Goal: Transaction & Acquisition: Purchase product/service

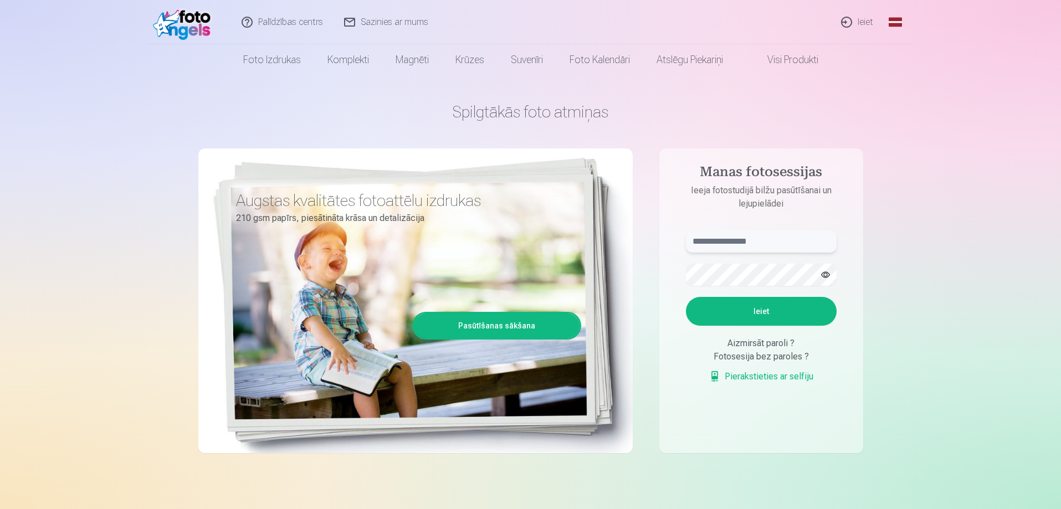
click at [751, 240] on input "text" at bounding box center [761, 242] width 151 height 22
type input "*"
click at [686, 297] on button "Ieiet" at bounding box center [761, 311] width 151 height 29
click at [781, 238] on input "******" at bounding box center [761, 242] width 151 height 22
type input "**********"
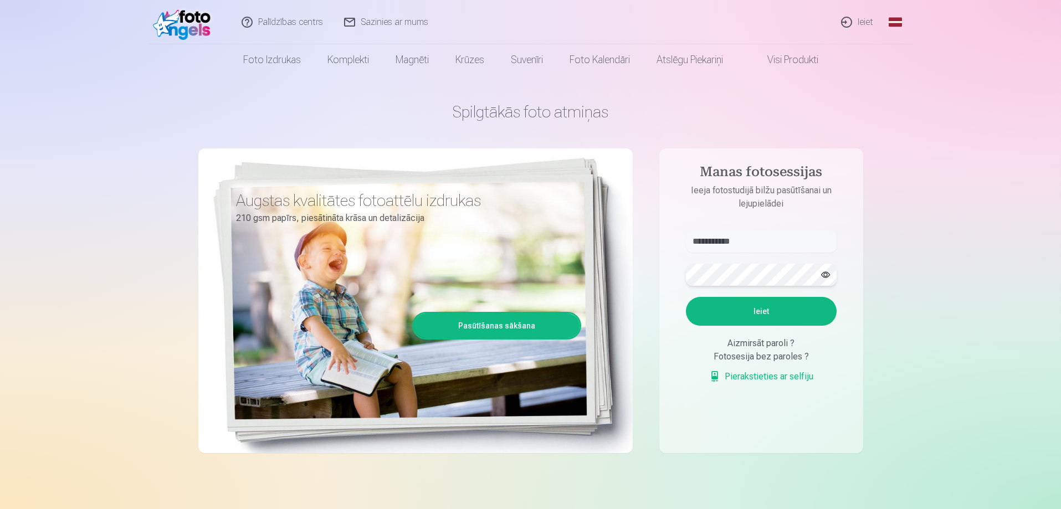
click at [686, 297] on button "Ieiet" at bounding box center [761, 311] width 151 height 29
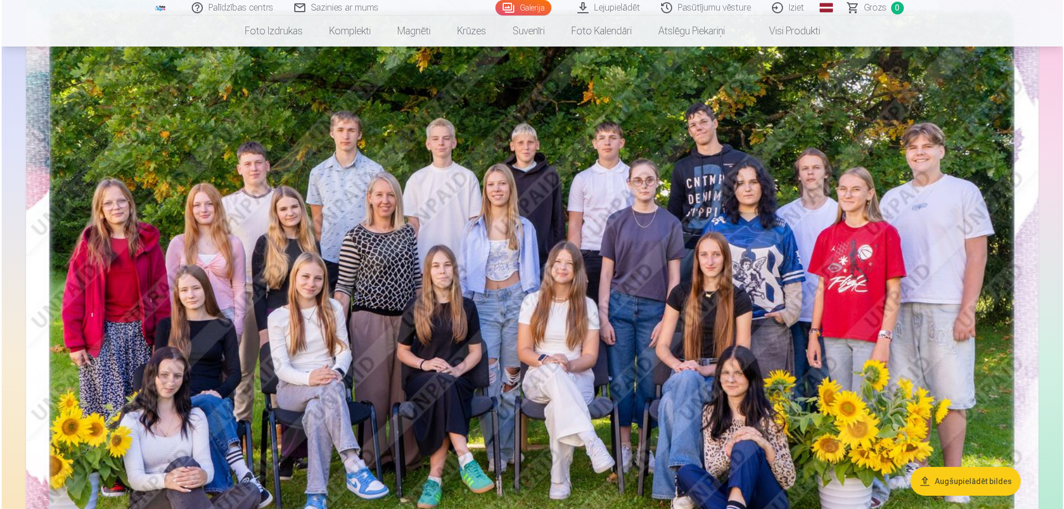
scroll to position [55, 0]
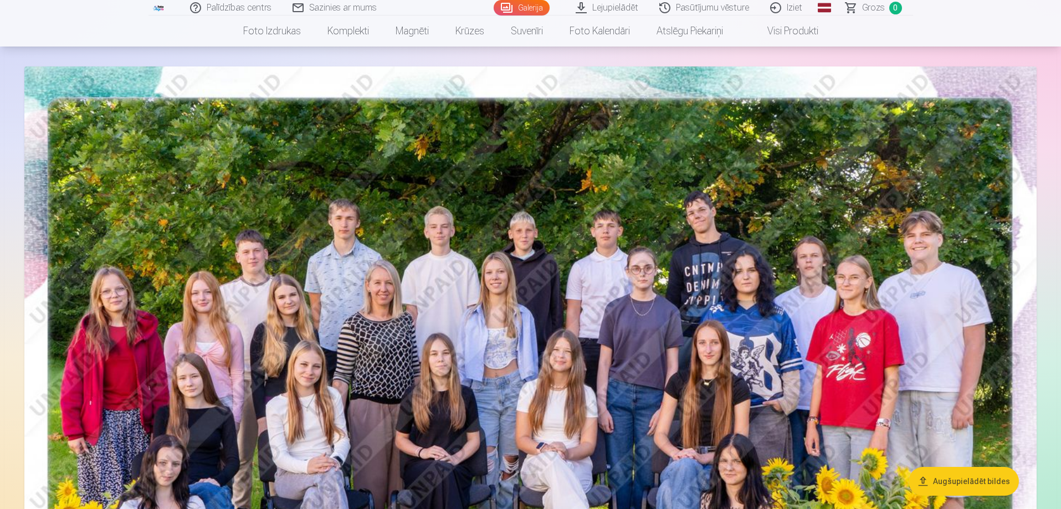
click at [562, 308] on img at bounding box center [530, 404] width 1012 height 676
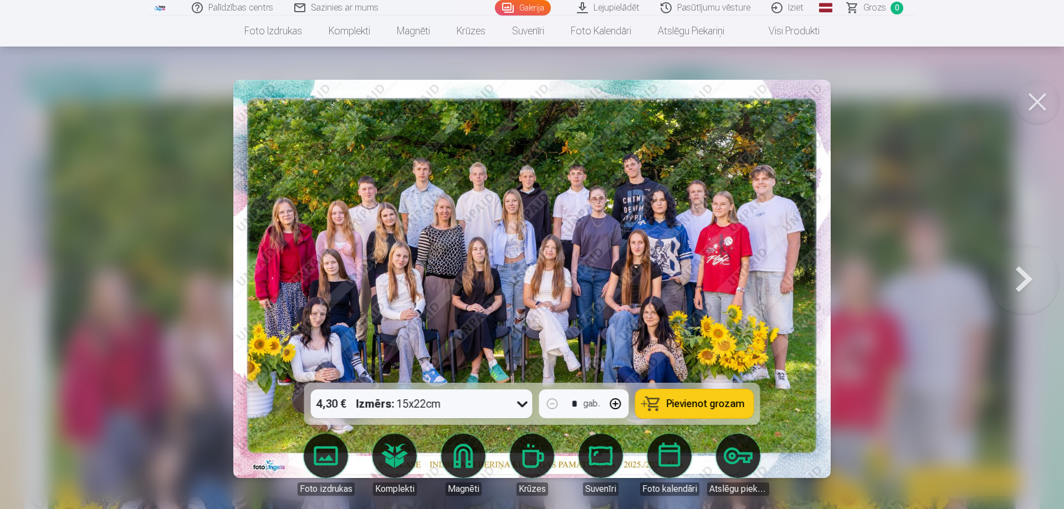
click at [525, 405] on icon at bounding box center [523, 404] width 18 height 18
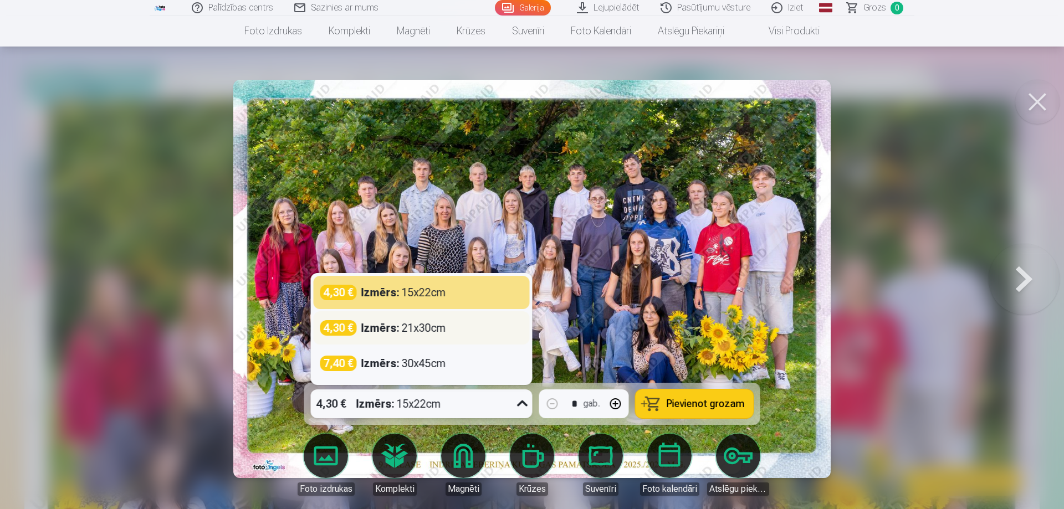
click at [459, 334] on div "4,30 € Izmērs : 21x30cm" at bounding box center [421, 328] width 203 height 16
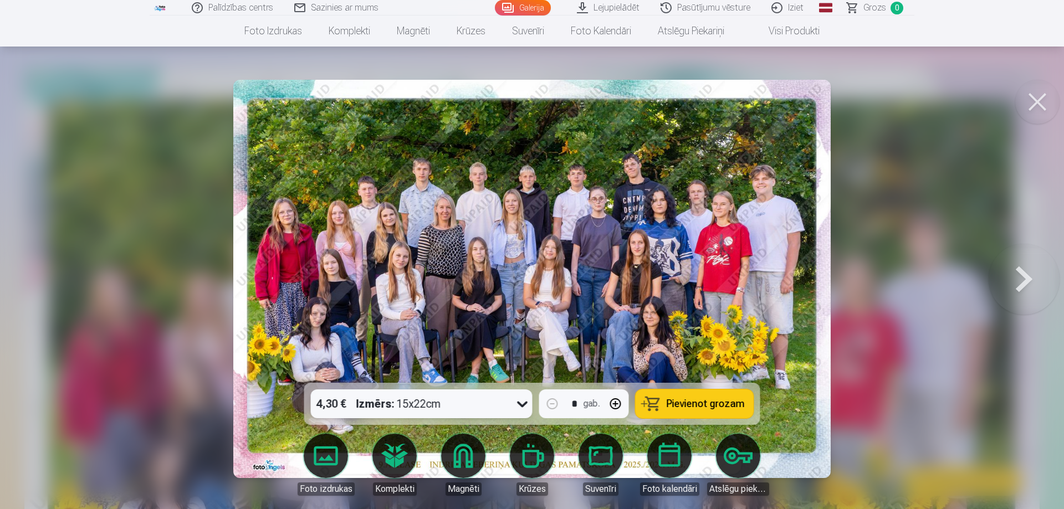
click at [493, 401] on div "4,30 € Izmērs : 15x22cm" at bounding box center [411, 404] width 201 height 29
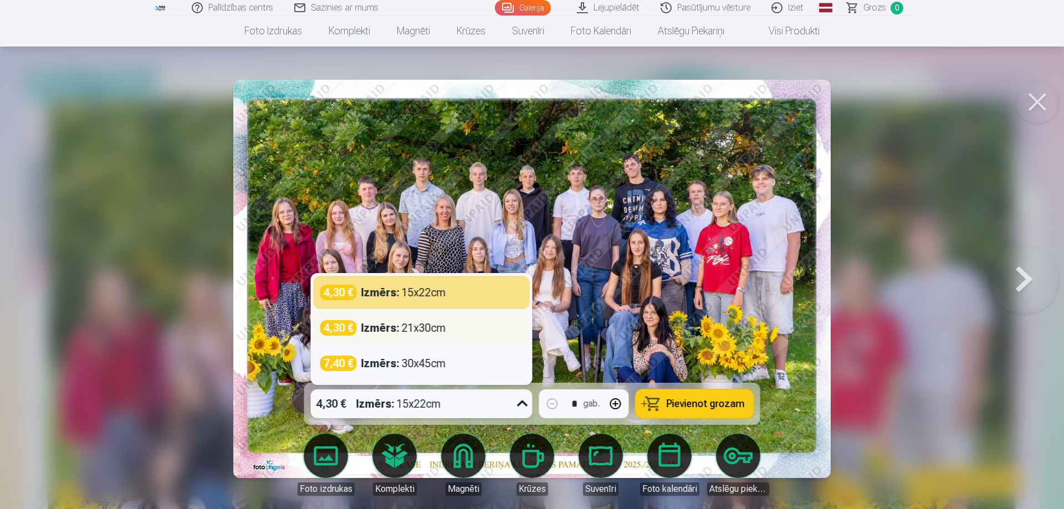
click at [441, 335] on div "Izmērs : 21x30cm" at bounding box center [403, 328] width 85 height 16
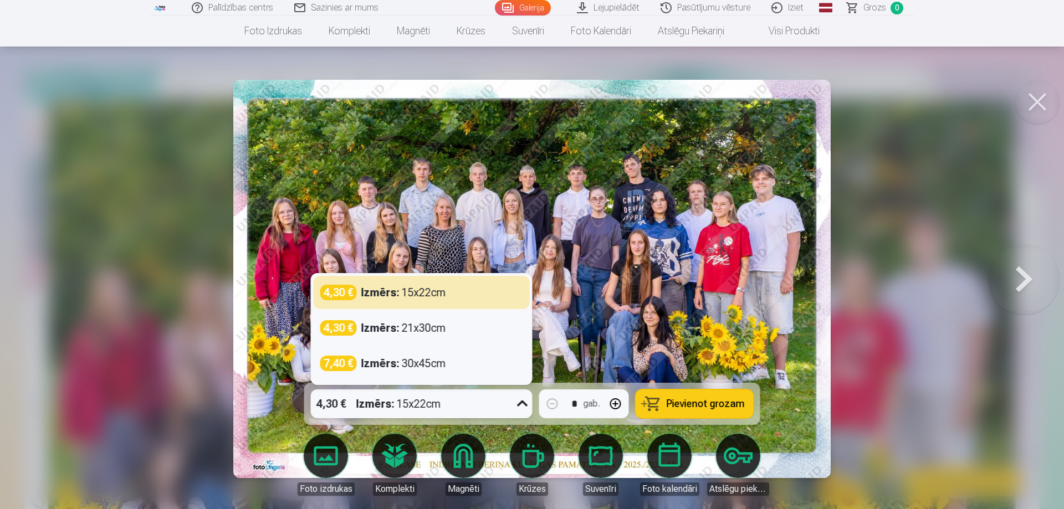
click at [469, 408] on div "4,30 € Izmērs : 15x22cm" at bounding box center [411, 404] width 201 height 29
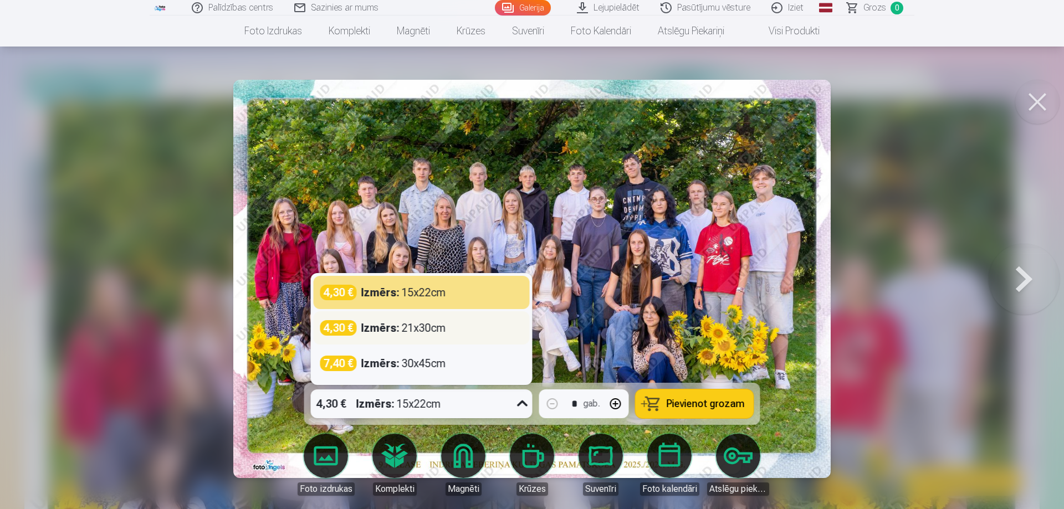
click at [432, 335] on div "Izmērs : 21x30cm" at bounding box center [403, 328] width 85 height 16
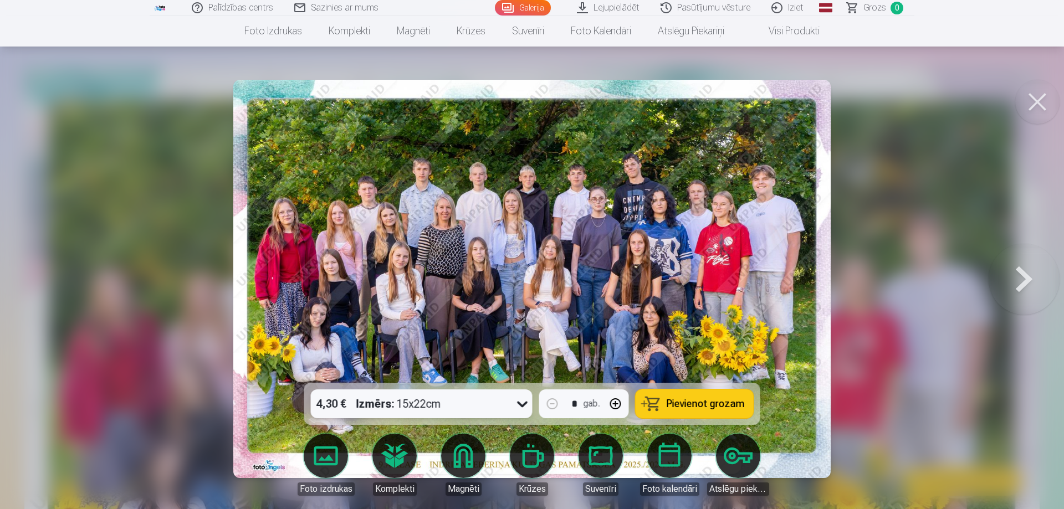
click at [503, 406] on div "4,30 € Izmērs : 15x22cm" at bounding box center [411, 404] width 201 height 29
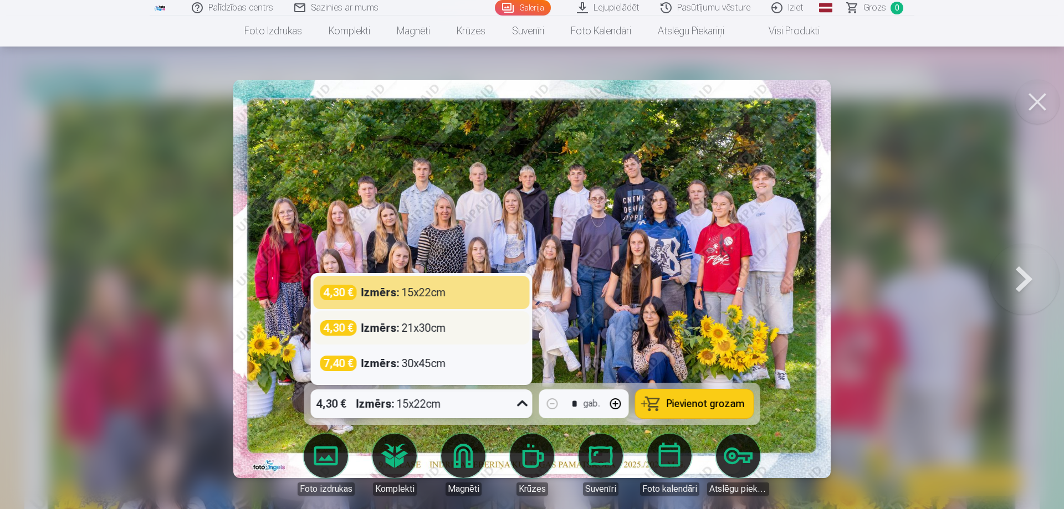
click at [372, 328] on strong "Izmērs :" at bounding box center [380, 328] width 38 height 16
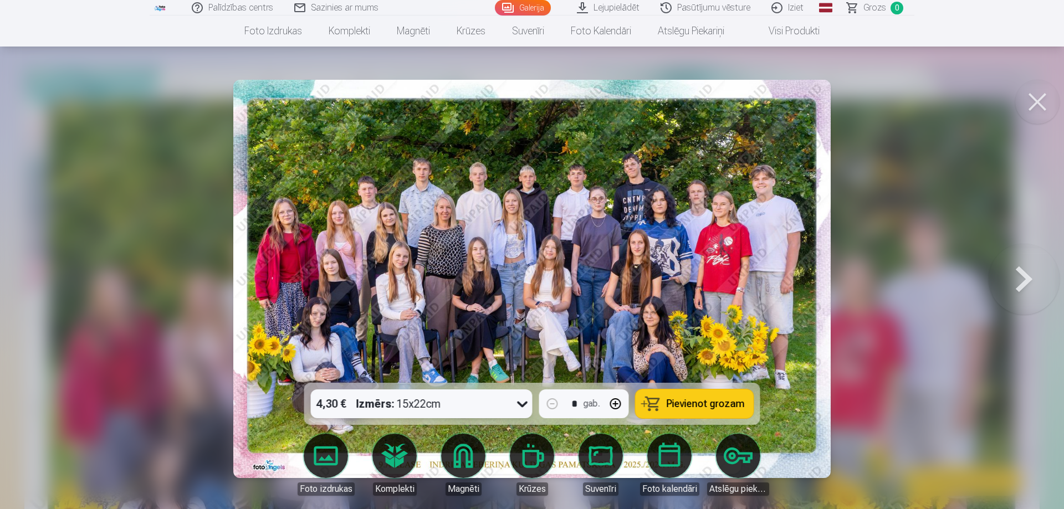
click at [505, 404] on div "4,30 € Izmērs : 15x22cm" at bounding box center [411, 404] width 201 height 29
drag, startPoint x: 428, startPoint y: 321, endPoint x: 408, endPoint y: 347, distance: 32.8
click at [408, 347] on img at bounding box center [531, 279] width 597 height 398
click at [415, 403] on div "Izmērs : 15x22cm" at bounding box center [398, 404] width 85 height 29
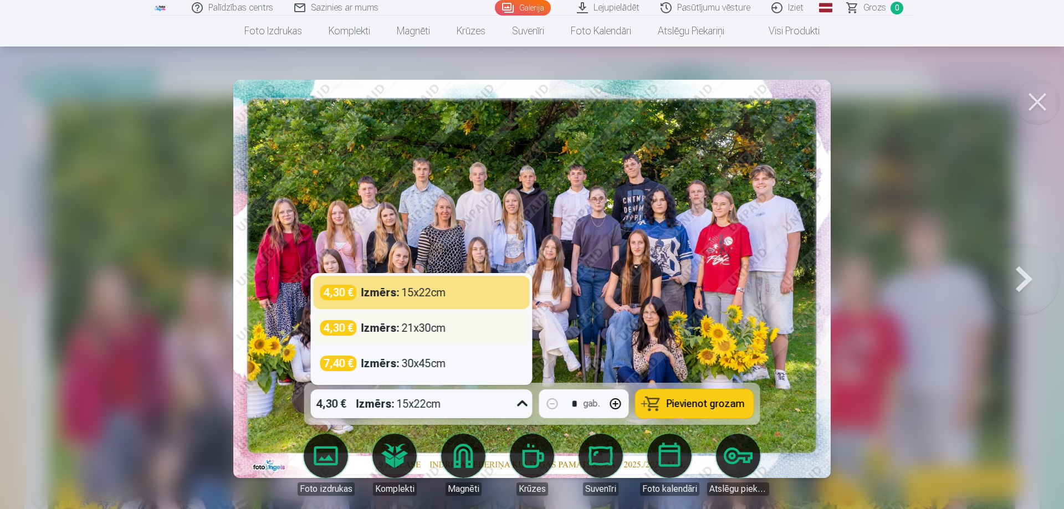
click at [338, 330] on div "4,30 €" at bounding box center [338, 328] width 37 height 16
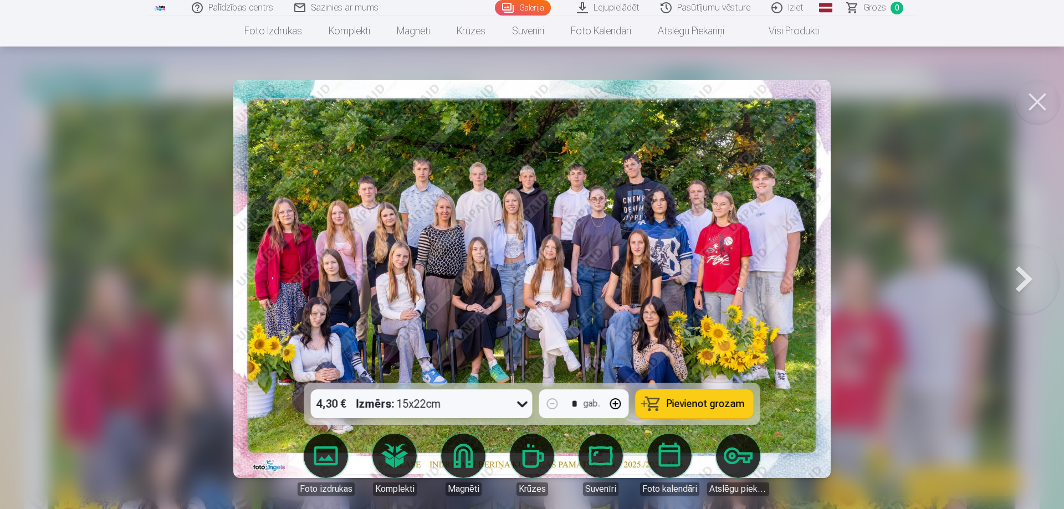
click at [480, 407] on div "4,30 € Izmērs : 15x22cm" at bounding box center [411, 404] width 201 height 29
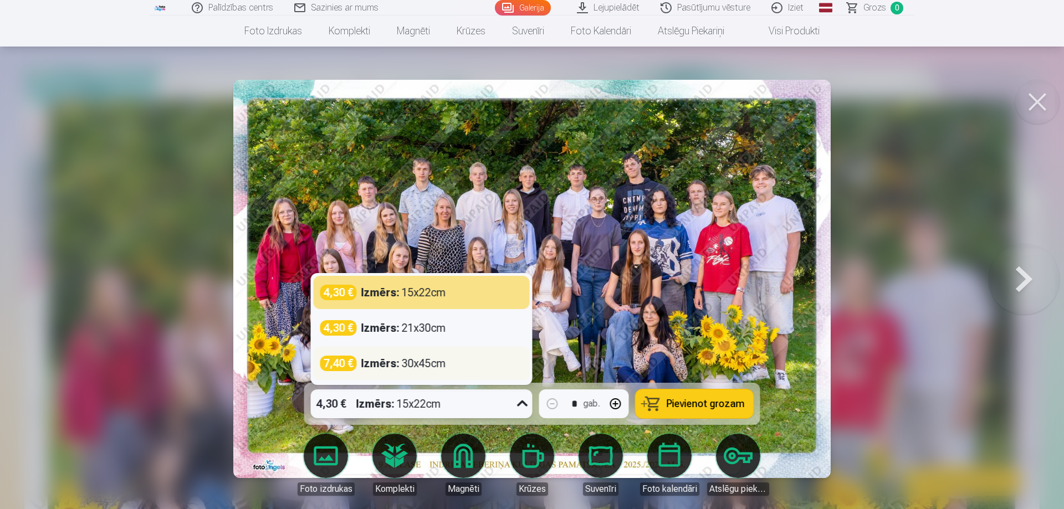
click at [446, 366] on div "Izmērs : 30x45cm" at bounding box center [403, 364] width 85 height 16
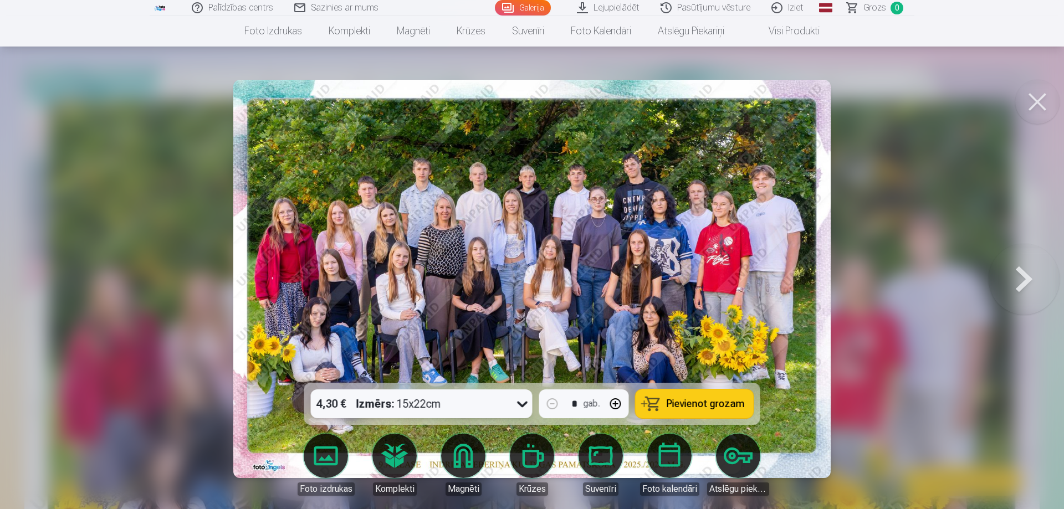
click at [457, 404] on div "4,30 € Izmērs : 15x22cm" at bounding box center [411, 404] width 201 height 29
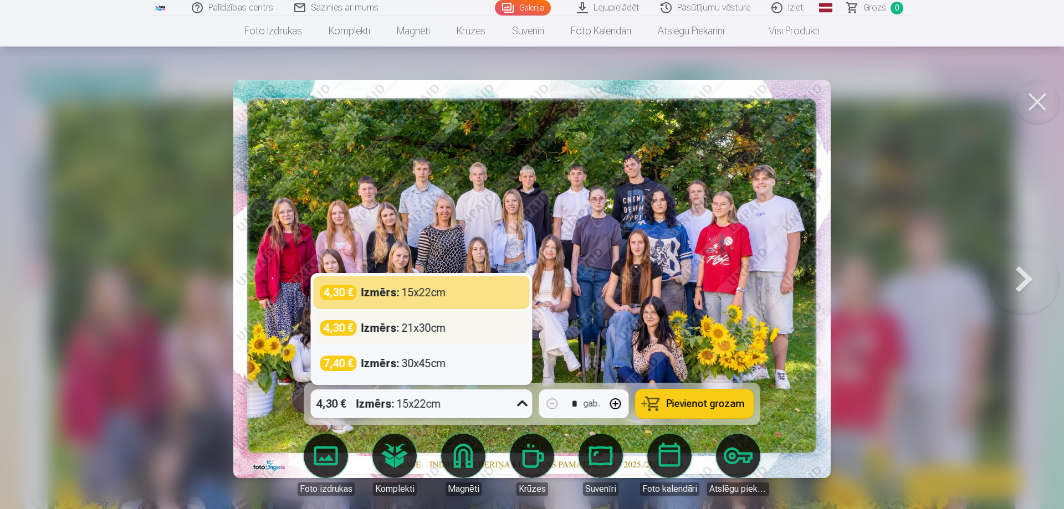
click at [412, 332] on div "Izmērs : 21x30cm" at bounding box center [403, 328] width 85 height 16
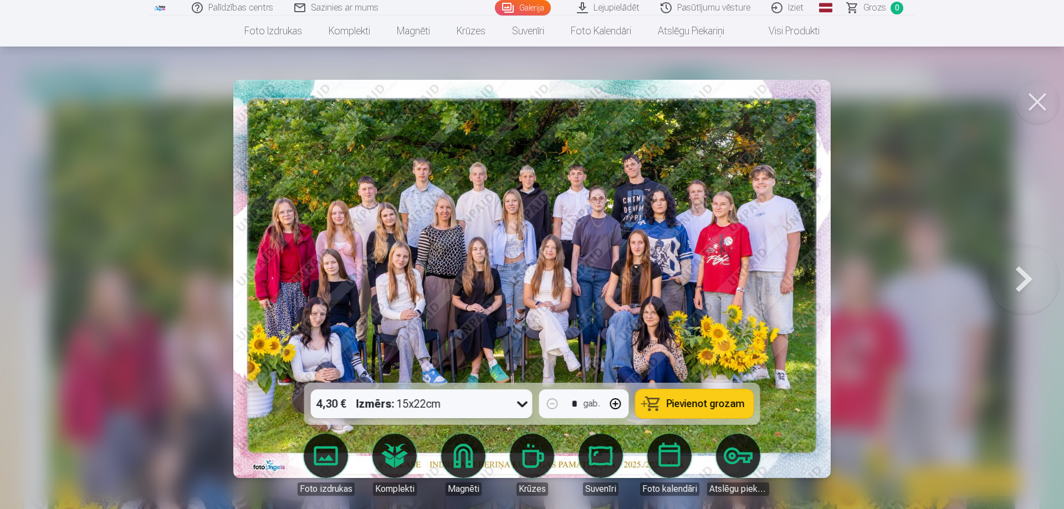
click at [459, 401] on div "4,30 € Izmērs : 15x22cm" at bounding box center [411, 404] width 201 height 29
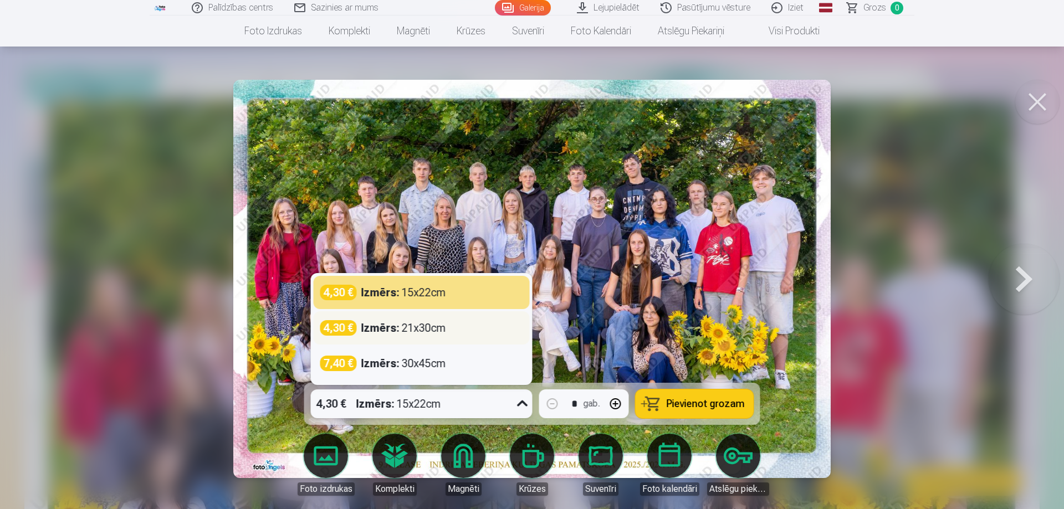
click at [451, 336] on div "4,30 € Izmērs : 21x30cm" at bounding box center [422, 327] width 216 height 33
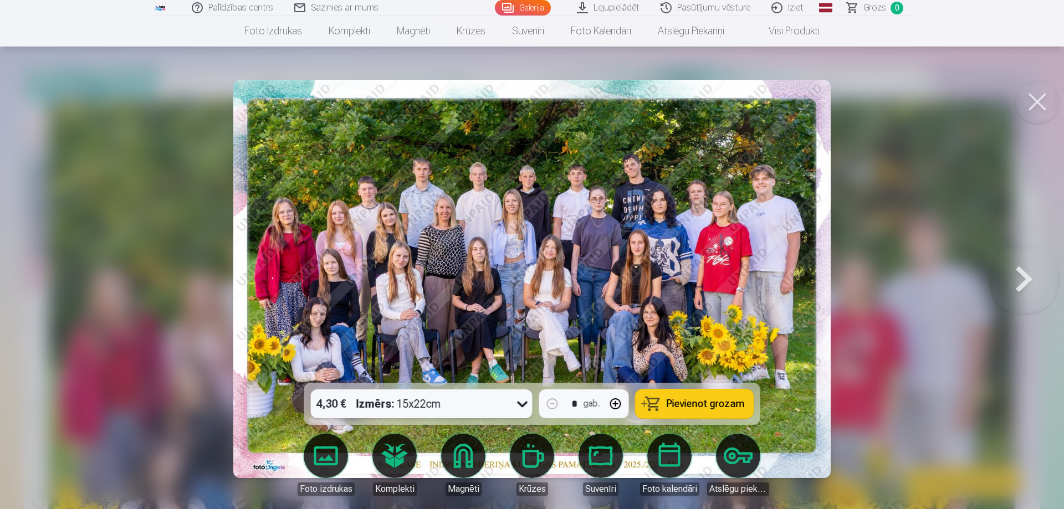
click at [1021, 290] on button at bounding box center [1024, 279] width 71 height 186
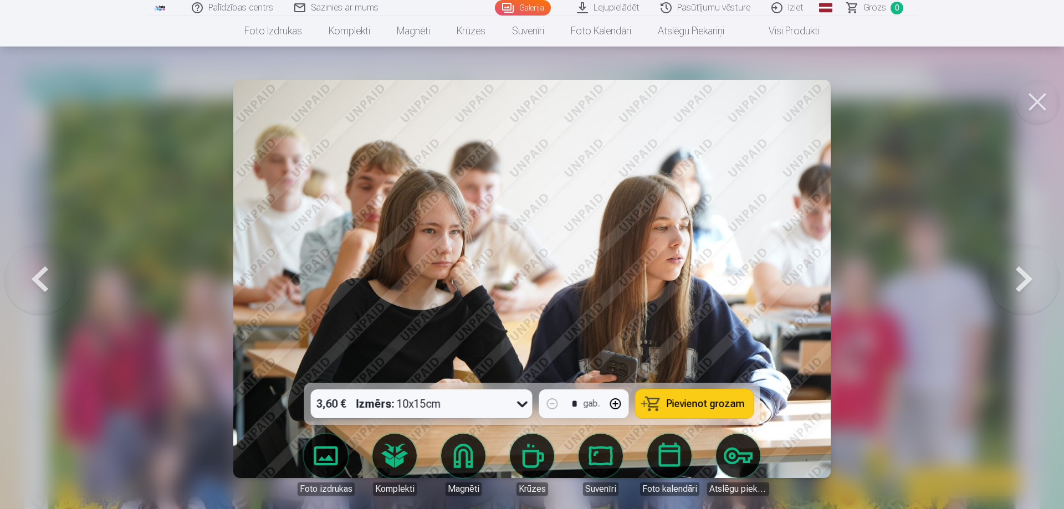
click at [45, 282] on button at bounding box center [39, 279] width 71 height 186
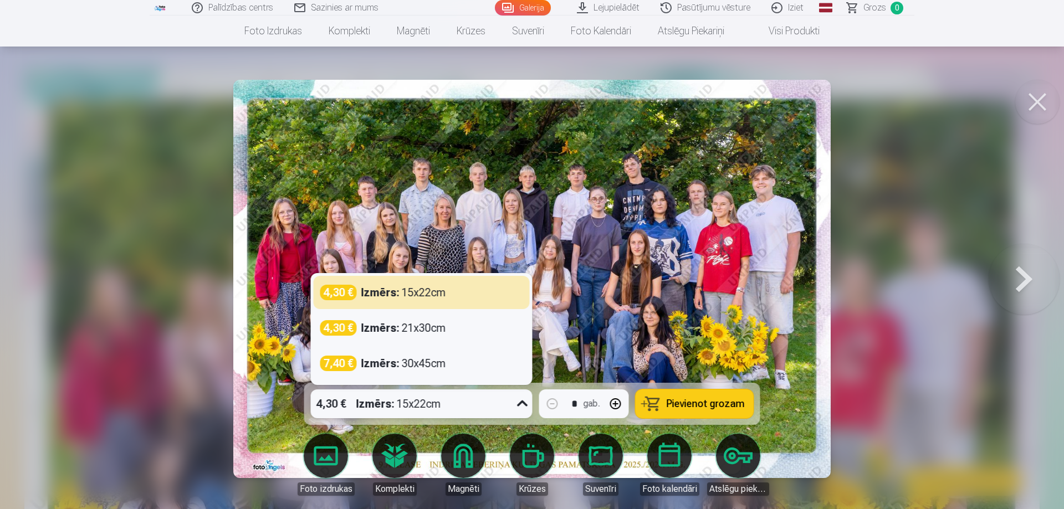
drag, startPoint x: 398, startPoint y: 402, endPoint x: 370, endPoint y: 327, distance: 80.0
click at [369, 328] on strong "Izmērs :" at bounding box center [380, 328] width 38 height 16
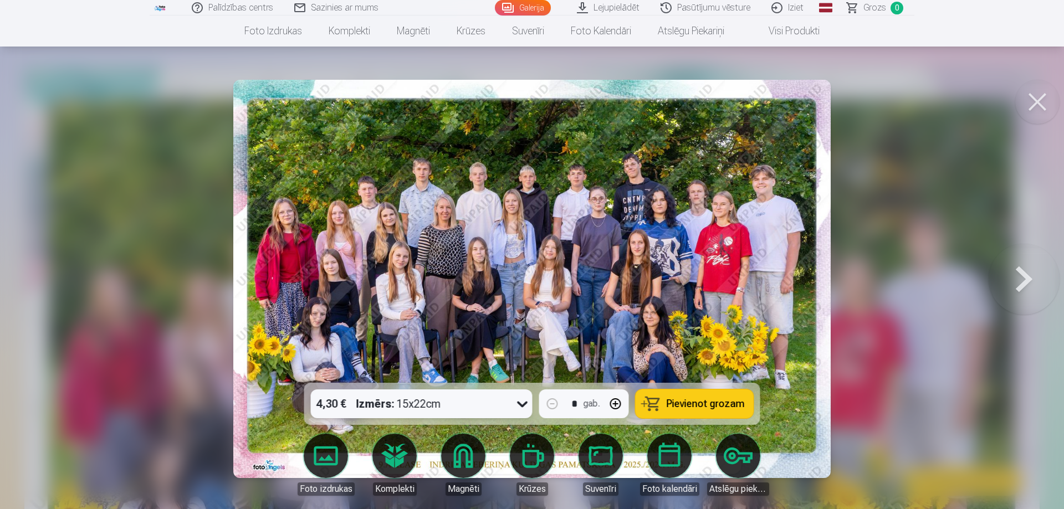
click at [707, 403] on span "Pievienot grozam" at bounding box center [706, 404] width 78 height 10
click at [884, 4] on span "Grozs" at bounding box center [874, 7] width 23 height 13
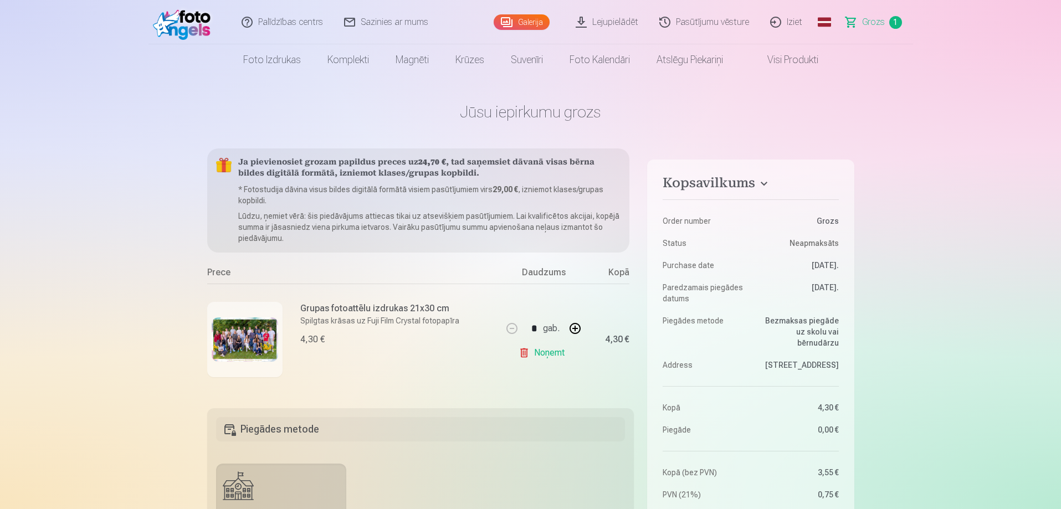
click at [552, 351] on link "Noņemt" at bounding box center [544, 353] width 50 height 22
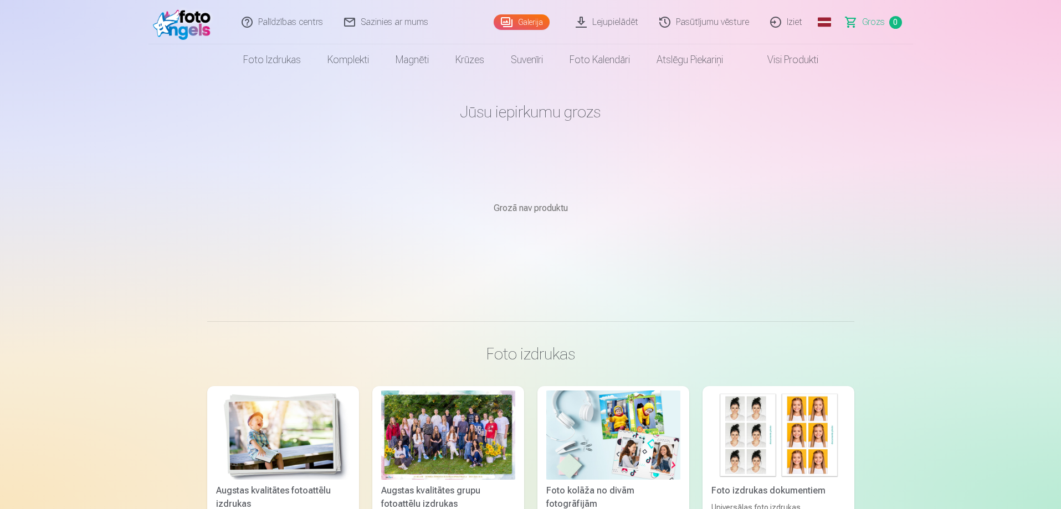
scroll to position [55, 0]
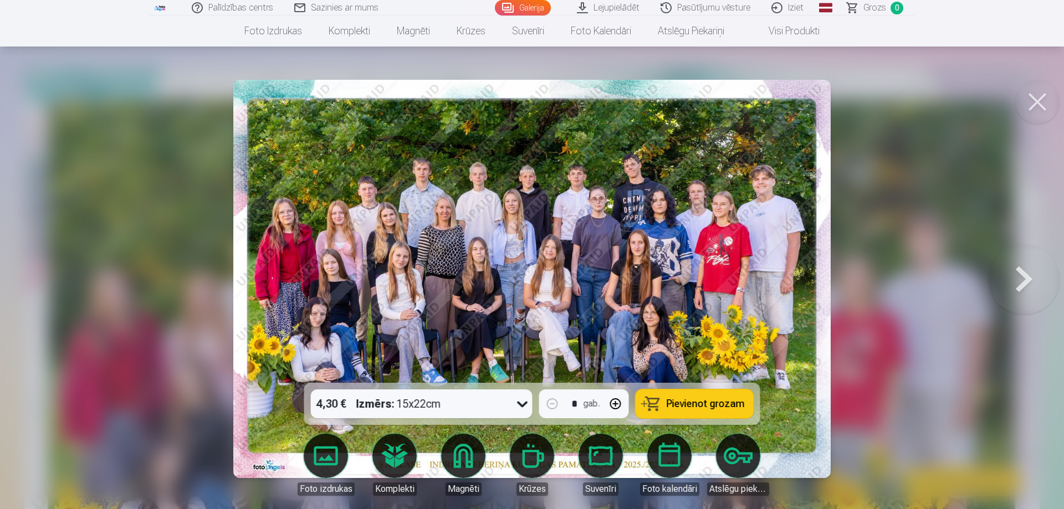
click at [615, 405] on button "button" at bounding box center [615, 404] width 27 height 27
click at [555, 407] on button "button" at bounding box center [552, 404] width 27 height 27
type input "*"
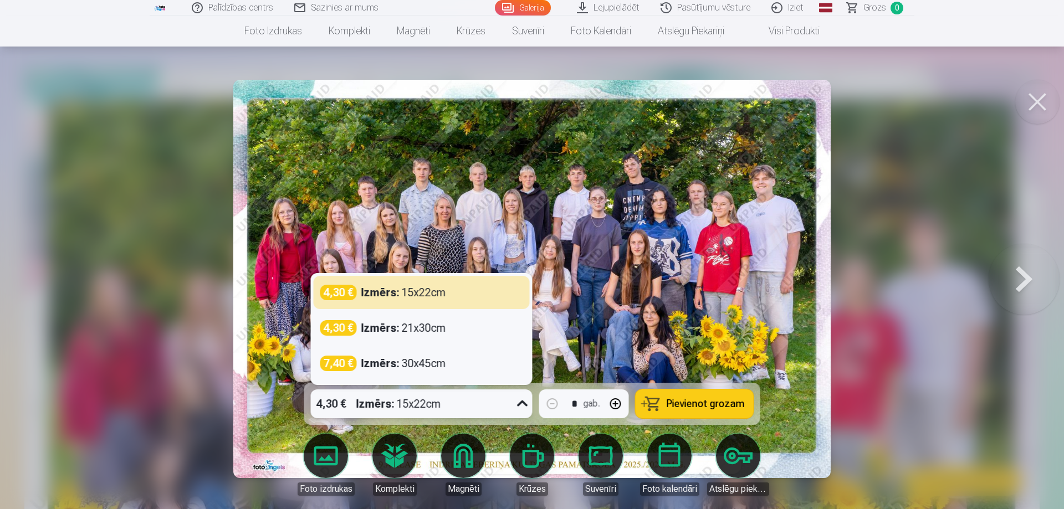
click at [520, 407] on icon at bounding box center [523, 404] width 18 height 18
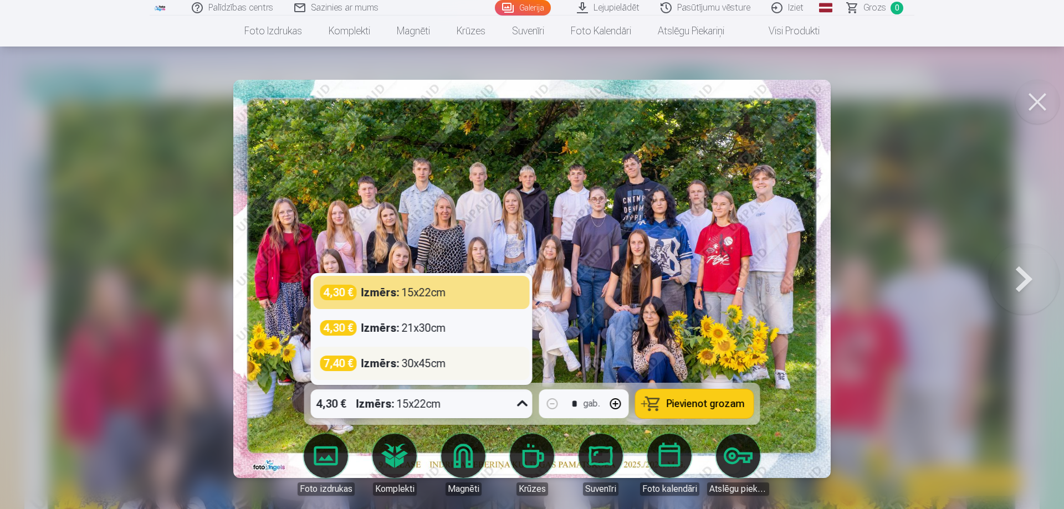
click at [383, 365] on strong "Izmērs :" at bounding box center [380, 364] width 38 height 16
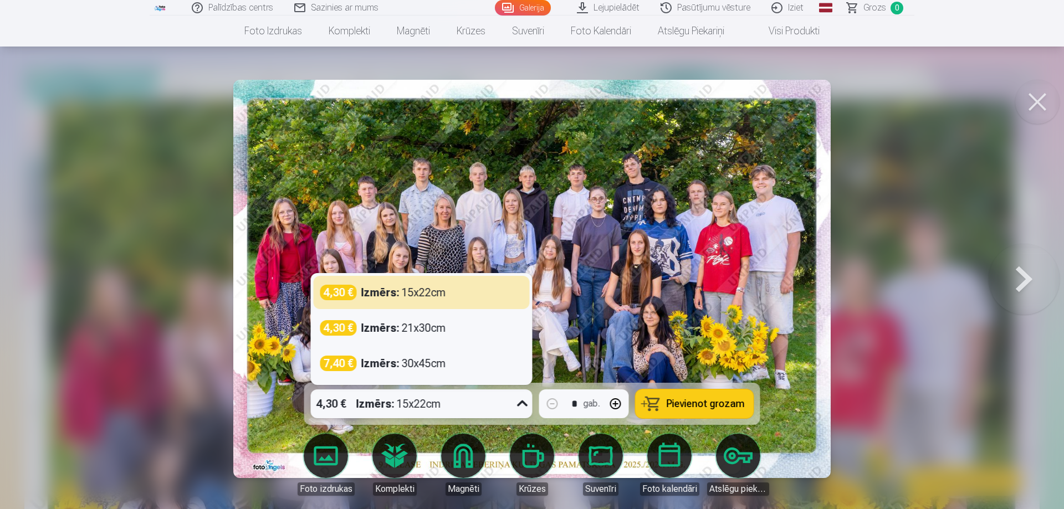
click at [361, 409] on strong "Izmērs :" at bounding box center [375, 404] width 38 height 16
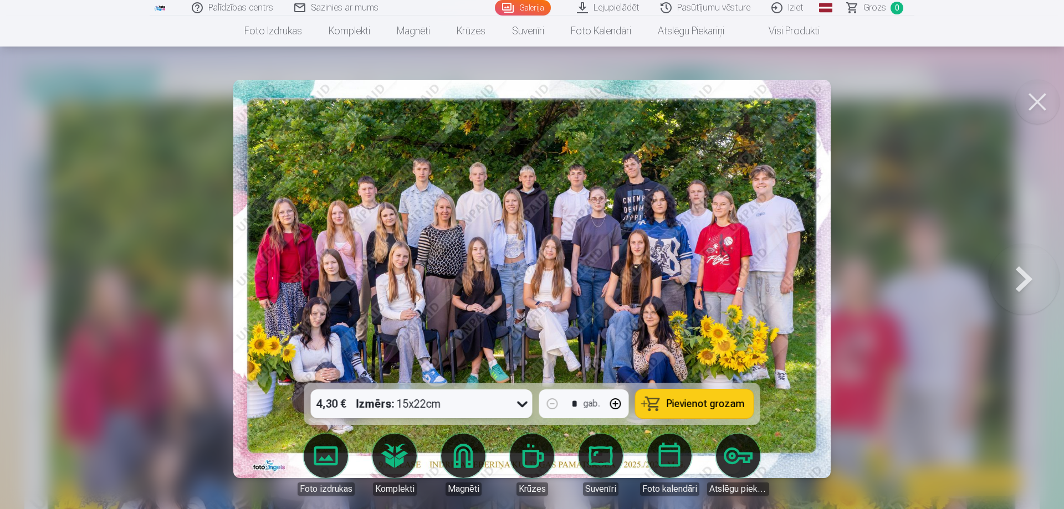
click at [361, 409] on strong "Izmērs :" at bounding box center [375, 404] width 38 height 16
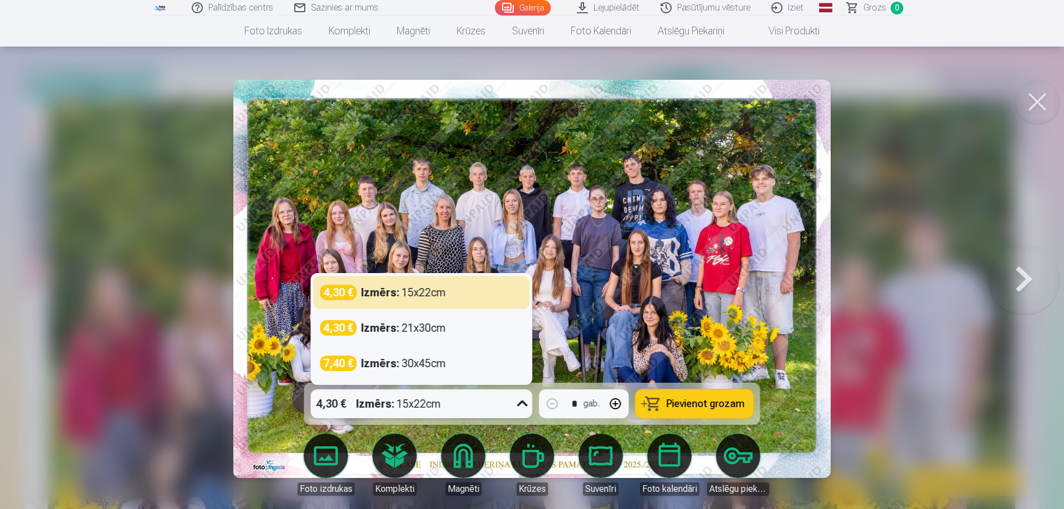
click at [361, 409] on strong "Izmērs :" at bounding box center [375, 404] width 38 height 16
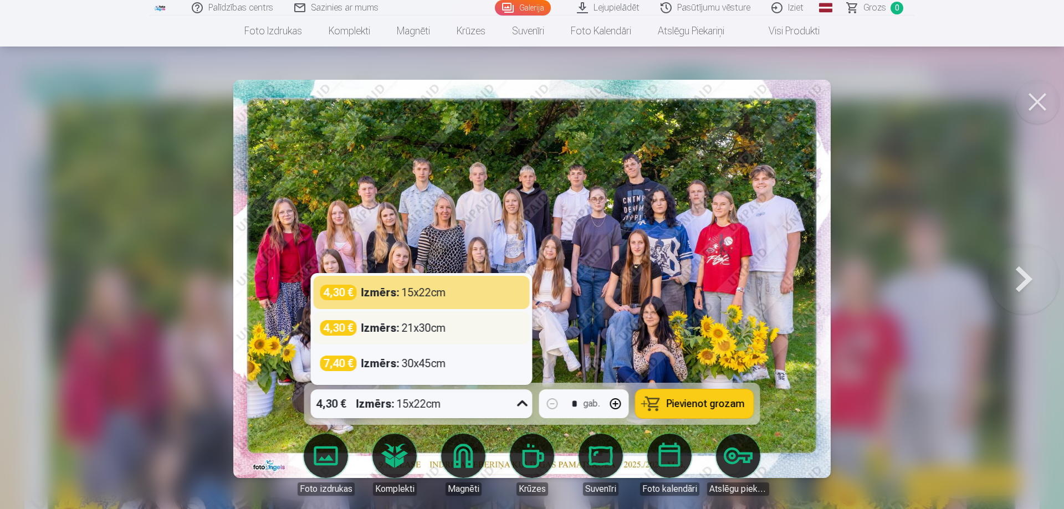
click at [353, 332] on div "4,30 €" at bounding box center [338, 328] width 37 height 16
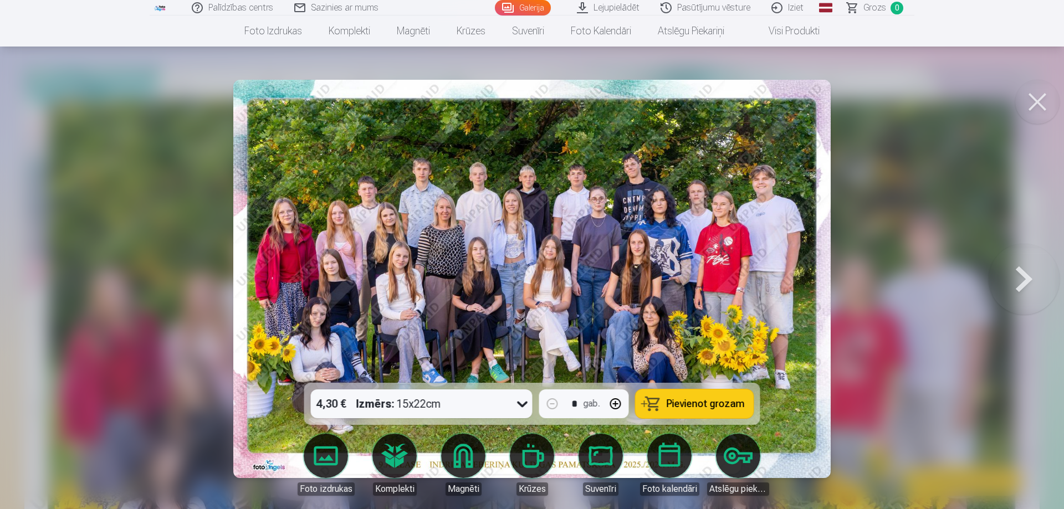
click at [698, 402] on span "Pievienot grozam" at bounding box center [706, 404] width 78 height 10
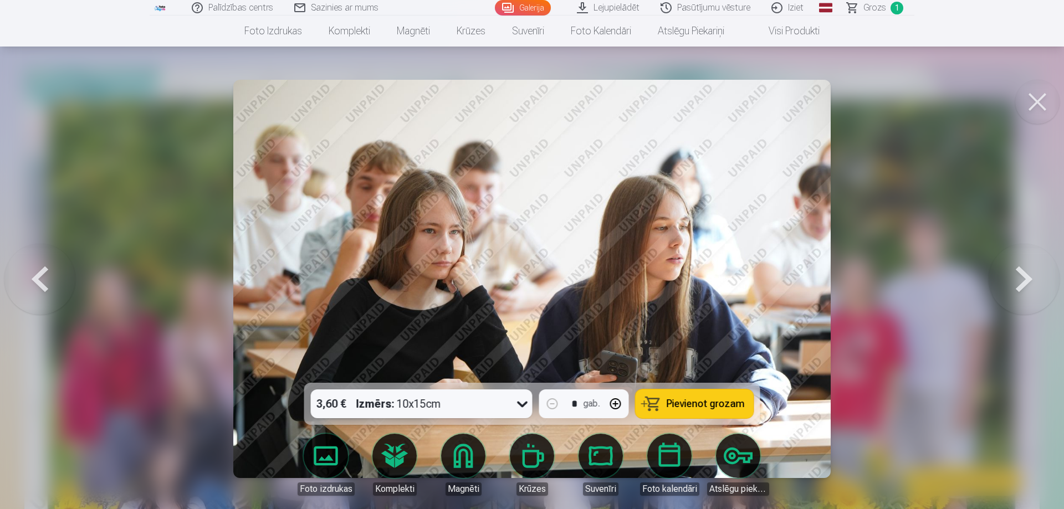
drag, startPoint x: 967, startPoint y: 259, endPoint x: 979, endPoint y: 265, distance: 13.4
click at [976, 263] on div at bounding box center [532, 254] width 1064 height 509
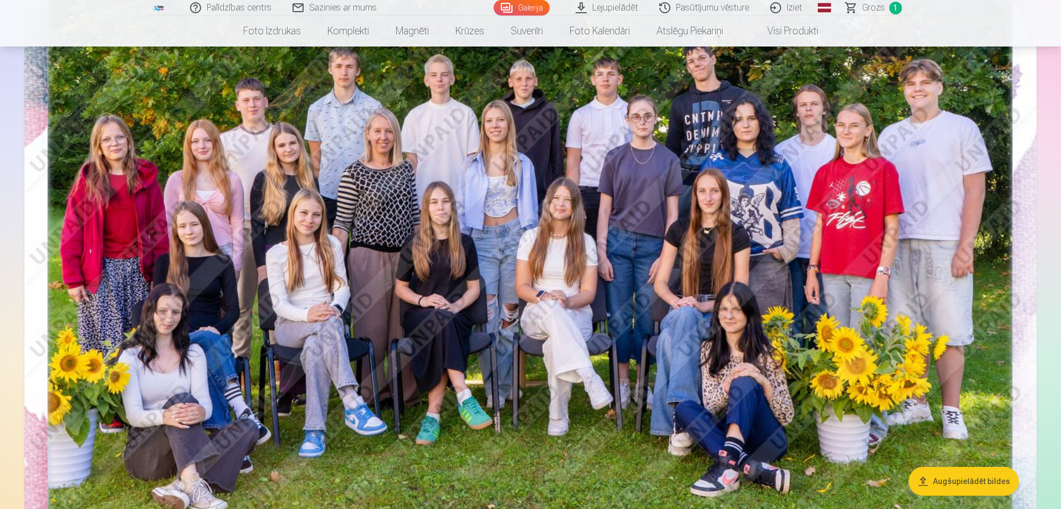
scroll to position [277, 0]
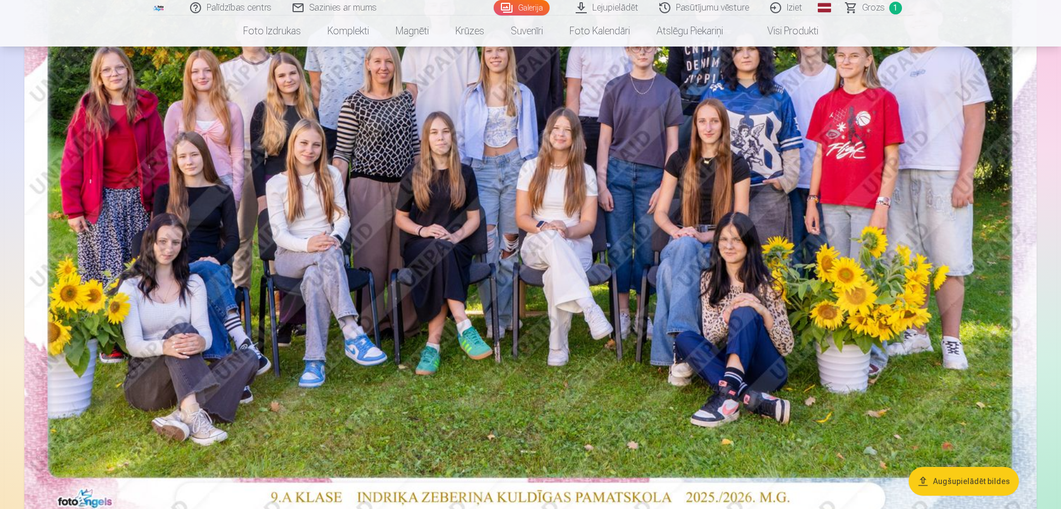
click at [736, 281] on img at bounding box center [530, 183] width 1012 height 676
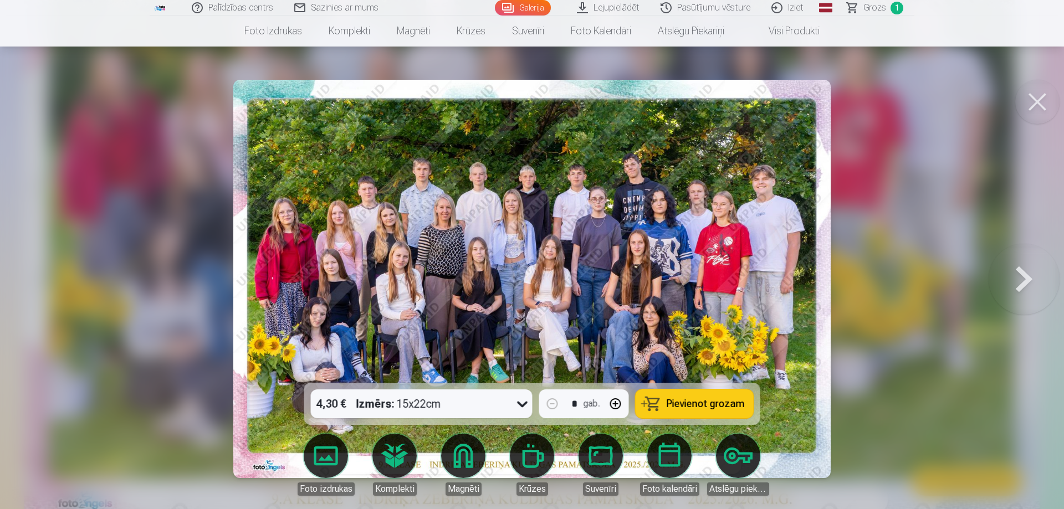
click at [1024, 292] on button at bounding box center [1024, 279] width 71 height 186
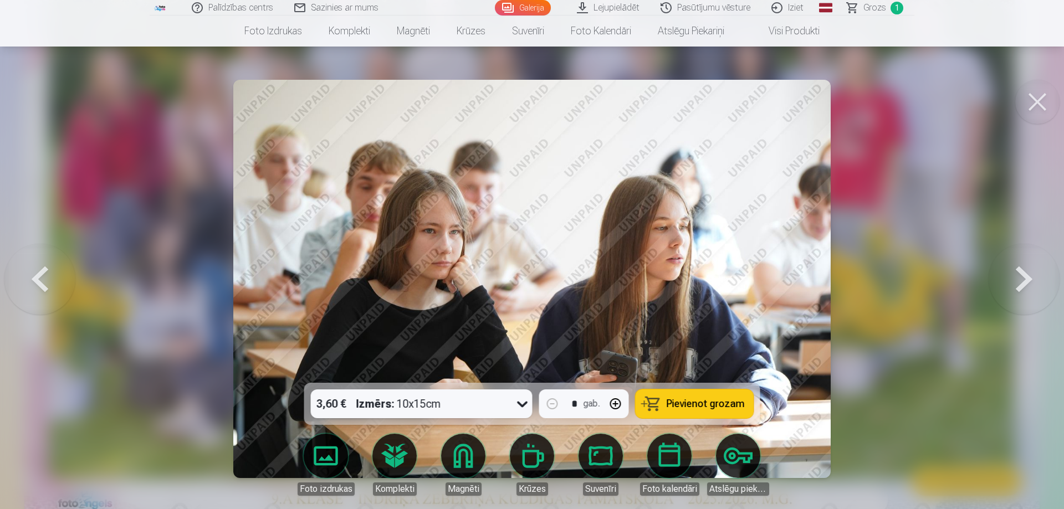
click at [1011, 291] on button at bounding box center [1024, 279] width 71 height 186
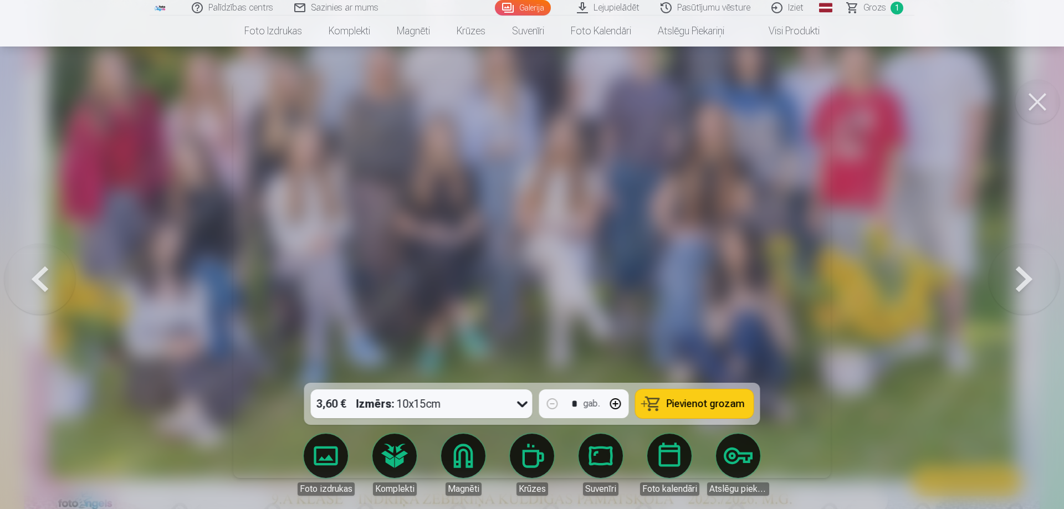
click at [1049, 357] on button at bounding box center [1024, 279] width 71 height 186
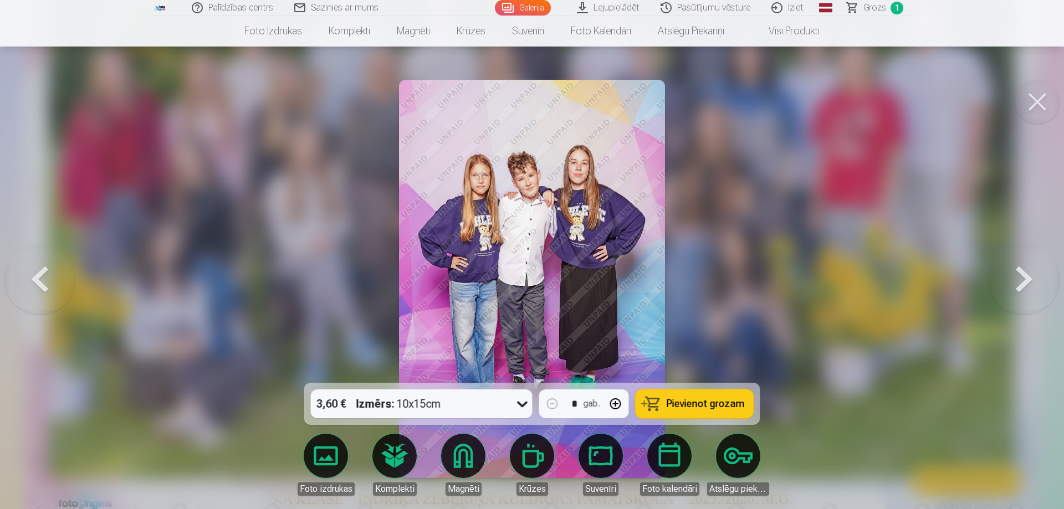
drag, startPoint x: 469, startPoint y: 416, endPoint x: 459, endPoint y: 411, distance: 11.4
click at [464, 414] on div "3,60 € Izmērs : 10x15cm" at bounding box center [411, 404] width 201 height 29
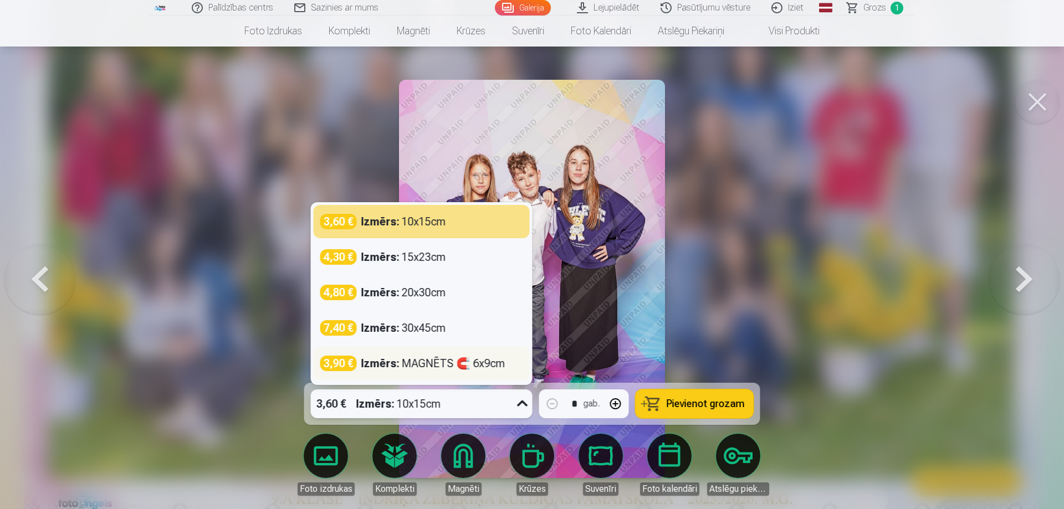
click at [435, 363] on div "Izmērs : MAGNĒTS 🧲 6x9cm" at bounding box center [433, 364] width 144 height 16
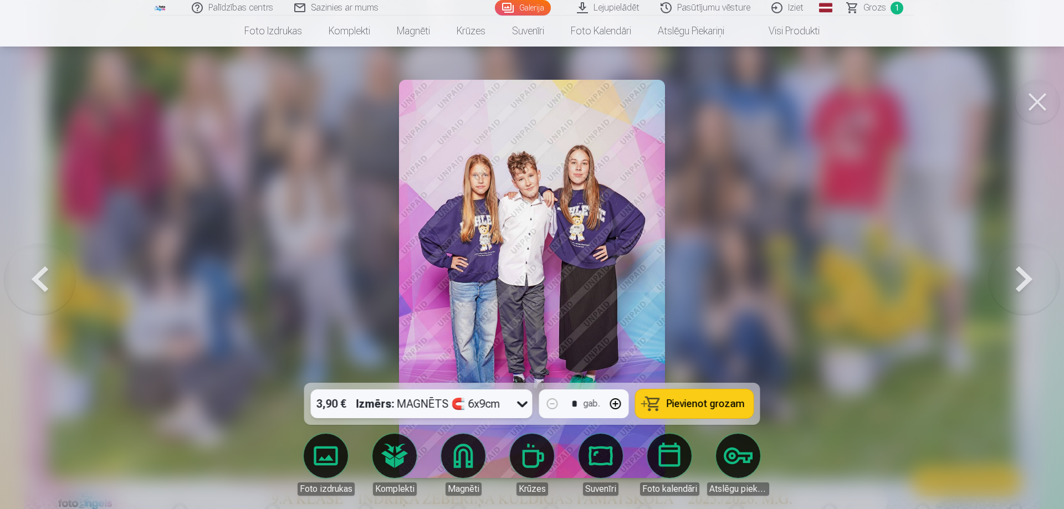
click at [671, 401] on span "Pievienot grozam" at bounding box center [706, 404] width 78 height 10
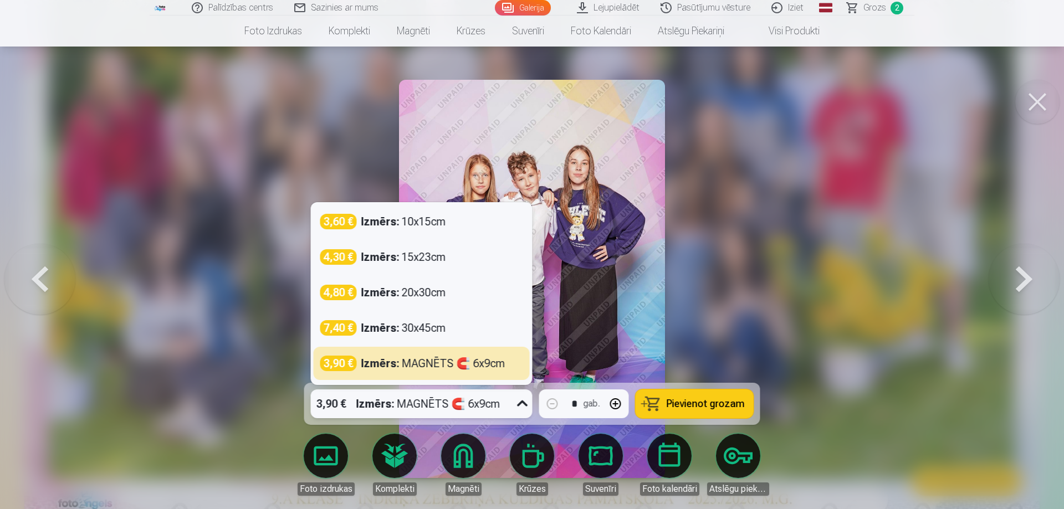
click at [518, 403] on icon at bounding box center [523, 404] width 18 height 18
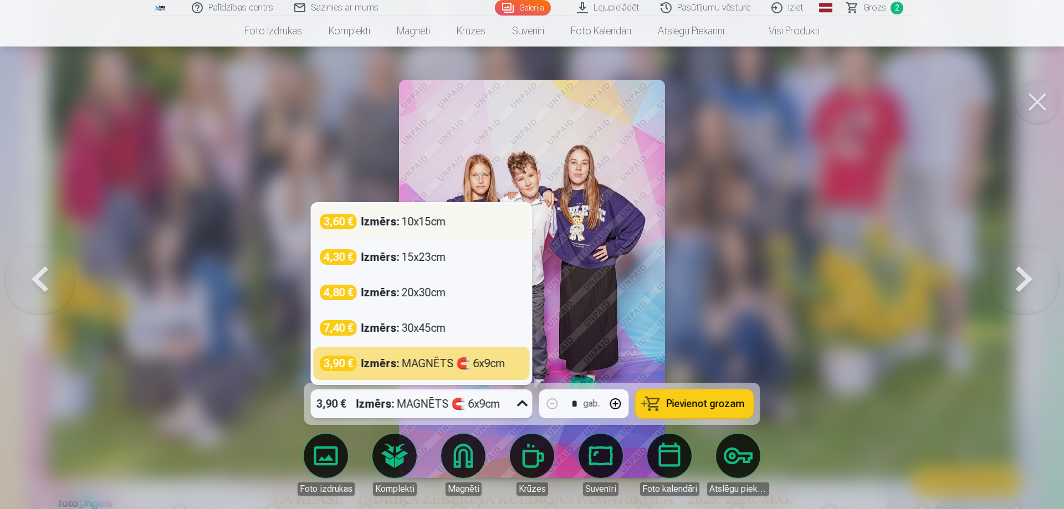
click at [417, 227] on div "Izmērs : 10x15cm" at bounding box center [403, 222] width 85 height 16
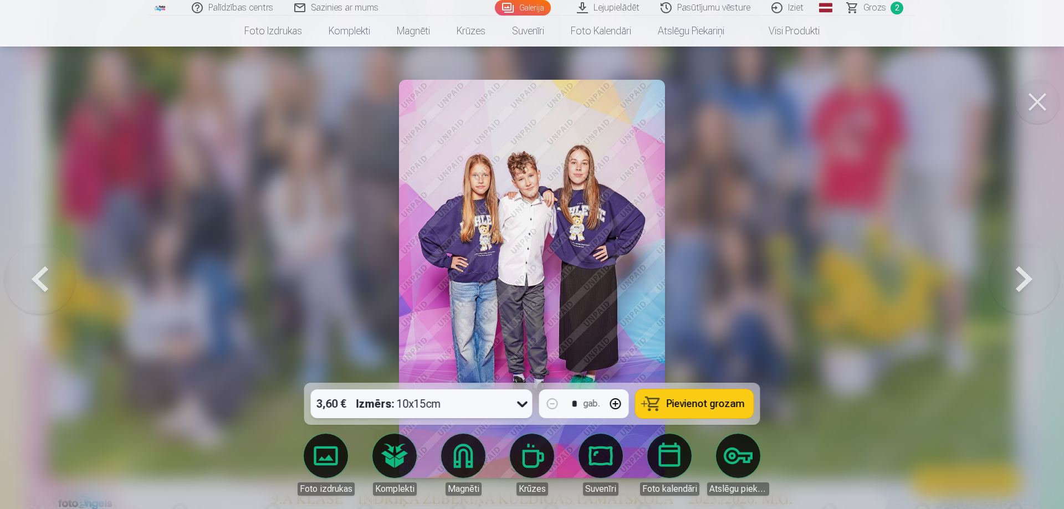
click at [499, 403] on div "3,60 € Izmērs : 10x15cm" at bounding box center [411, 404] width 201 height 29
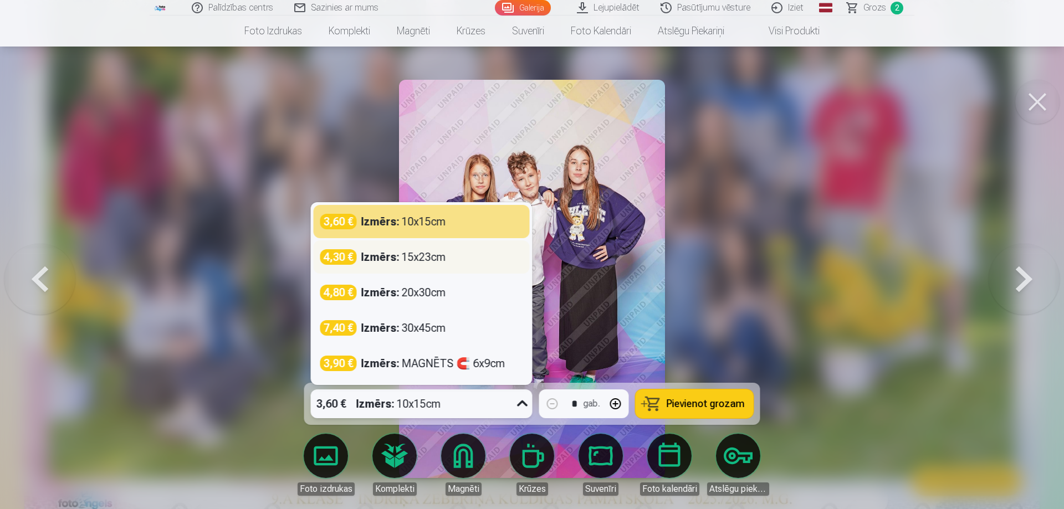
click at [412, 252] on div "Izmērs : 15x23cm" at bounding box center [403, 257] width 85 height 16
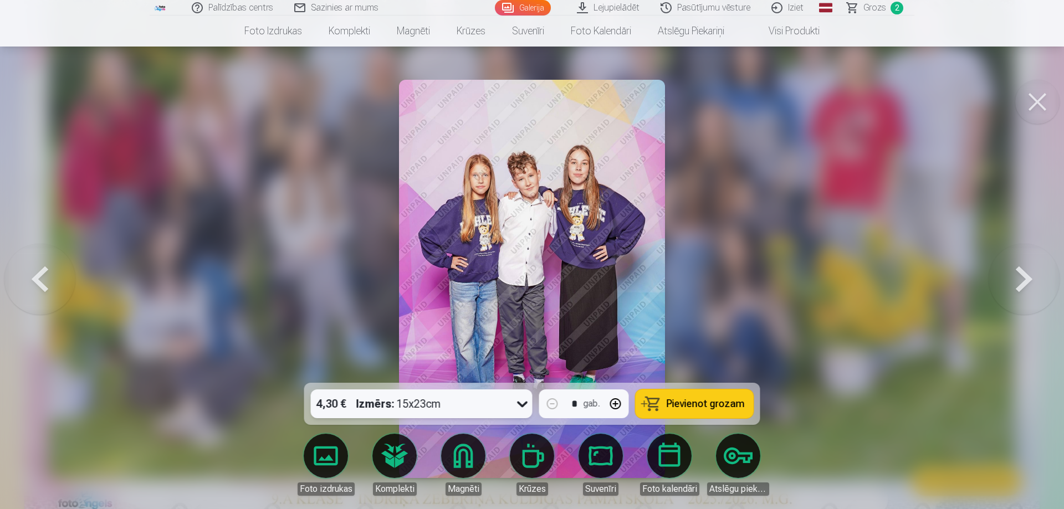
click at [659, 403] on button "Pievienot grozam" at bounding box center [695, 404] width 118 height 29
click at [1007, 293] on button at bounding box center [1024, 279] width 71 height 186
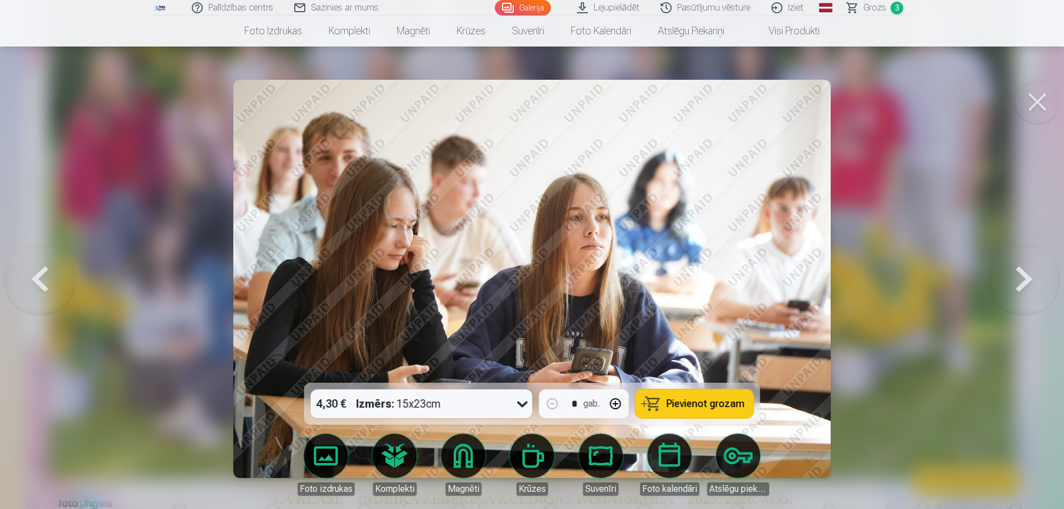
click at [1023, 286] on button at bounding box center [1024, 279] width 71 height 186
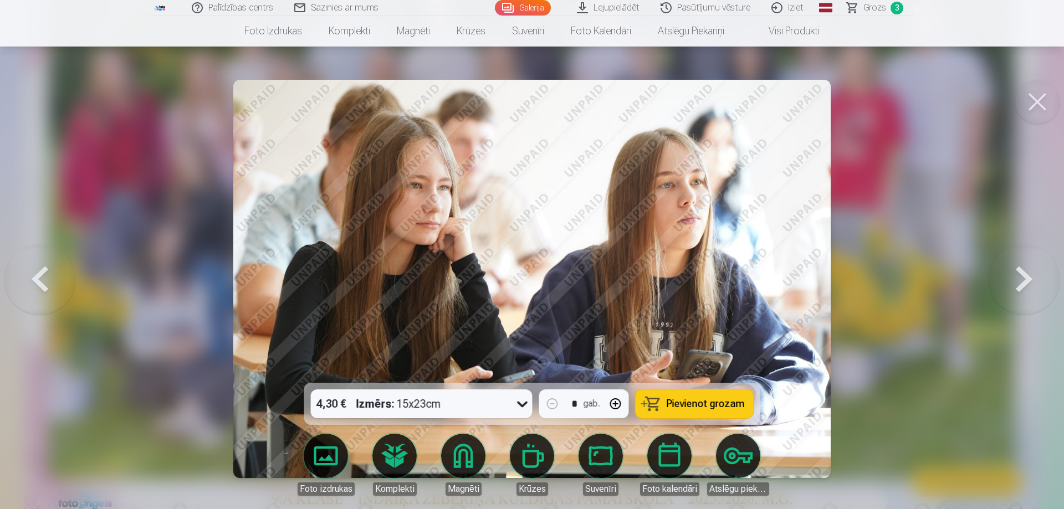
click at [1023, 286] on button at bounding box center [1024, 279] width 71 height 186
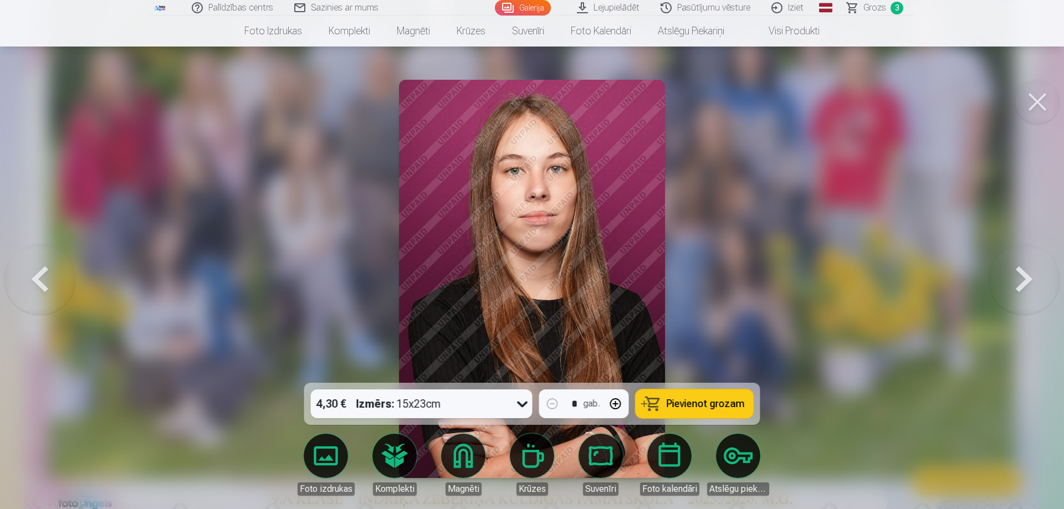
click at [1023, 286] on button at bounding box center [1024, 279] width 71 height 186
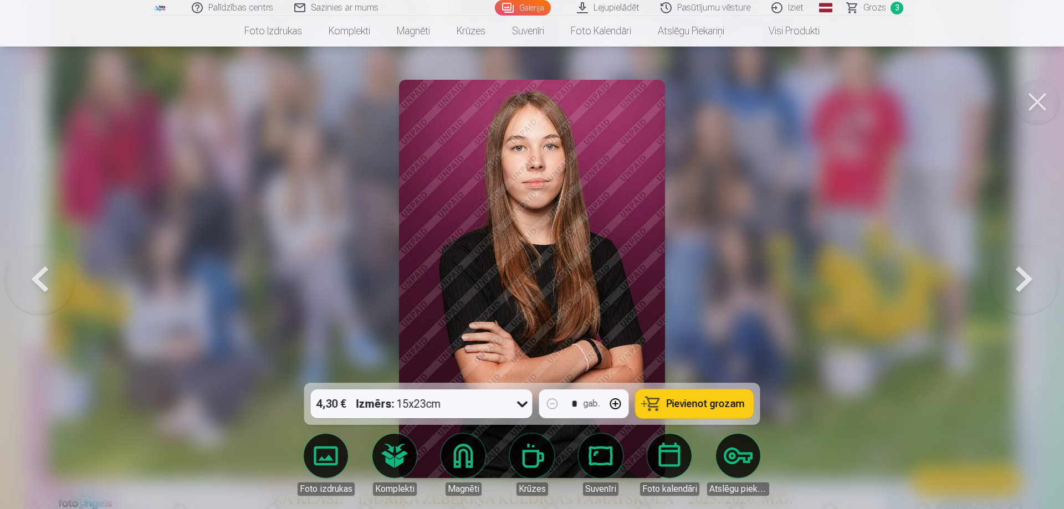
click at [21, 296] on button at bounding box center [39, 279] width 71 height 186
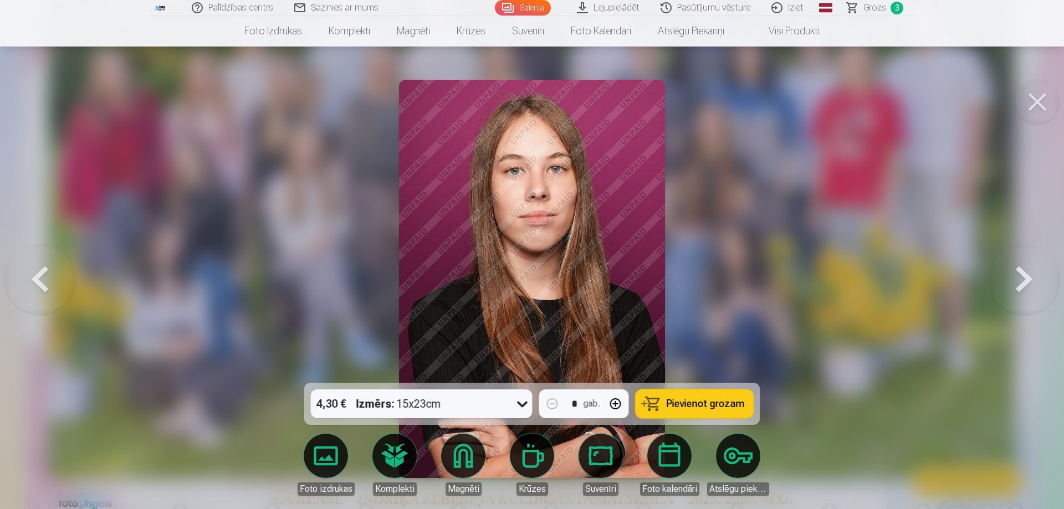
click at [1046, 279] on button at bounding box center [1024, 279] width 71 height 186
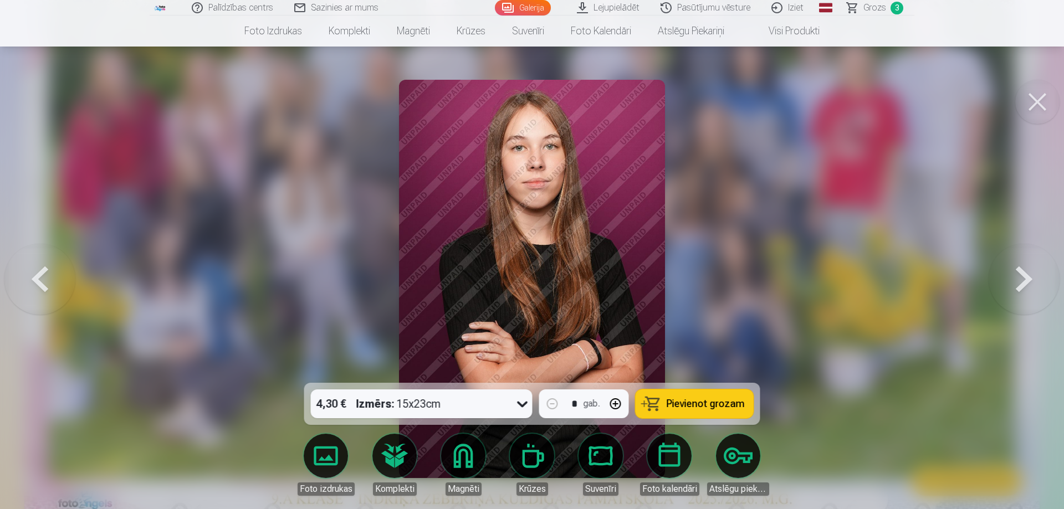
click at [43, 275] on button at bounding box center [39, 279] width 71 height 186
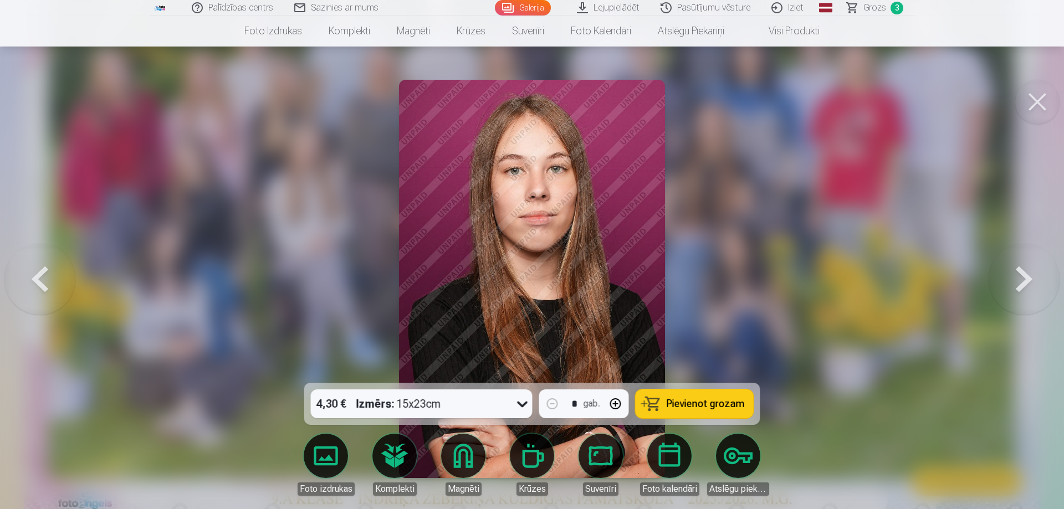
click at [1008, 309] on button at bounding box center [1024, 279] width 71 height 186
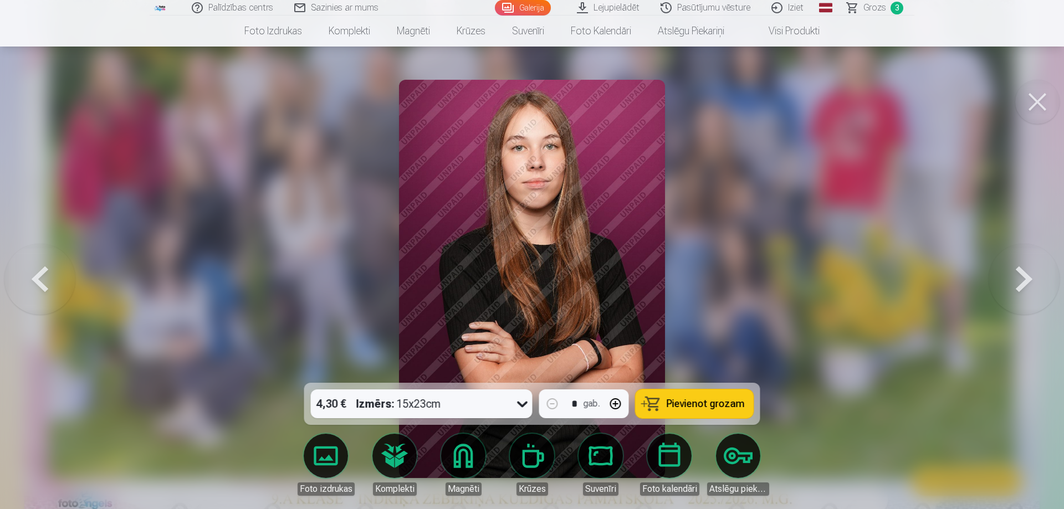
click at [32, 286] on button at bounding box center [39, 279] width 71 height 186
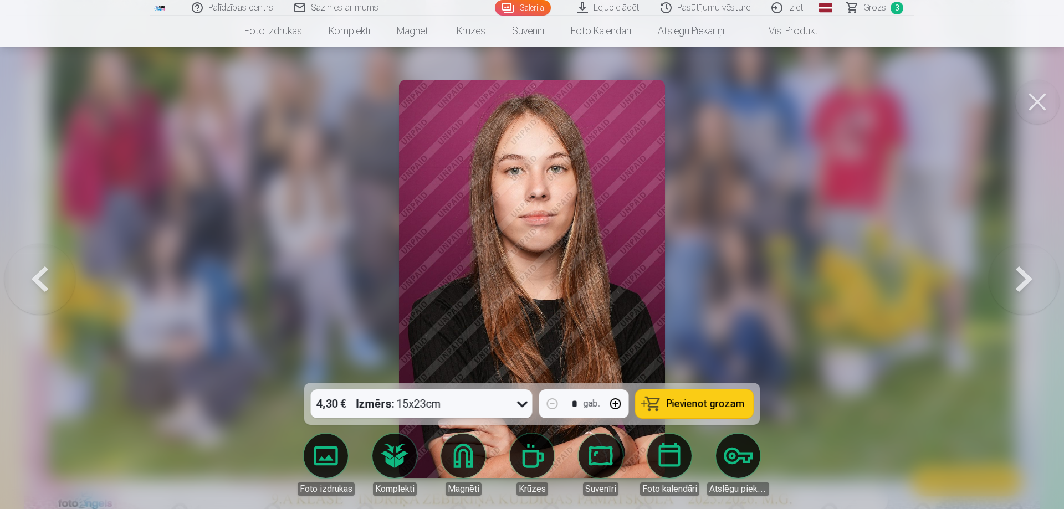
click at [1027, 277] on button at bounding box center [1024, 279] width 71 height 186
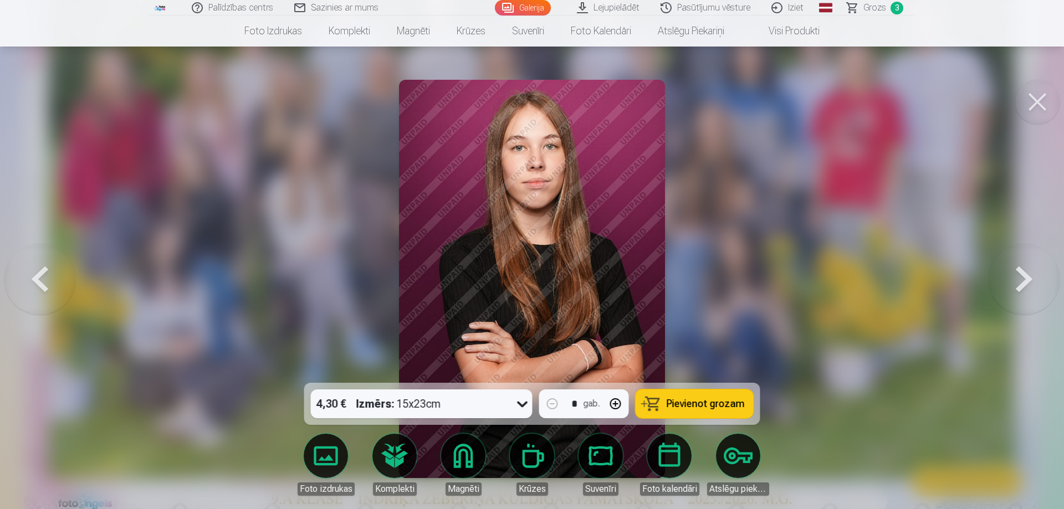
click at [50, 256] on button at bounding box center [39, 279] width 71 height 186
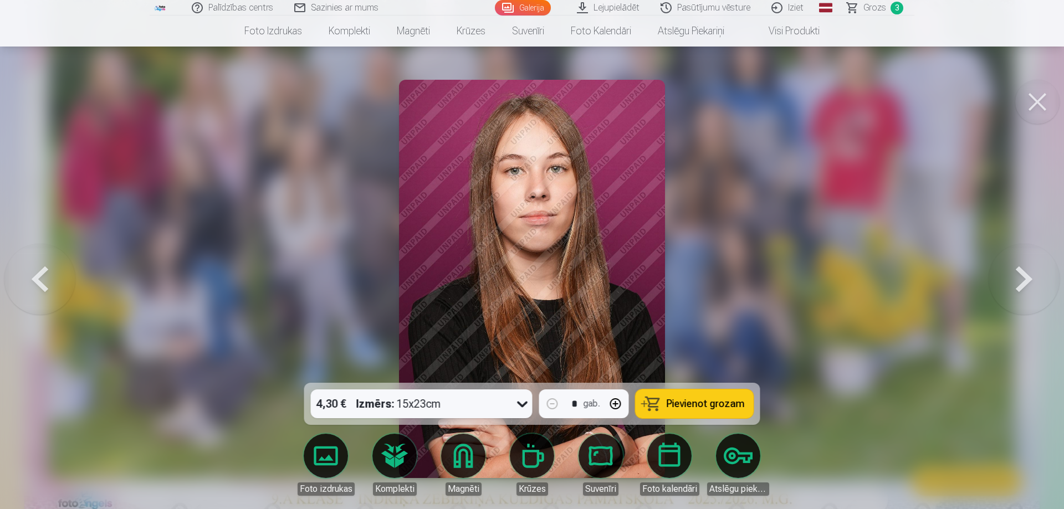
click at [1016, 295] on button at bounding box center [1024, 279] width 71 height 186
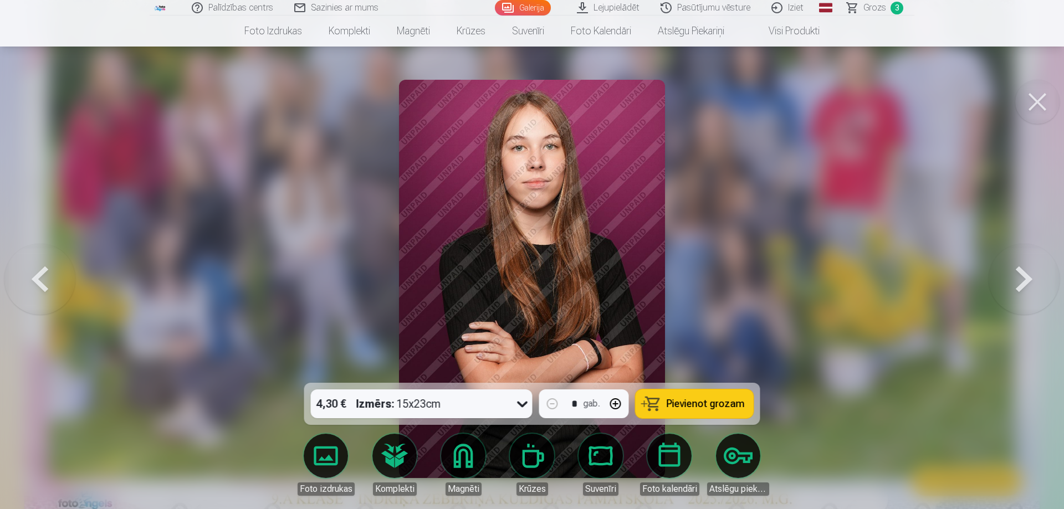
click at [5, 275] on button at bounding box center [39, 279] width 71 height 186
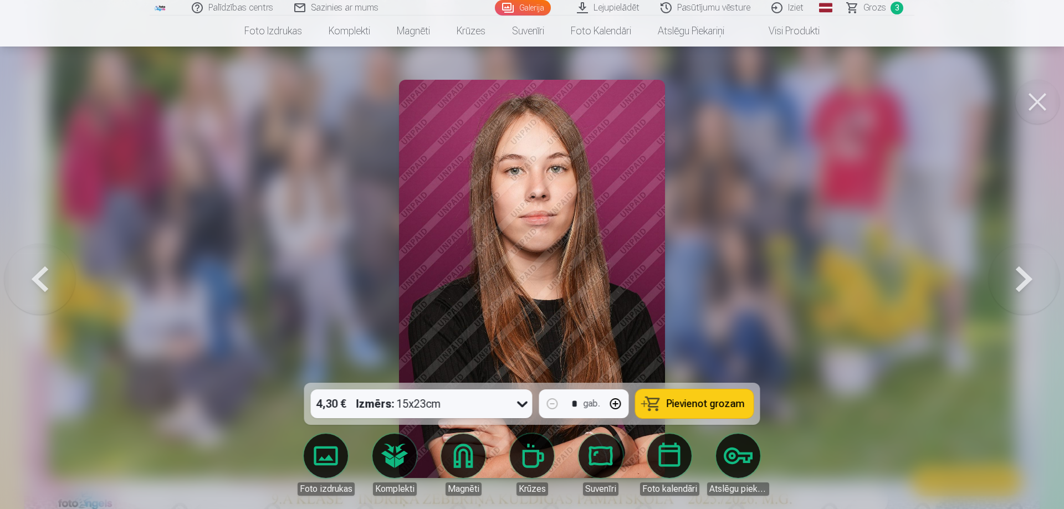
click at [1029, 272] on button at bounding box center [1024, 279] width 71 height 186
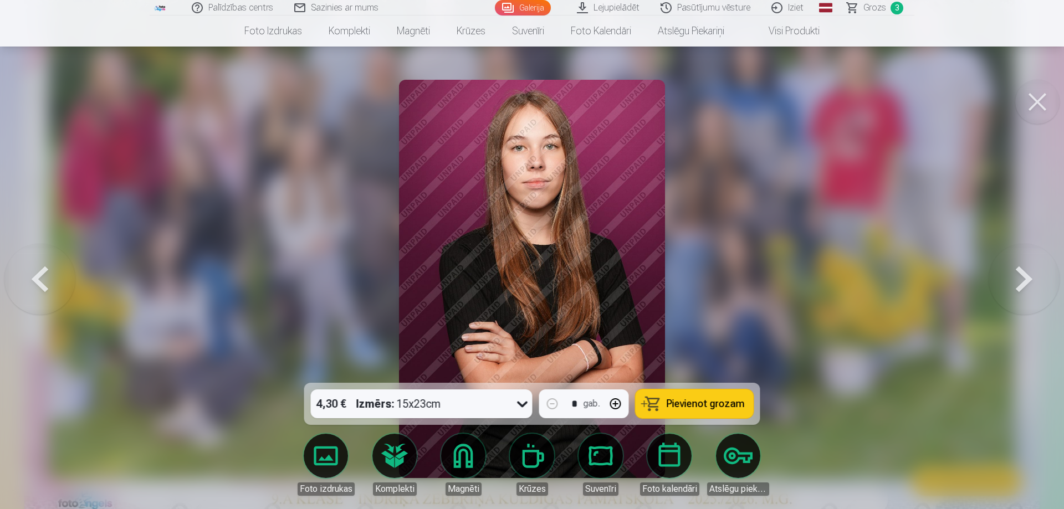
click at [1029, 272] on button at bounding box center [1024, 279] width 71 height 186
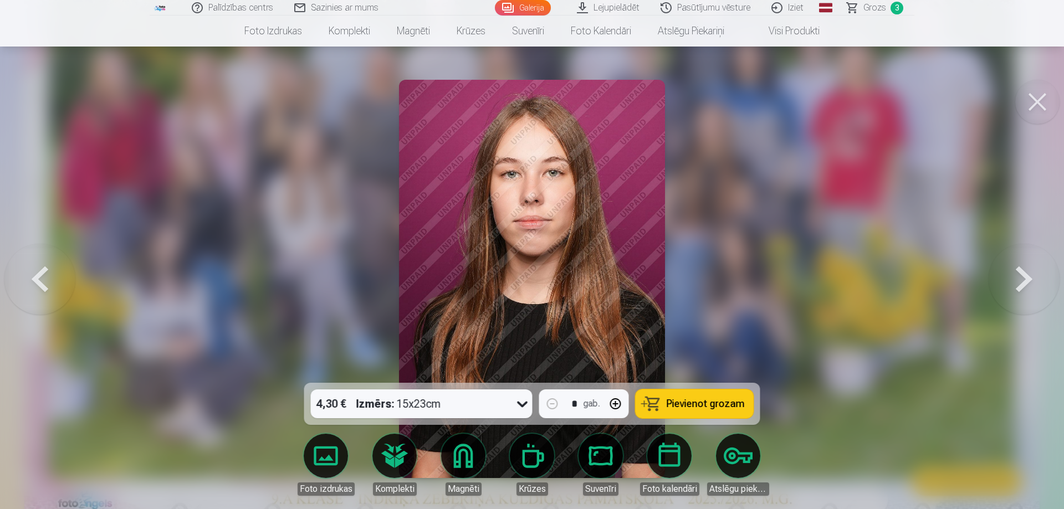
click at [1028, 272] on button at bounding box center [1024, 279] width 71 height 186
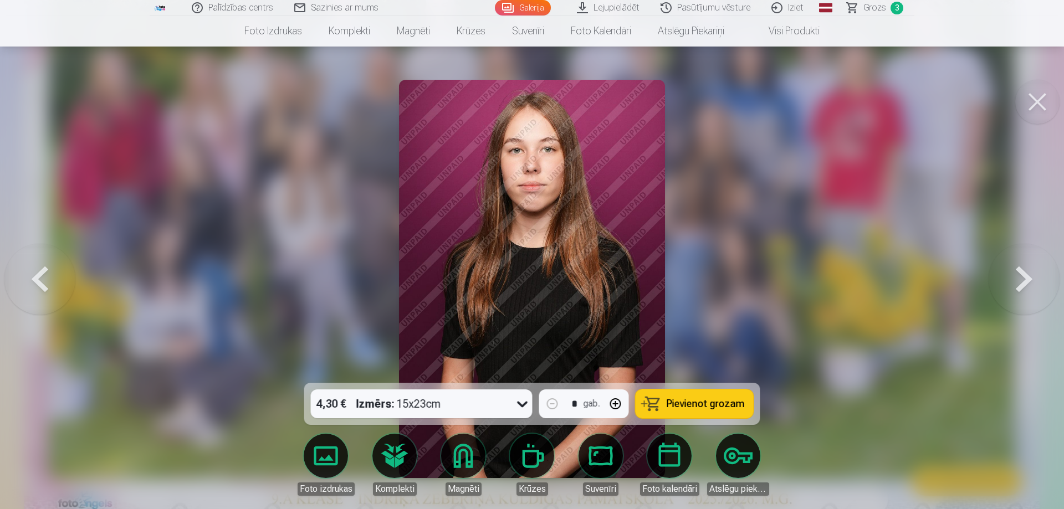
click at [1027, 272] on button at bounding box center [1024, 279] width 71 height 186
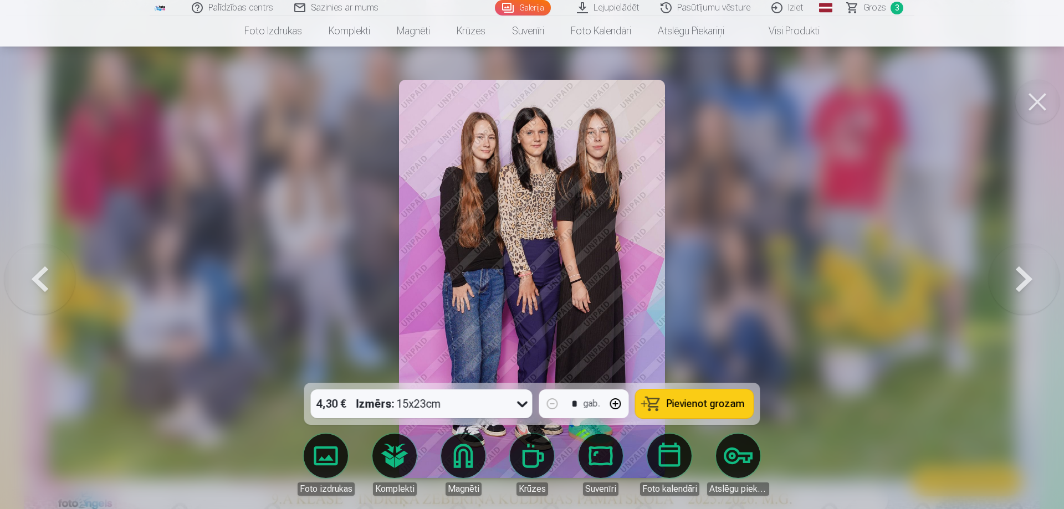
click at [48, 268] on button at bounding box center [39, 279] width 71 height 186
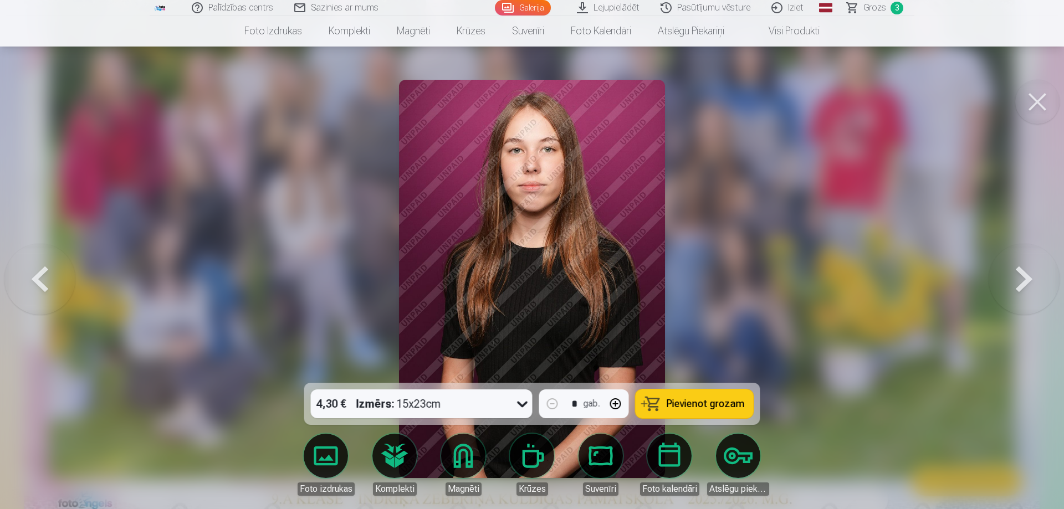
click at [48, 268] on button at bounding box center [39, 279] width 71 height 186
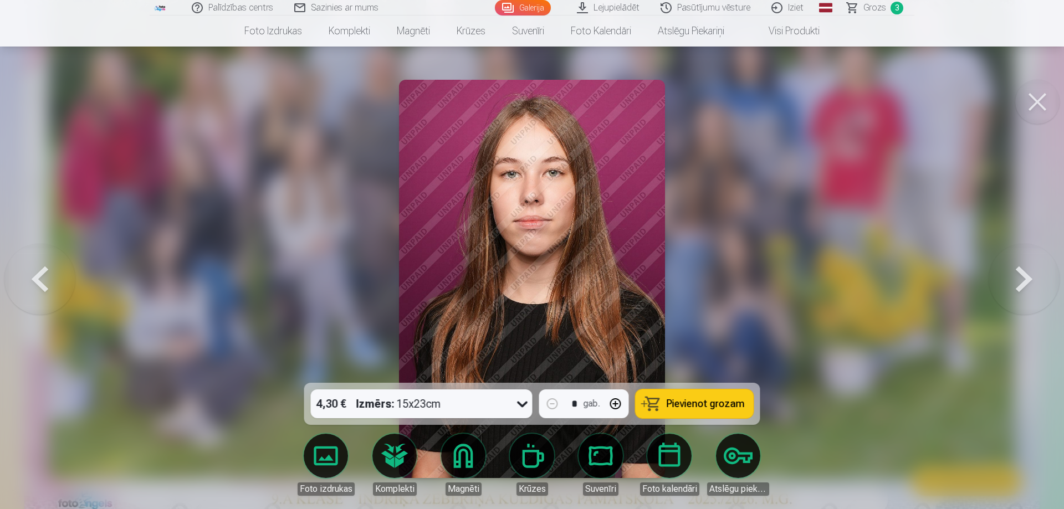
click at [48, 268] on button at bounding box center [39, 279] width 71 height 186
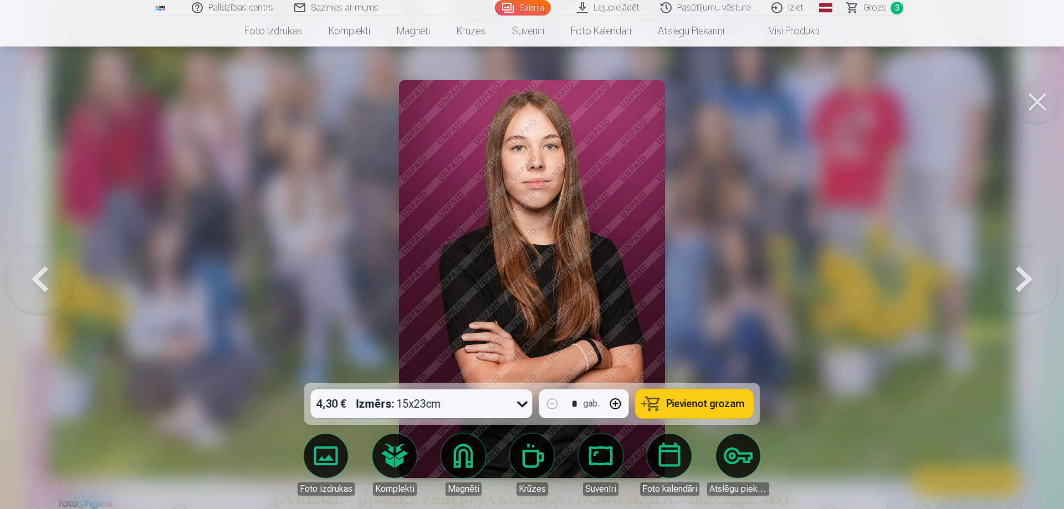
click at [48, 268] on button at bounding box center [39, 279] width 71 height 186
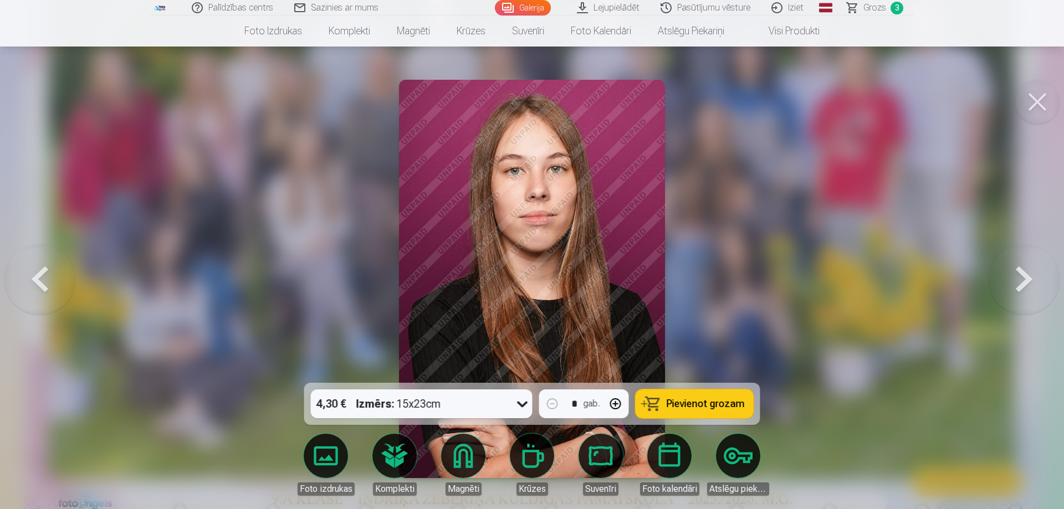
click at [48, 268] on button at bounding box center [39, 279] width 71 height 186
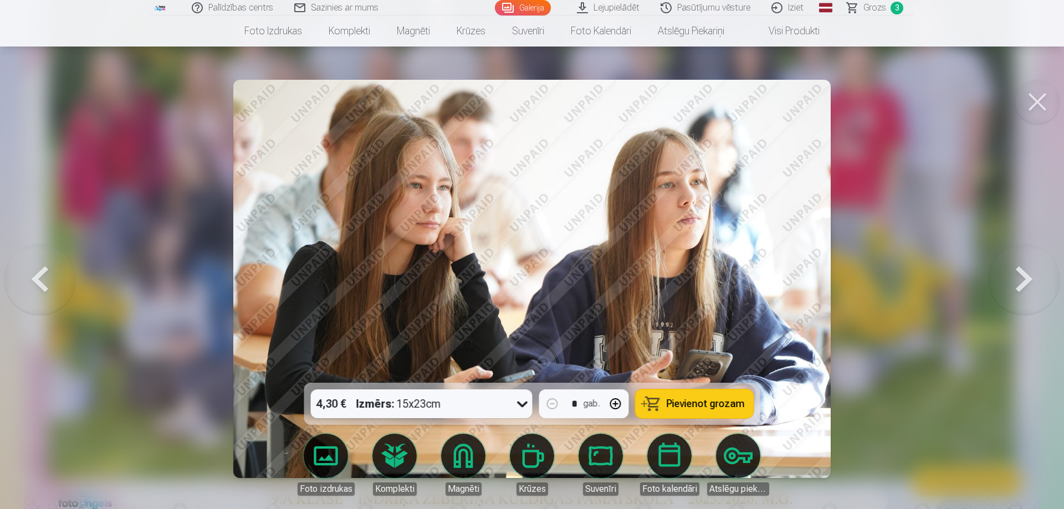
click at [1036, 282] on button at bounding box center [1024, 279] width 71 height 186
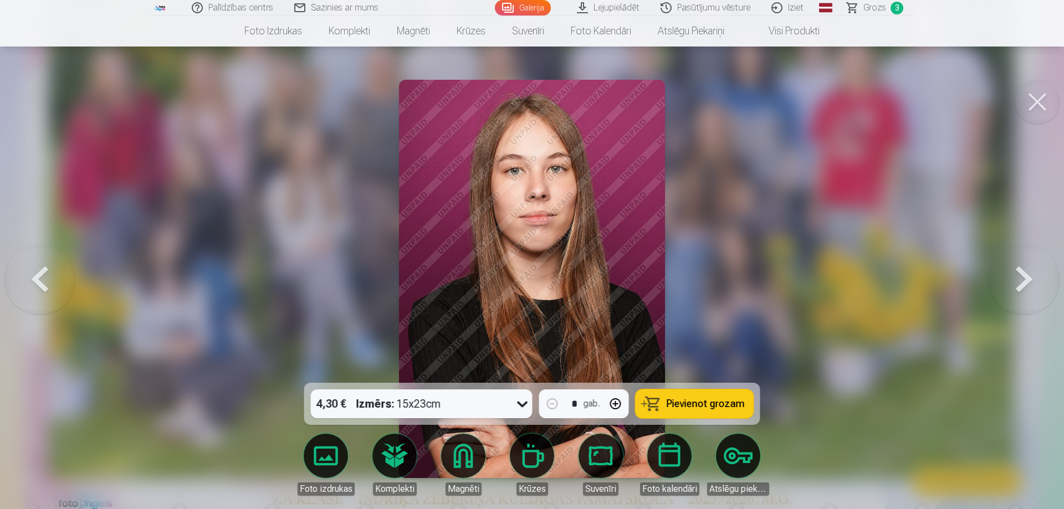
click at [1036, 282] on button at bounding box center [1024, 279] width 71 height 186
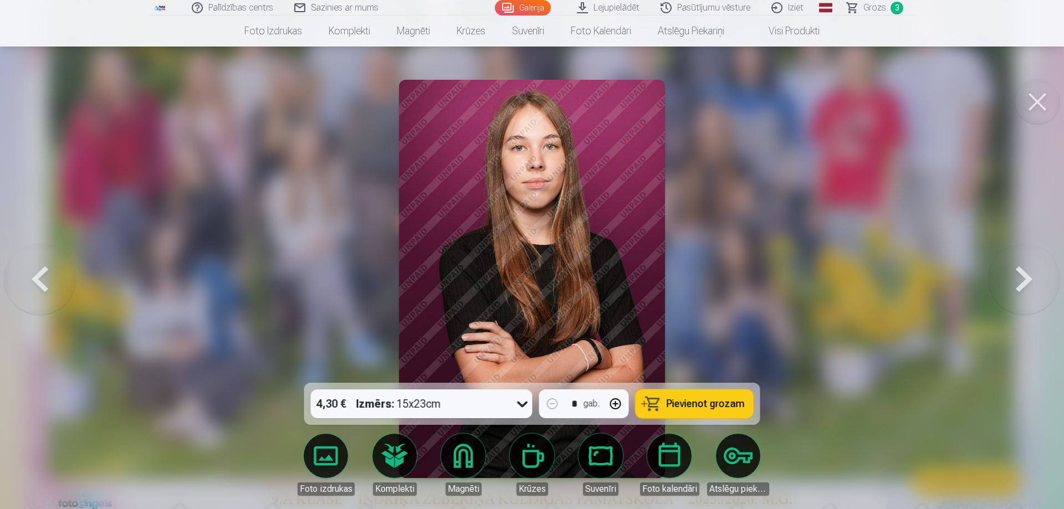
click at [1036, 282] on button at bounding box center [1024, 279] width 71 height 186
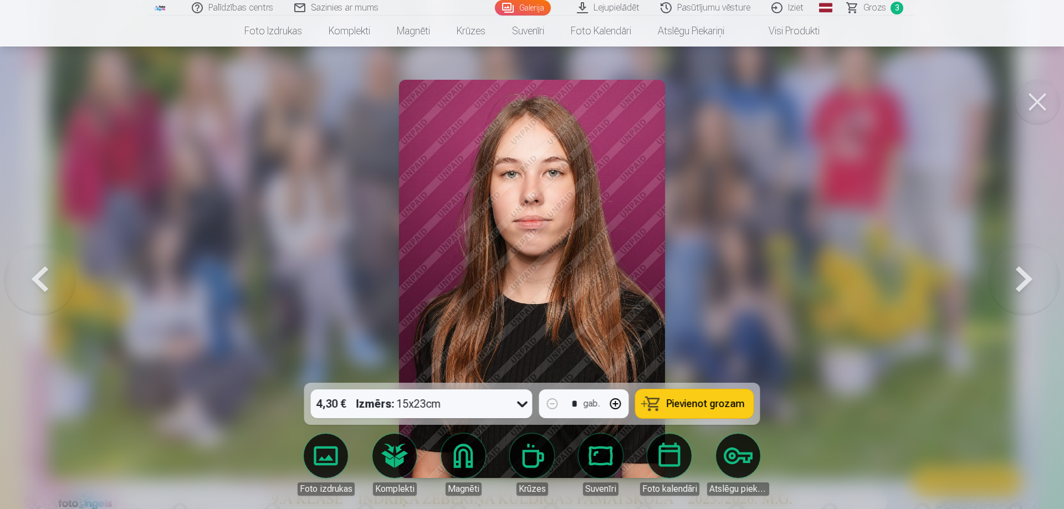
click at [1036, 282] on button at bounding box center [1024, 279] width 71 height 186
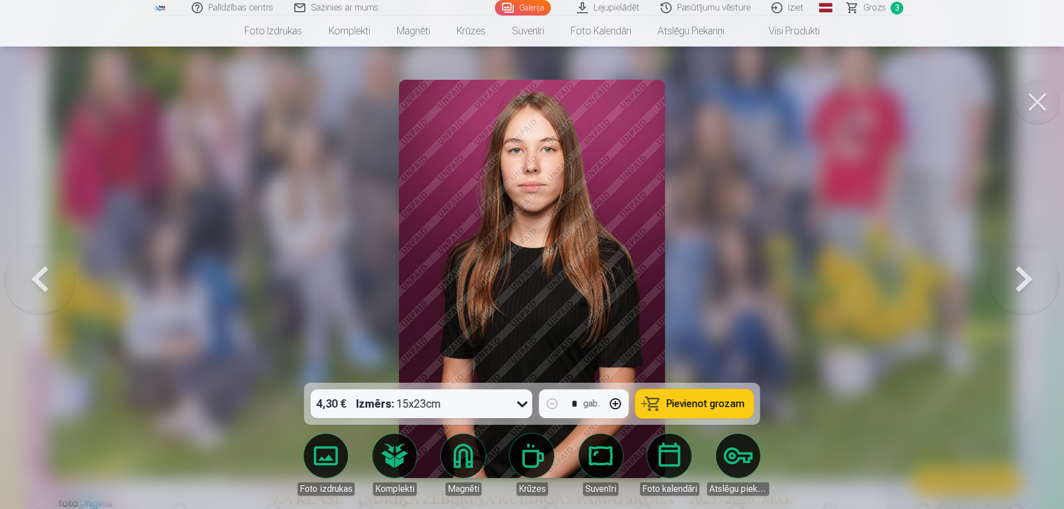
click at [1015, 279] on button at bounding box center [1024, 279] width 71 height 186
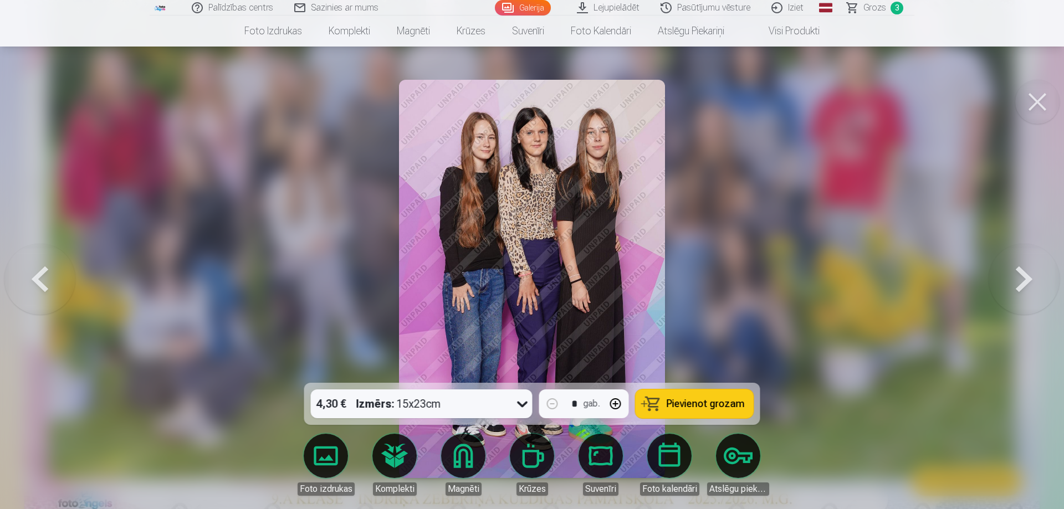
click at [44, 284] on button at bounding box center [39, 279] width 71 height 186
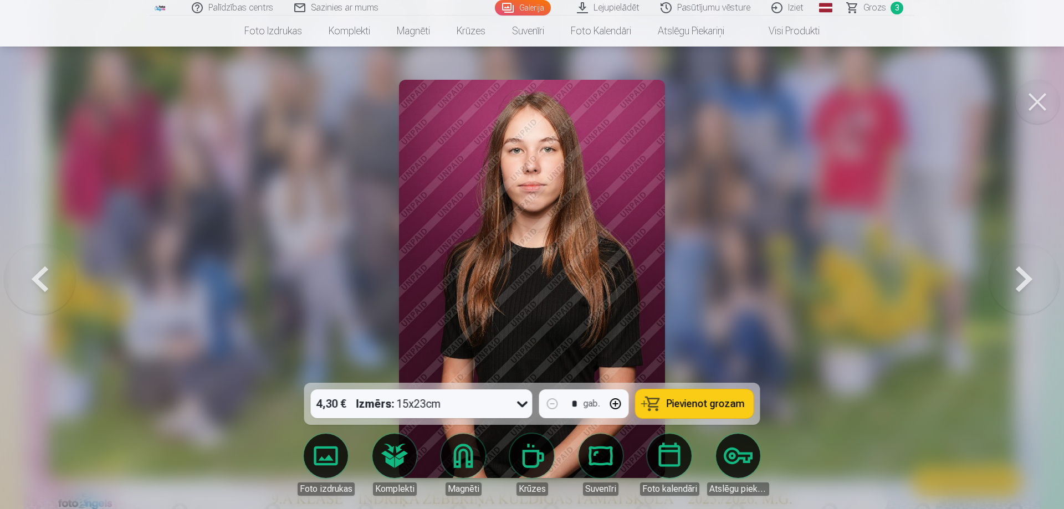
click at [44, 284] on button at bounding box center [39, 279] width 71 height 186
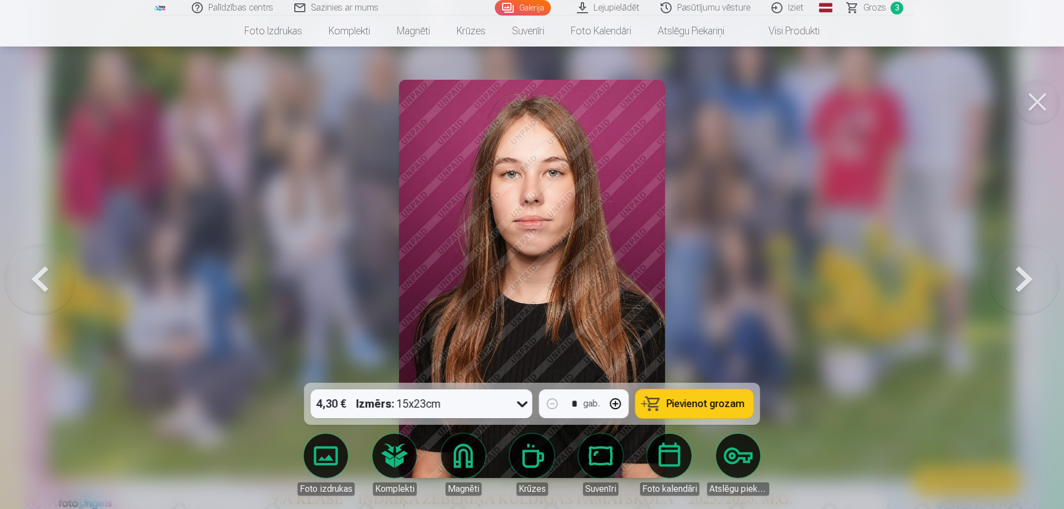
click at [44, 284] on button at bounding box center [39, 279] width 71 height 186
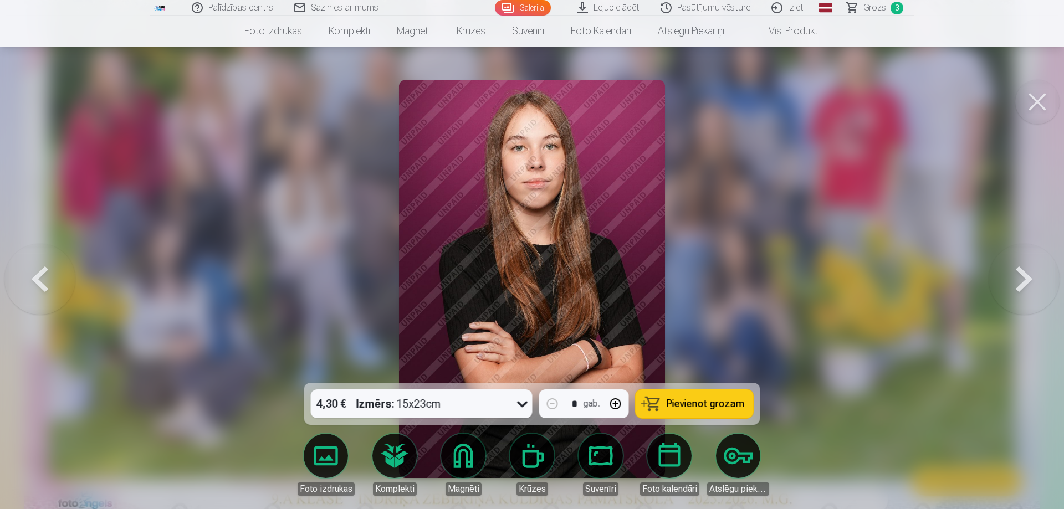
click at [44, 284] on button at bounding box center [39, 279] width 71 height 186
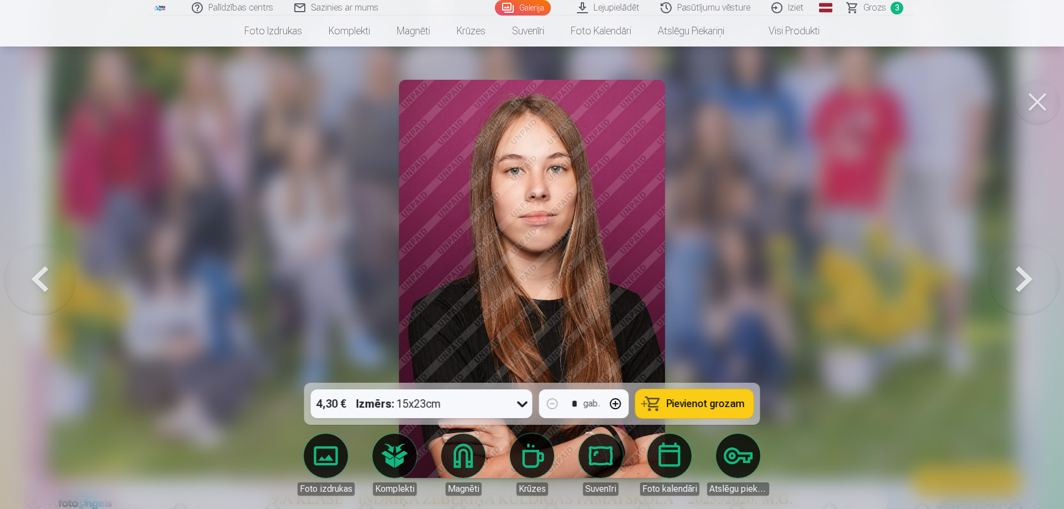
click at [49, 294] on button at bounding box center [39, 279] width 71 height 186
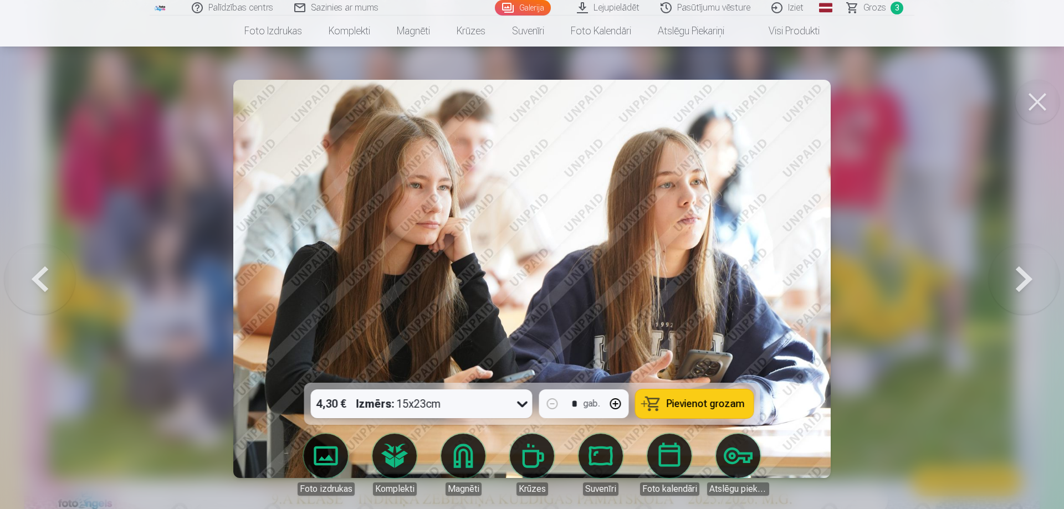
click at [1025, 280] on button at bounding box center [1024, 279] width 71 height 186
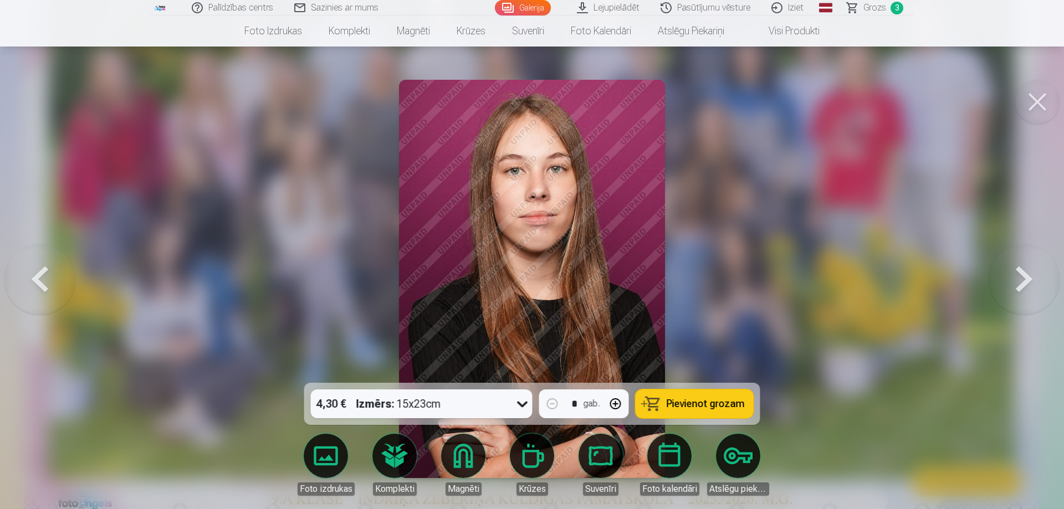
click at [1025, 280] on button at bounding box center [1024, 279] width 71 height 186
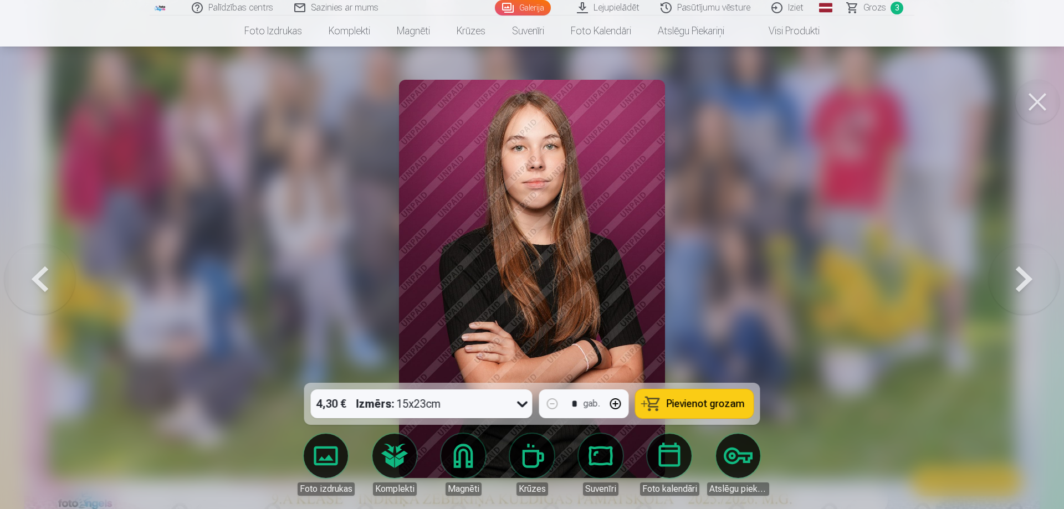
click at [54, 273] on button at bounding box center [39, 279] width 71 height 186
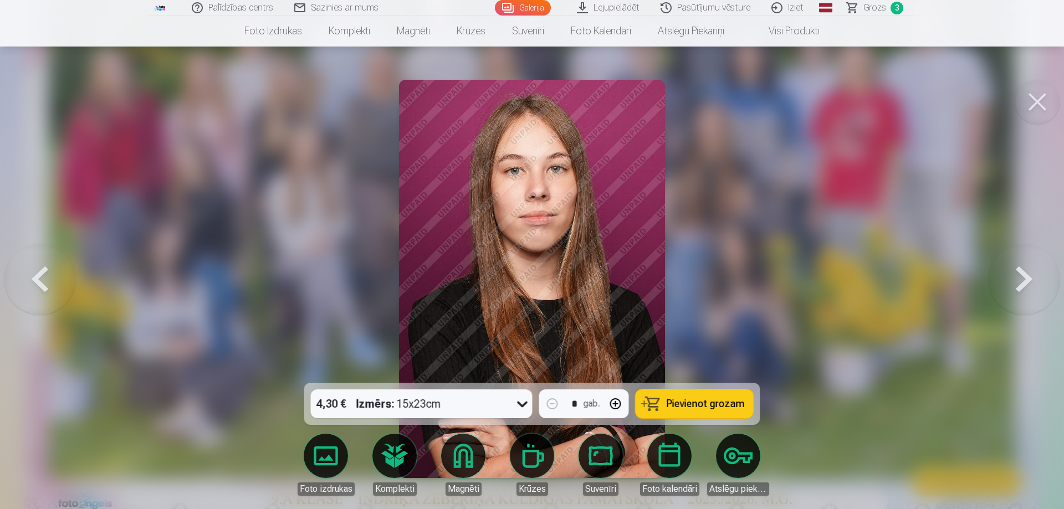
click at [1030, 272] on button at bounding box center [1024, 279] width 71 height 186
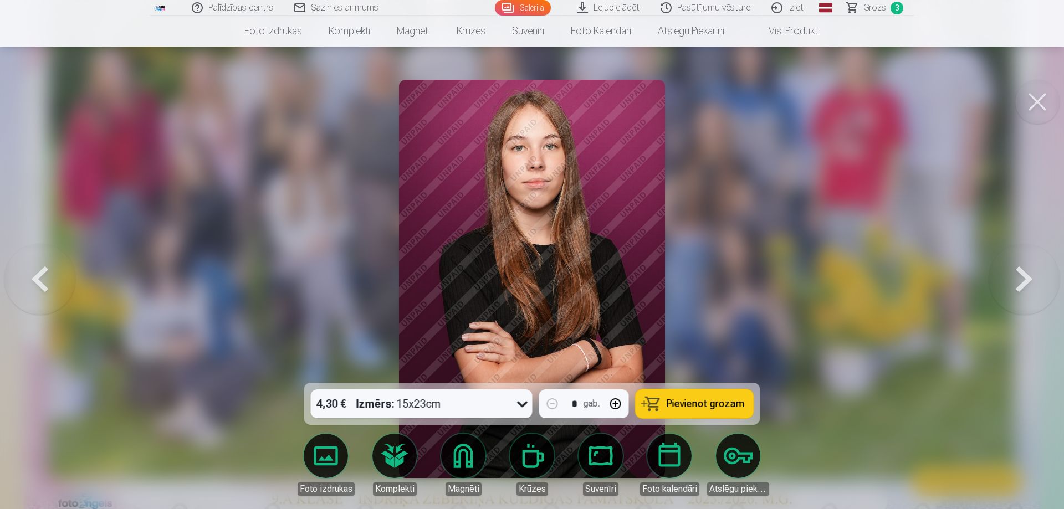
click at [29, 275] on button at bounding box center [39, 279] width 71 height 186
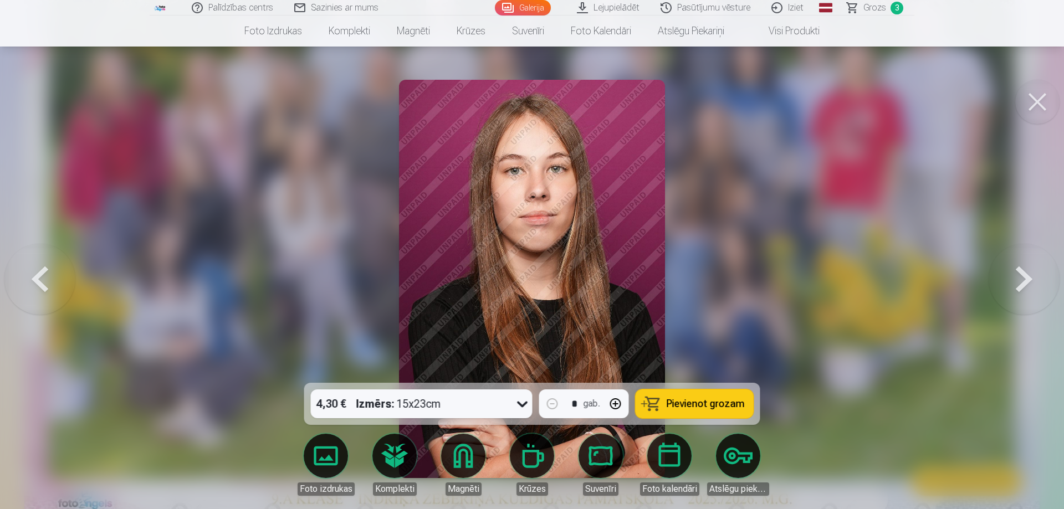
click at [1049, 293] on button at bounding box center [1024, 279] width 71 height 186
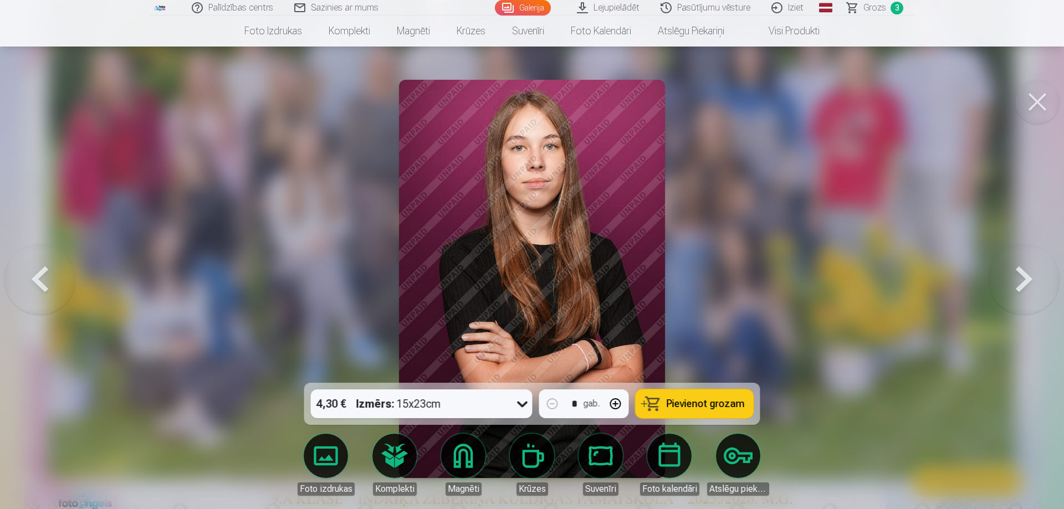
click at [48, 267] on button at bounding box center [39, 279] width 71 height 186
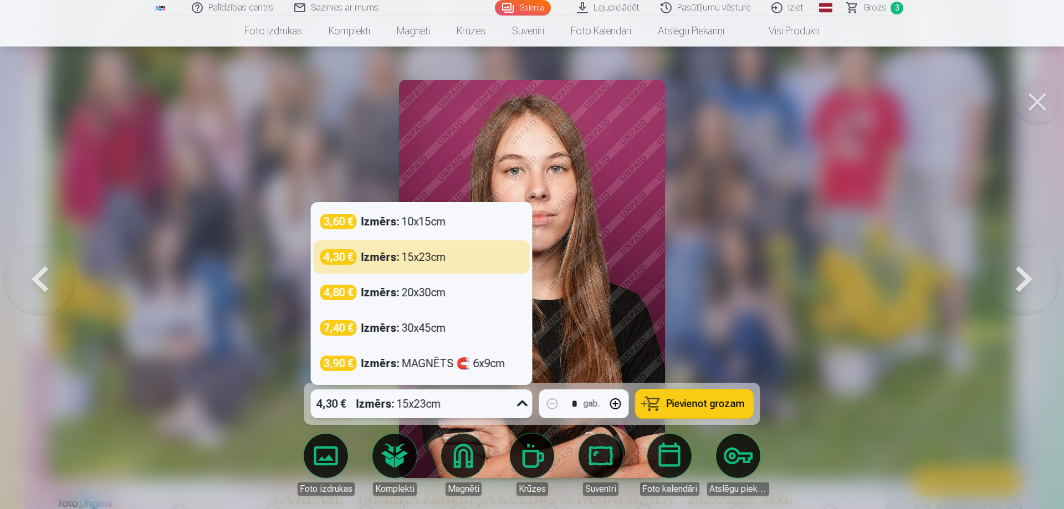
click at [523, 402] on icon at bounding box center [523, 404] width 18 height 18
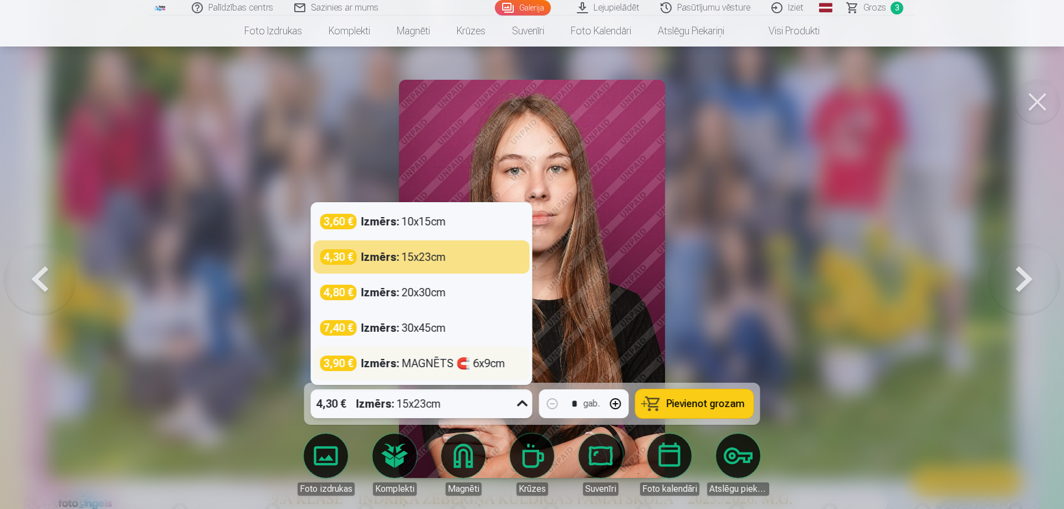
click at [490, 367] on div "Izmērs : MAGNĒTS 🧲 6x9cm" at bounding box center [433, 364] width 144 height 16
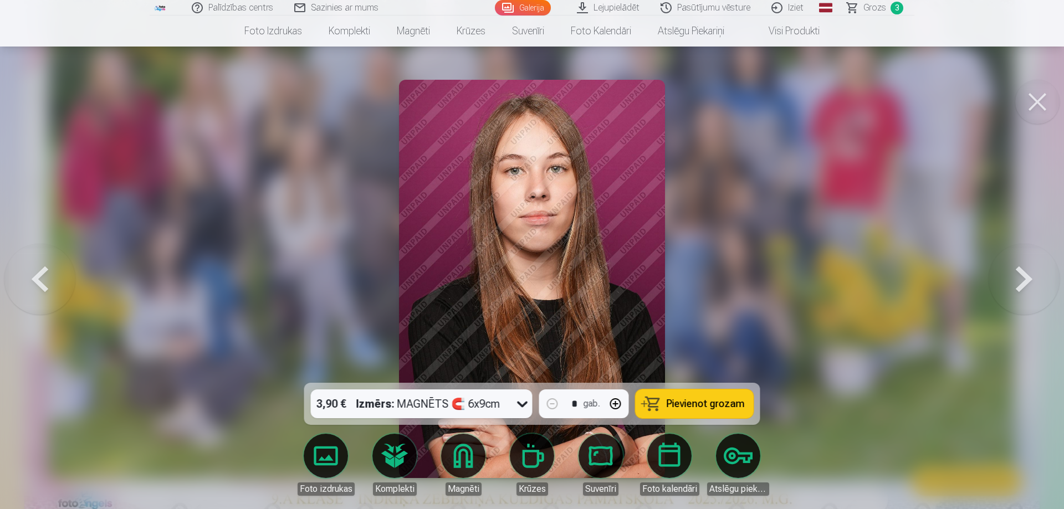
click at [1027, 279] on button at bounding box center [1024, 279] width 71 height 186
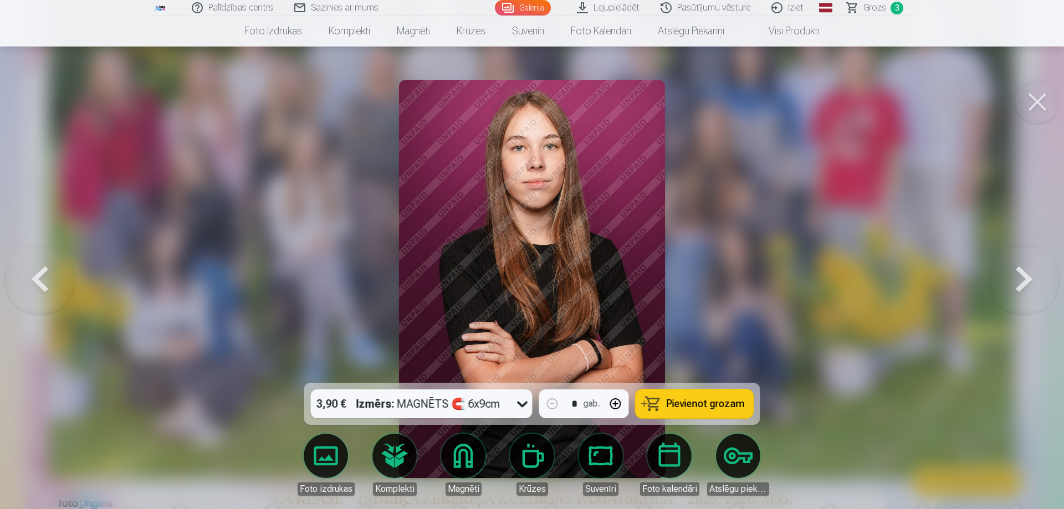
click at [38, 296] on button at bounding box center [39, 279] width 71 height 186
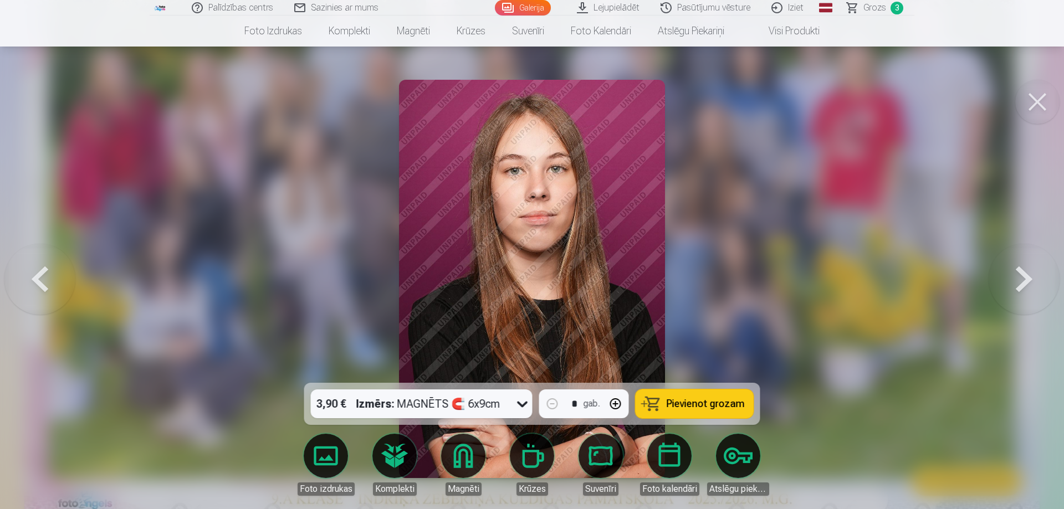
click at [702, 406] on span "Pievienot grozam" at bounding box center [706, 404] width 78 height 10
click at [1015, 272] on button at bounding box center [1024, 279] width 71 height 186
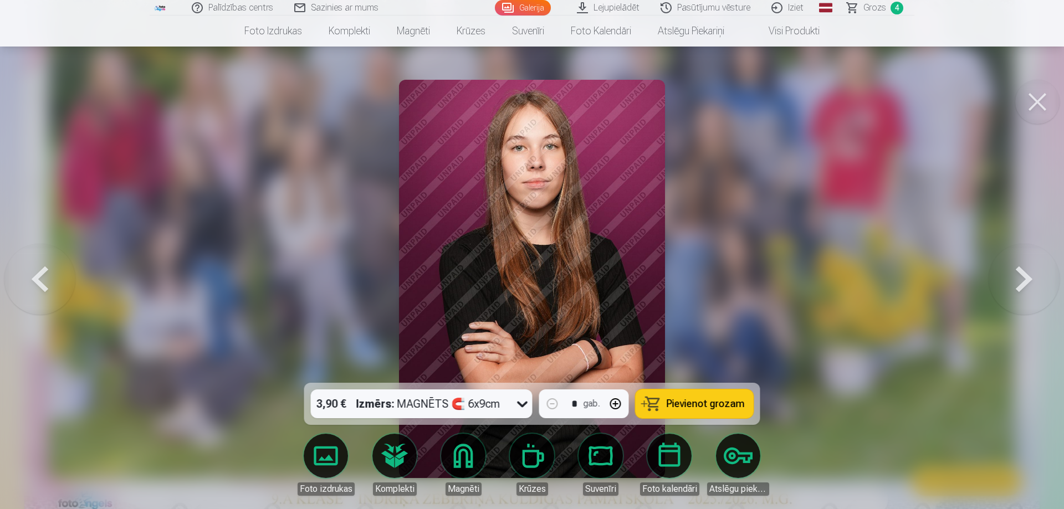
click at [1015, 272] on button at bounding box center [1024, 279] width 71 height 186
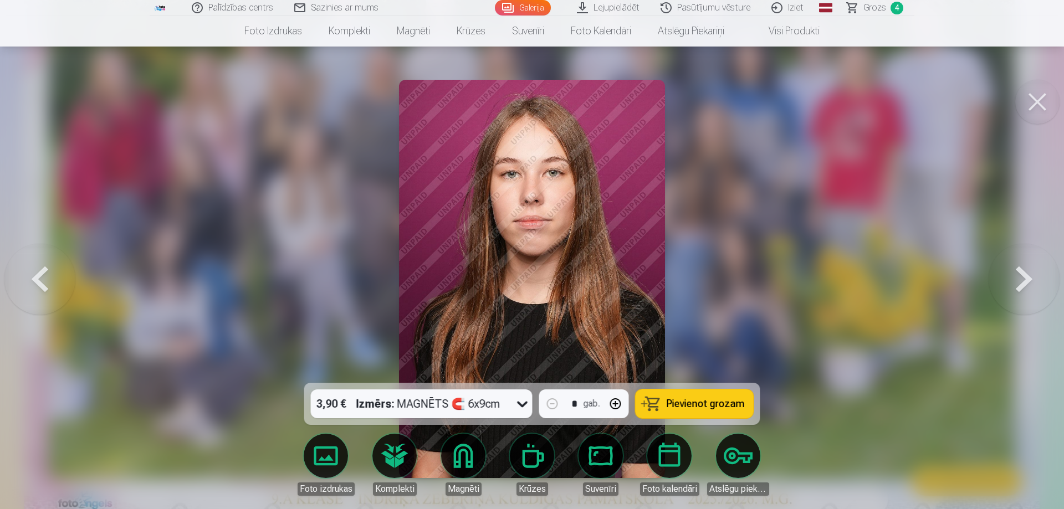
click at [1015, 272] on button at bounding box center [1024, 279] width 71 height 186
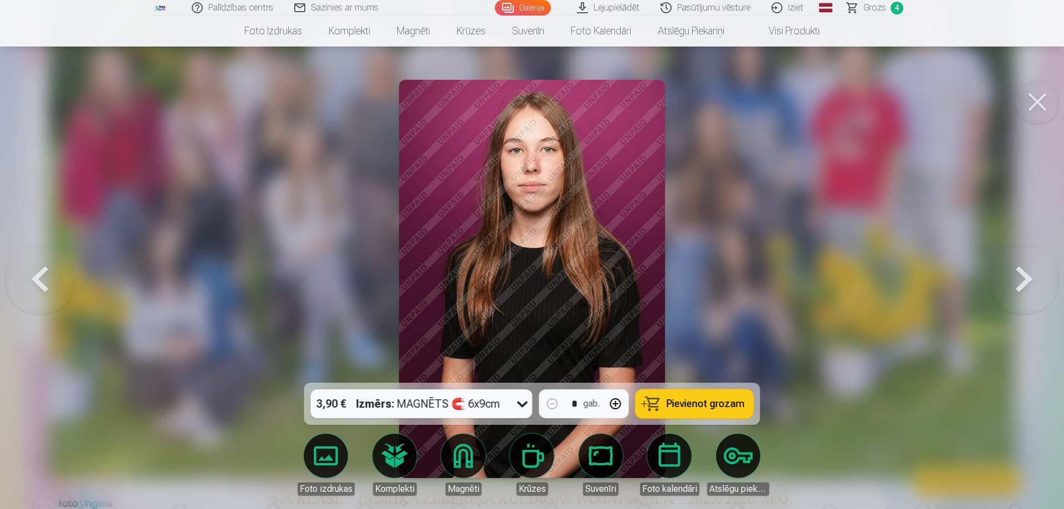
click at [1015, 272] on button at bounding box center [1024, 279] width 71 height 186
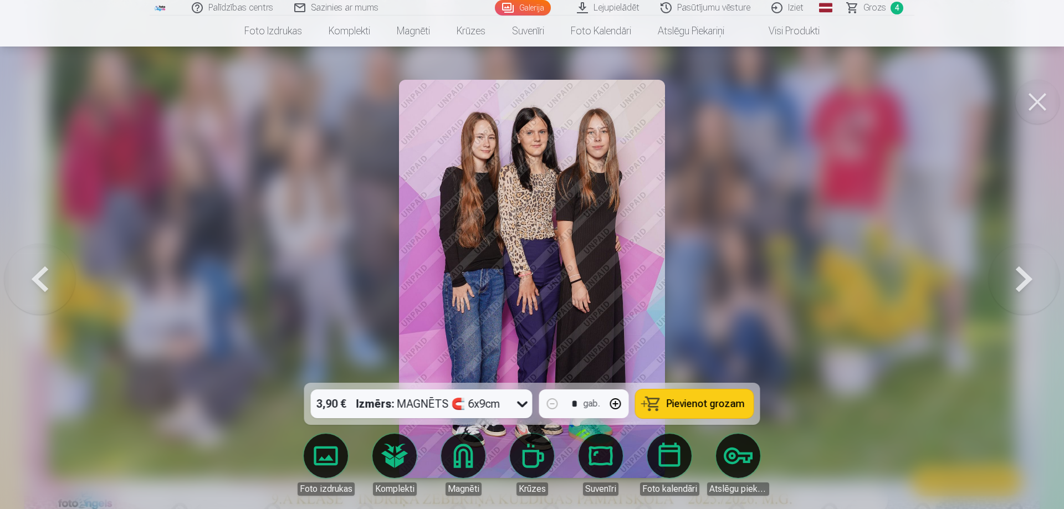
click at [1015, 272] on button at bounding box center [1024, 279] width 71 height 186
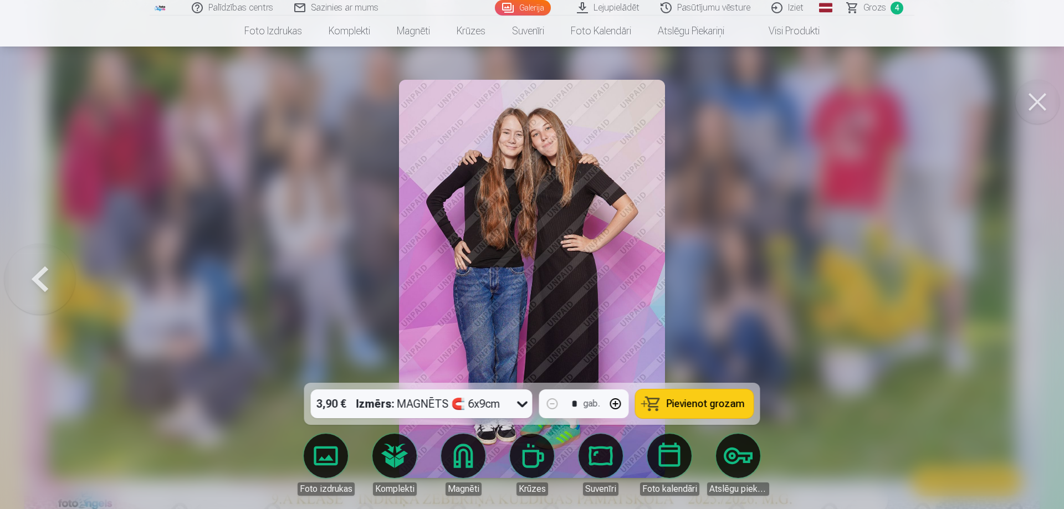
click at [523, 404] on icon at bounding box center [523, 404] width 18 height 18
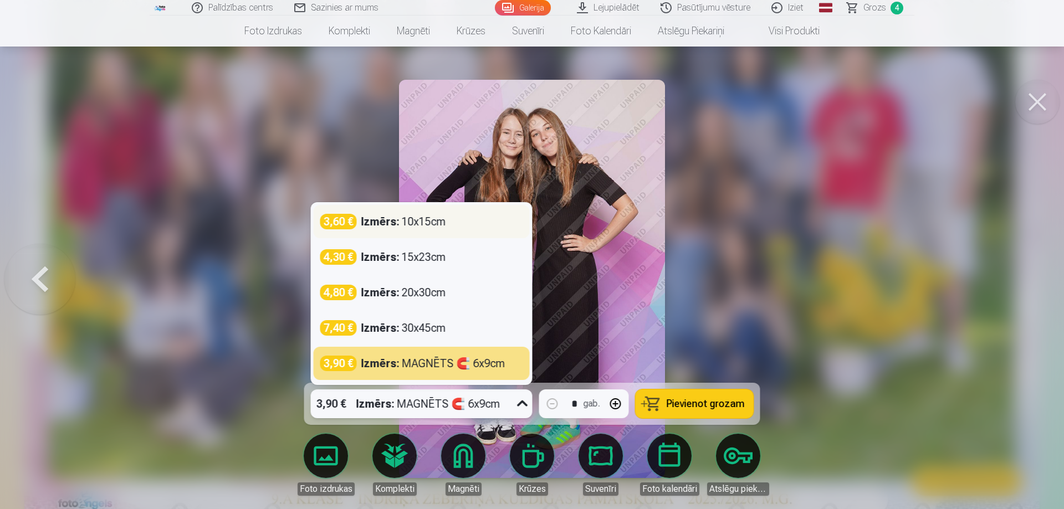
click at [433, 226] on div "Izmērs : 10x15cm" at bounding box center [403, 222] width 85 height 16
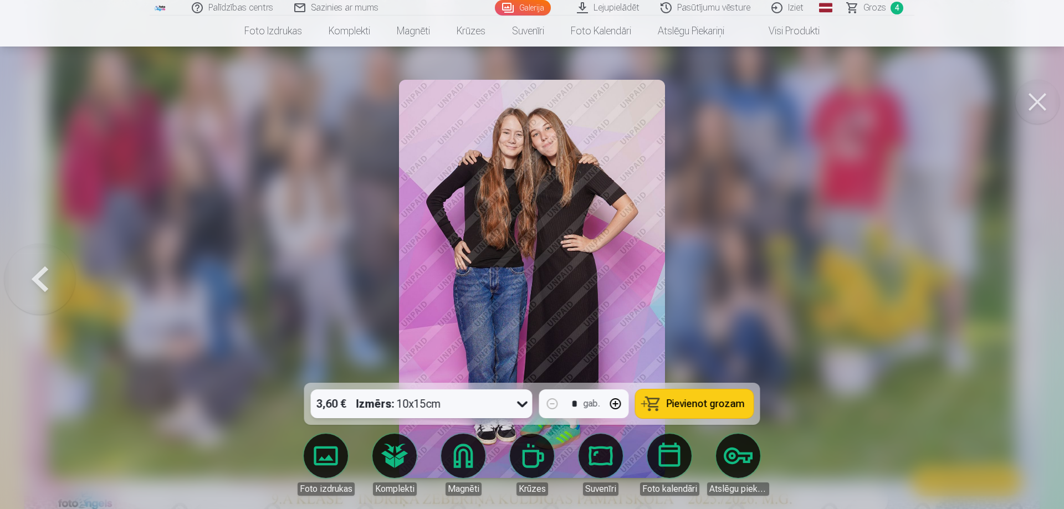
click at [683, 409] on span "Pievienot grozam" at bounding box center [706, 404] width 78 height 10
click at [994, 239] on div at bounding box center [532, 254] width 1064 height 509
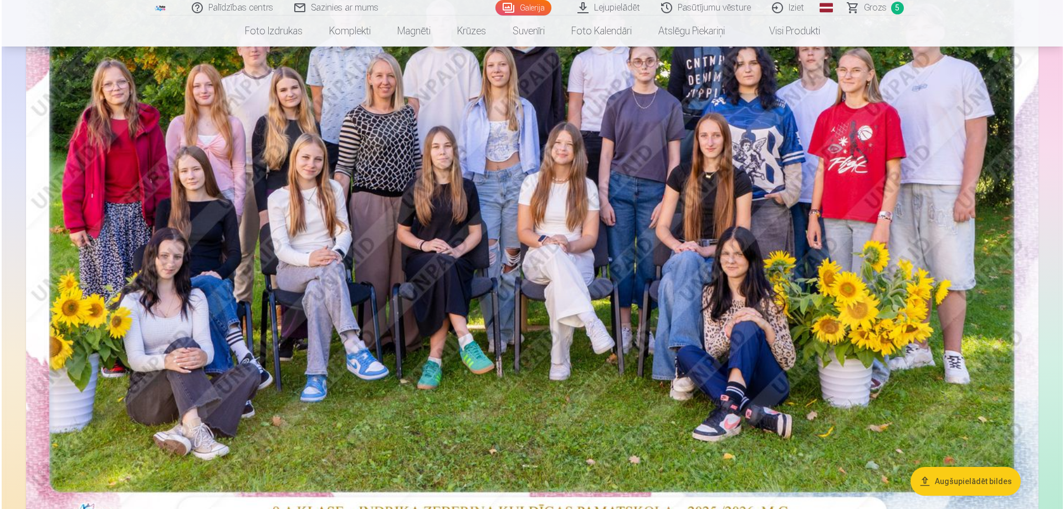
scroll to position [222, 0]
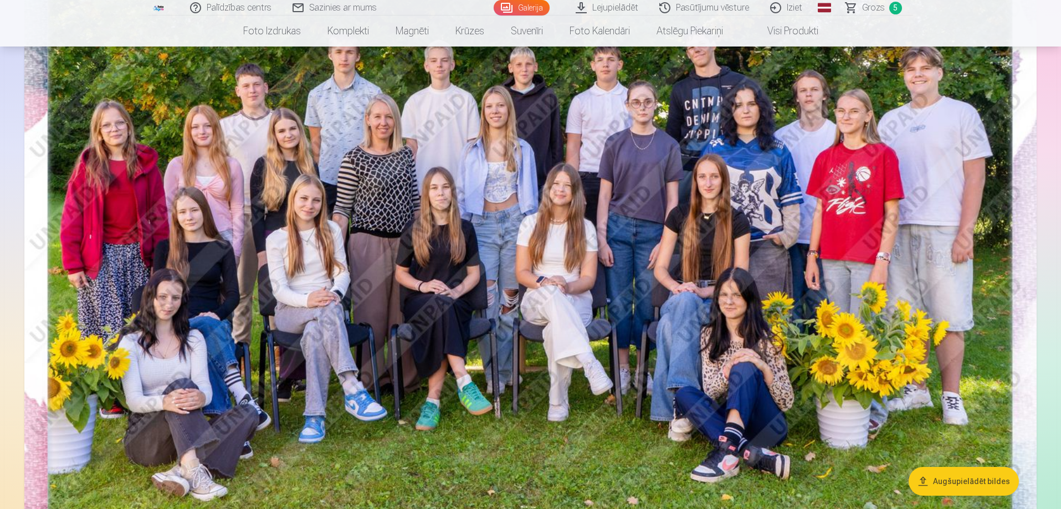
click at [1006, 239] on img at bounding box center [530, 238] width 1012 height 676
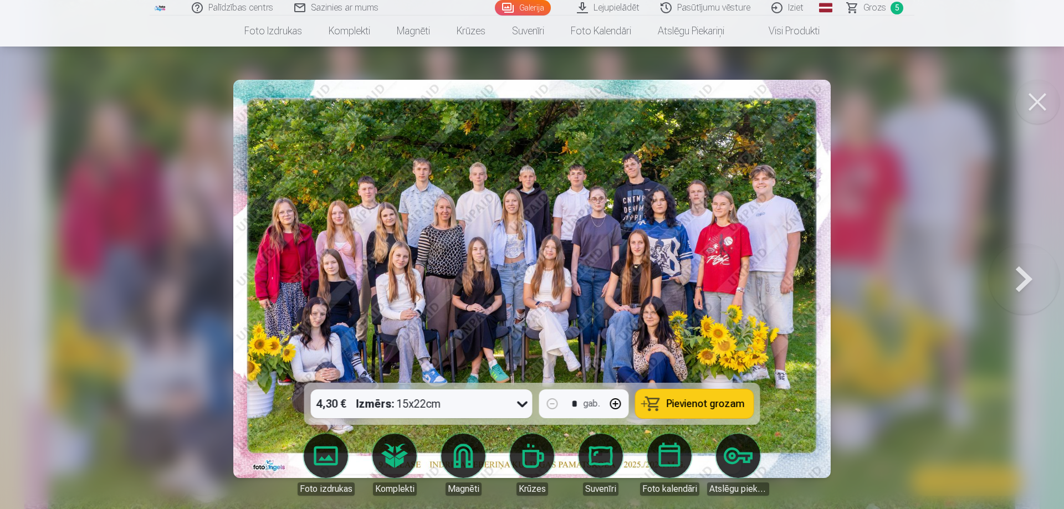
click at [1020, 274] on button at bounding box center [1024, 279] width 71 height 186
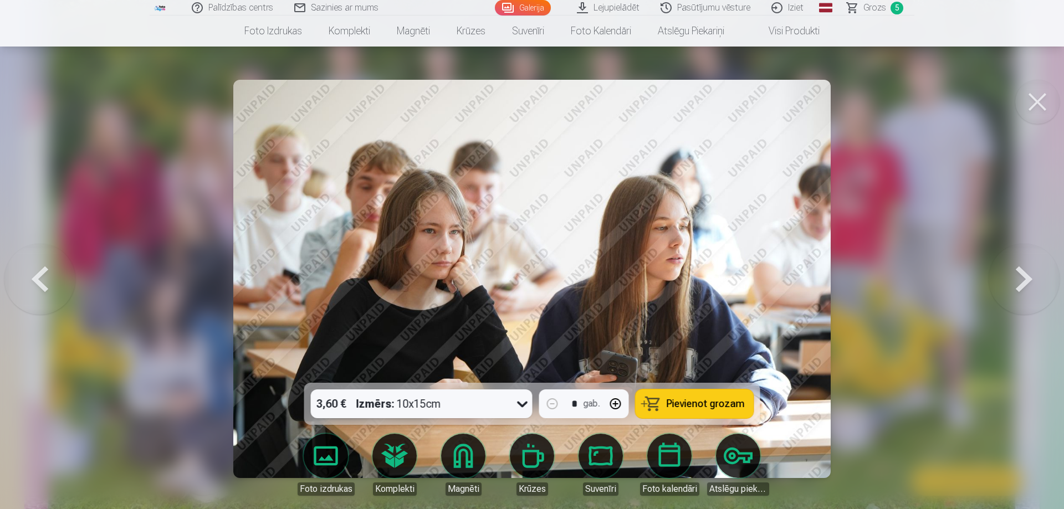
click at [1020, 274] on button at bounding box center [1024, 279] width 71 height 186
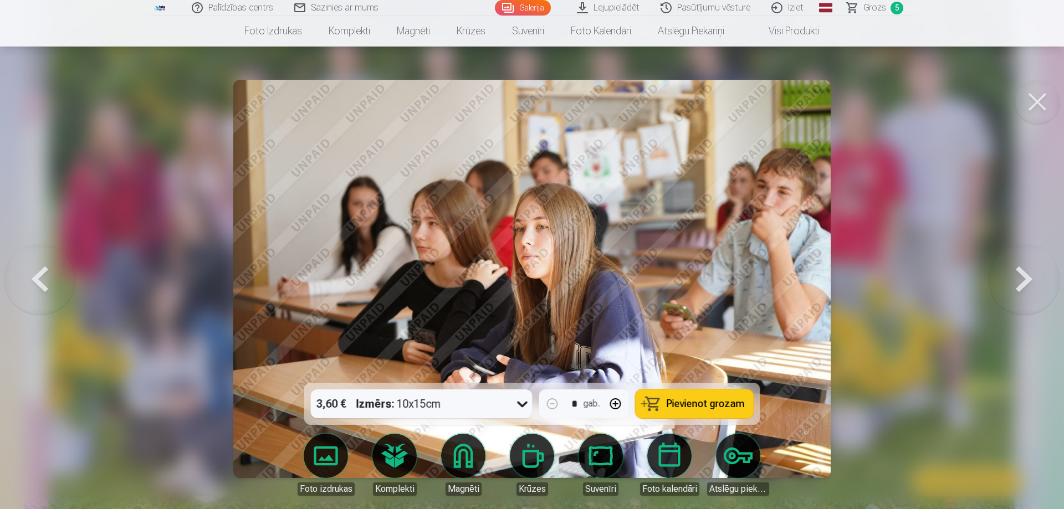
click at [1020, 274] on button at bounding box center [1024, 279] width 71 height 186
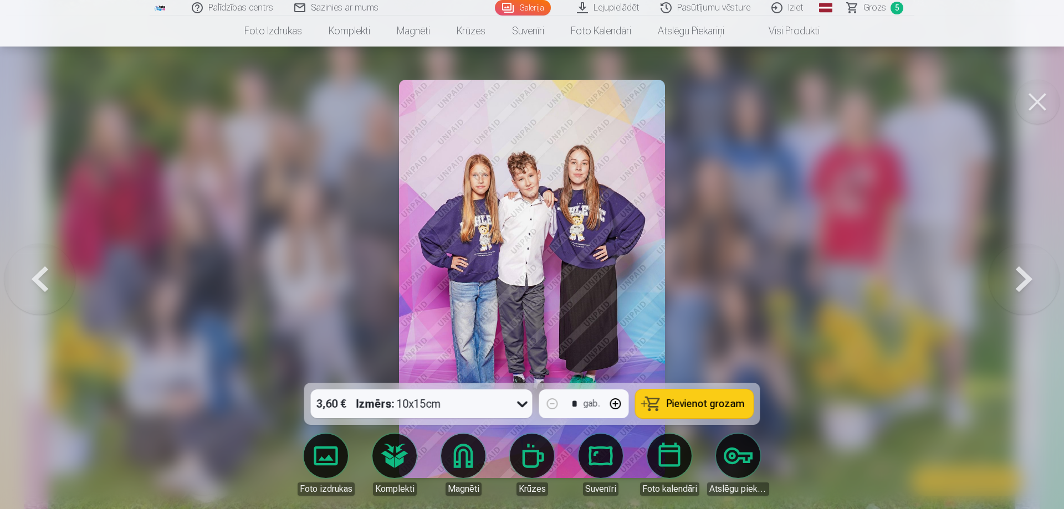
click at [877, 6] on span "Grozs" at bounding box center [874, 7] width 23 height 13
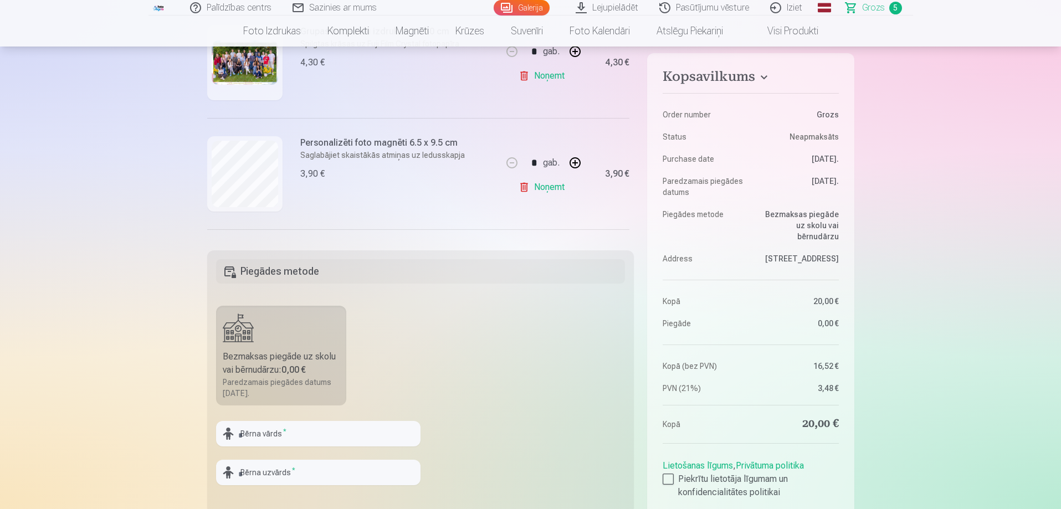
scroll to position [277, 0]
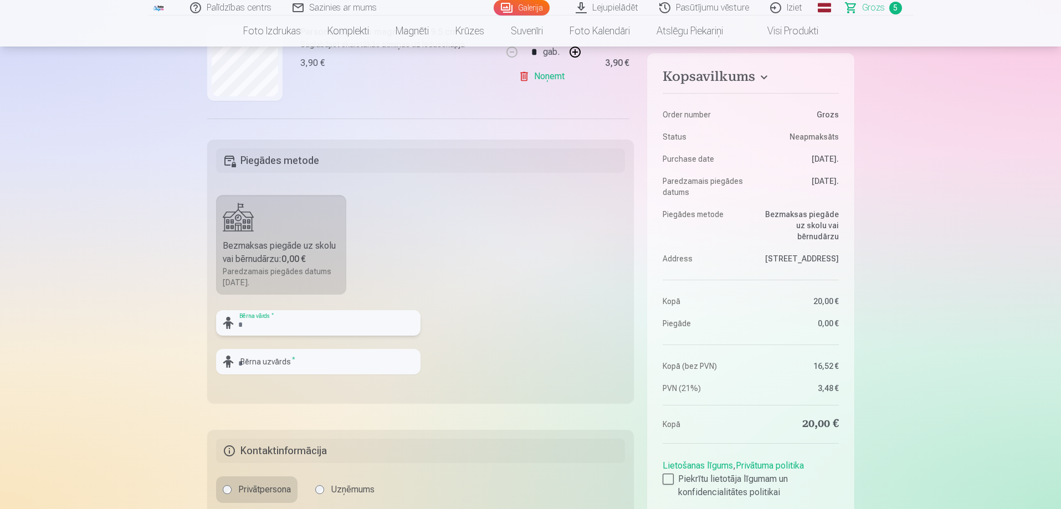
click at [289, 324] on input "text" at bounding box center [318, 322] width 204 height 25
click at [272, 322] on input "********" at bounding box center [318, 322] width 204 height 25
type input "*"
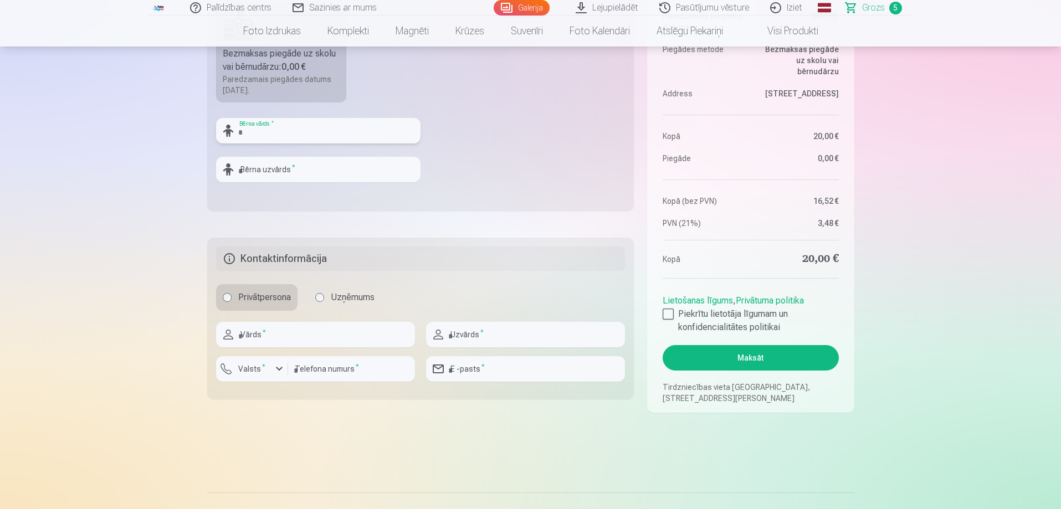
scroll to position [388, 0]
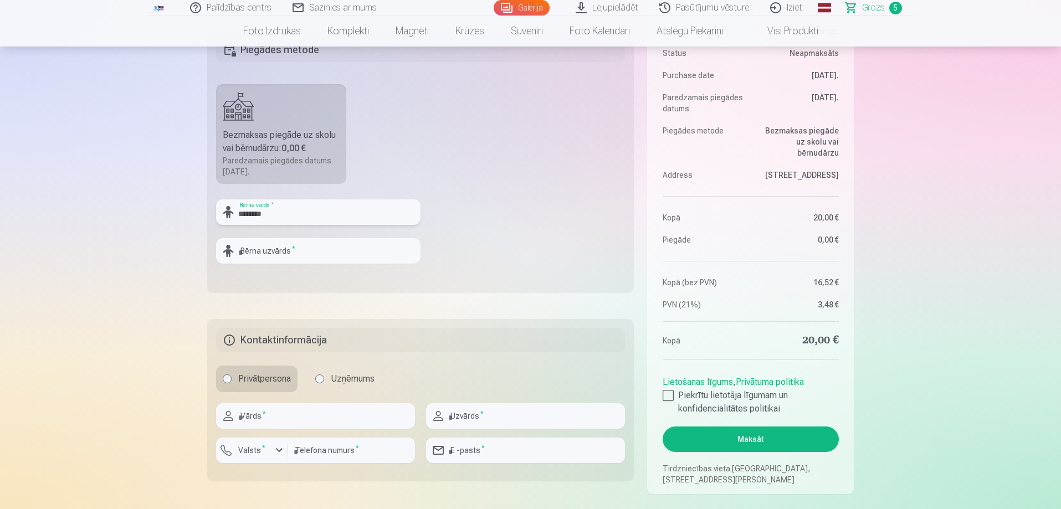
type input "********"
click at [275, 252] on input "text" at bounding box center [318, 250] width 204 height 25
type input "**********"
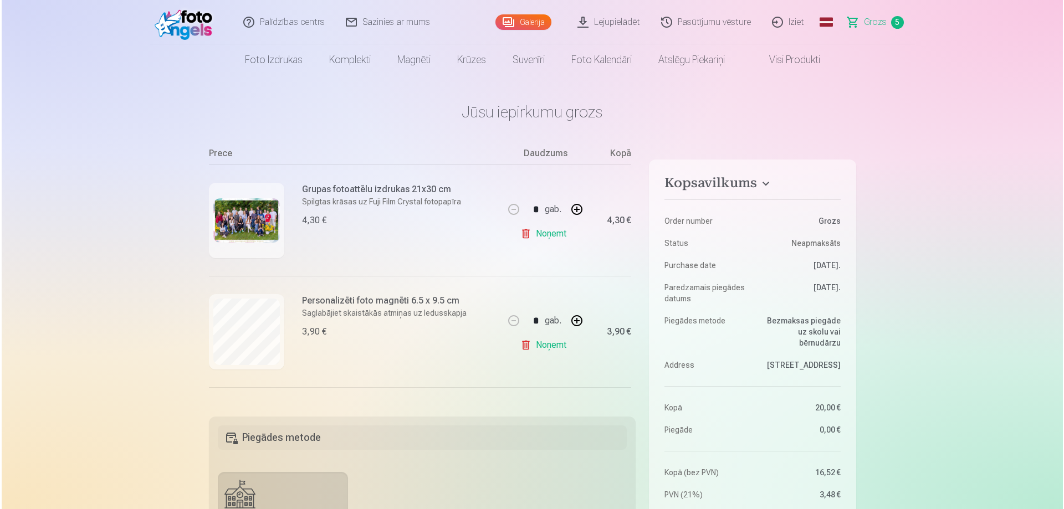
scroll to position [108, 0]
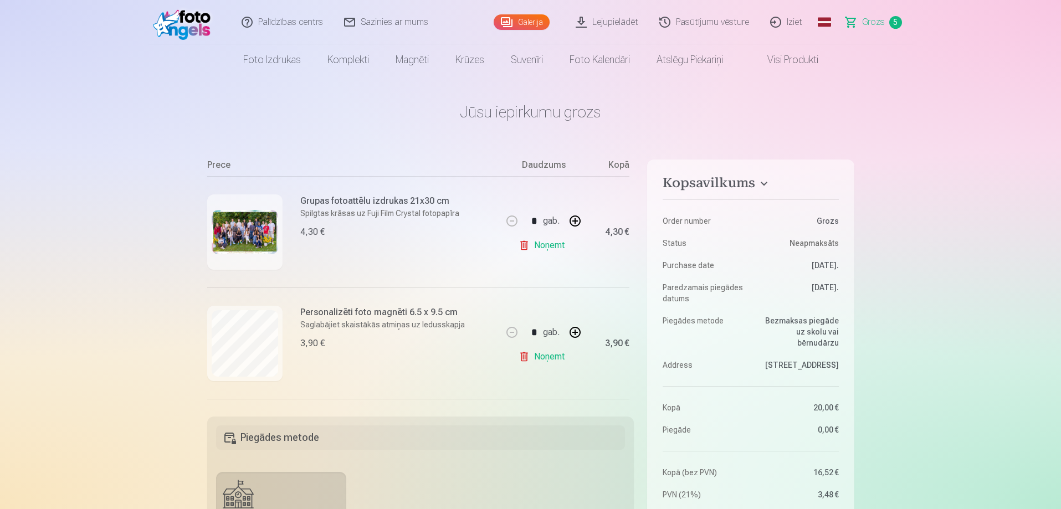
click at [251, 238] on img at bounding box center [245, 232] width 66 height 44
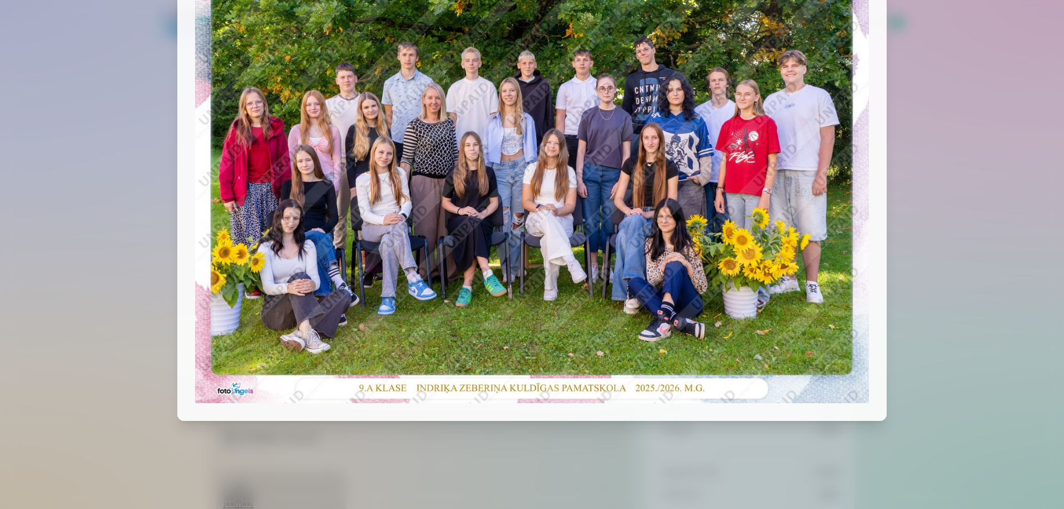
scroll to position [86, 0]
click at [418, 219] on img at bounding box center [532, 177] width 674 height 449
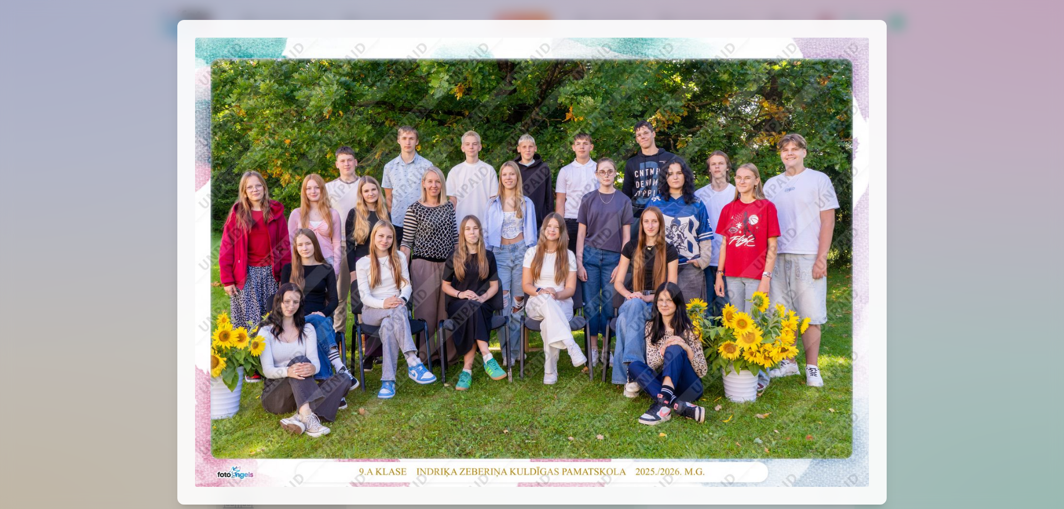
scroll to position [0, 0]
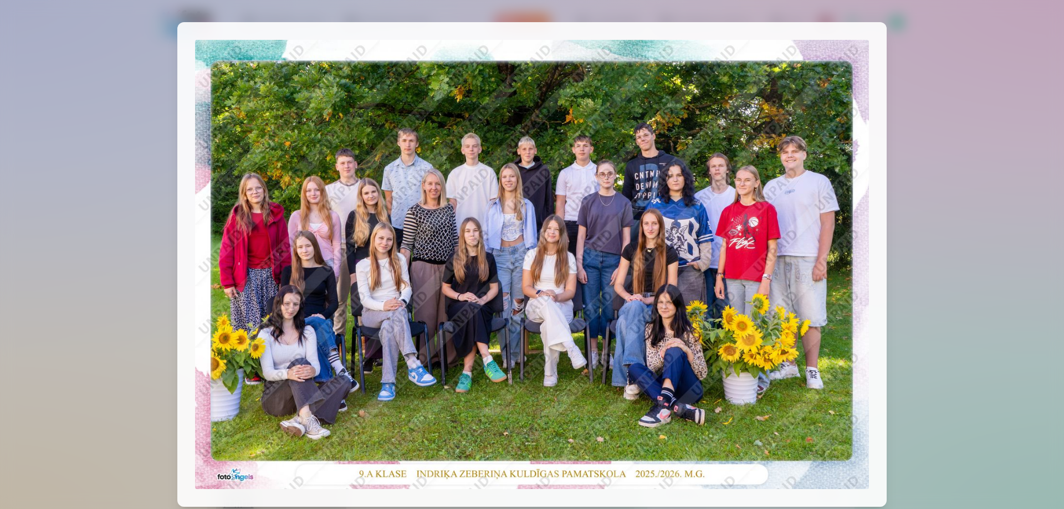
click at [529, 287] on img at bounding box center [532, 264] width 674 height 449
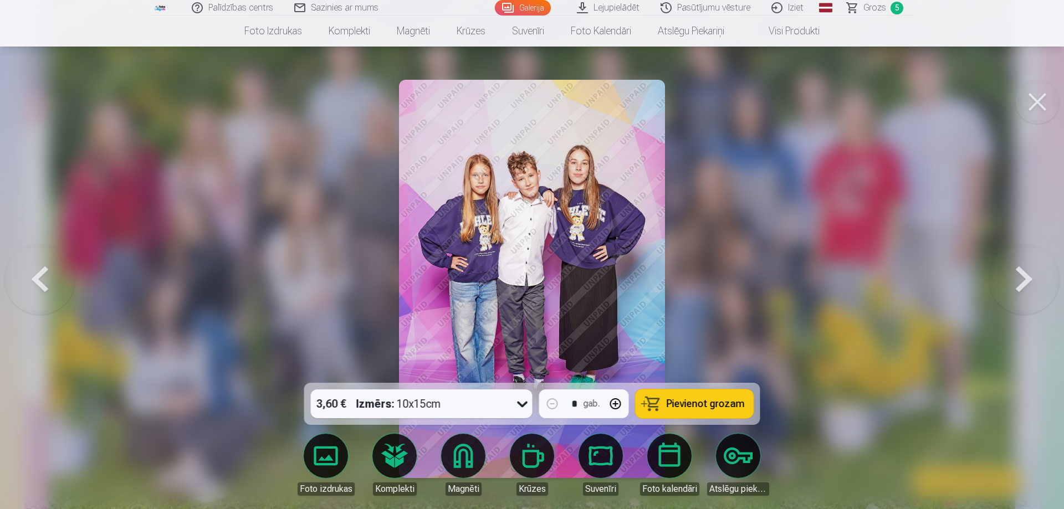
click at [49, 276] on button at bounding box center [39, 279] width 71 height 186
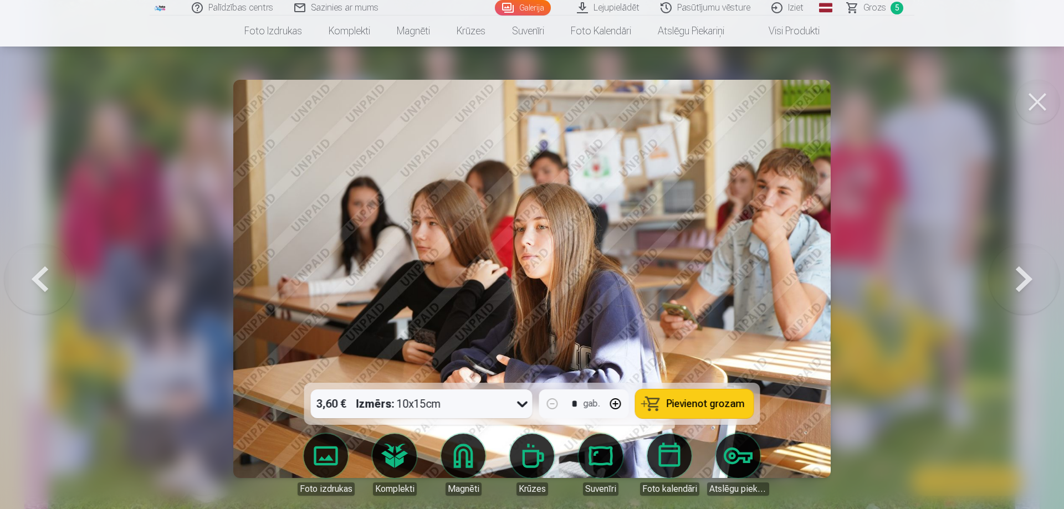
click at [49, 276] on button at bounding box center [39, 279] width 71 height 186
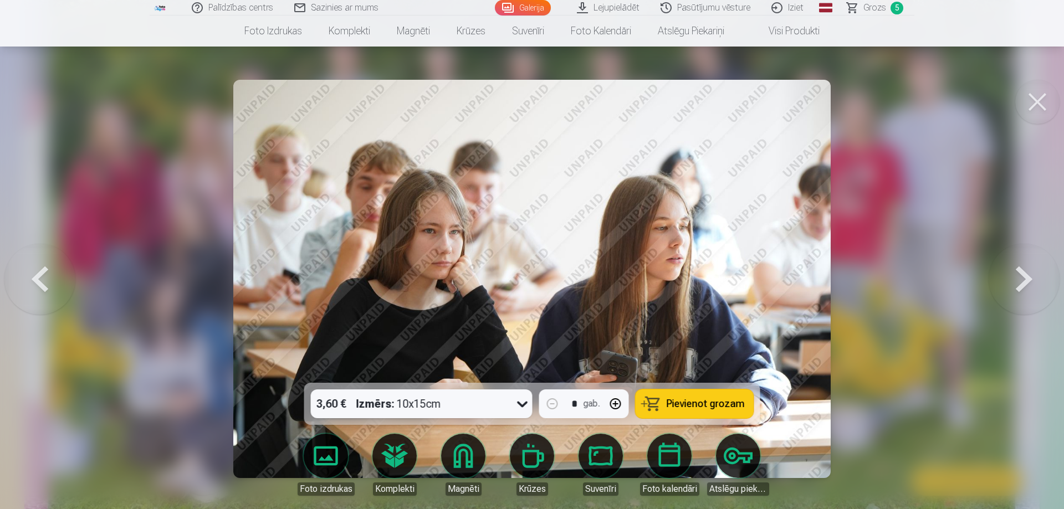
click at [49, 276] on button at bounding box center [39, 279] width 71 height 186
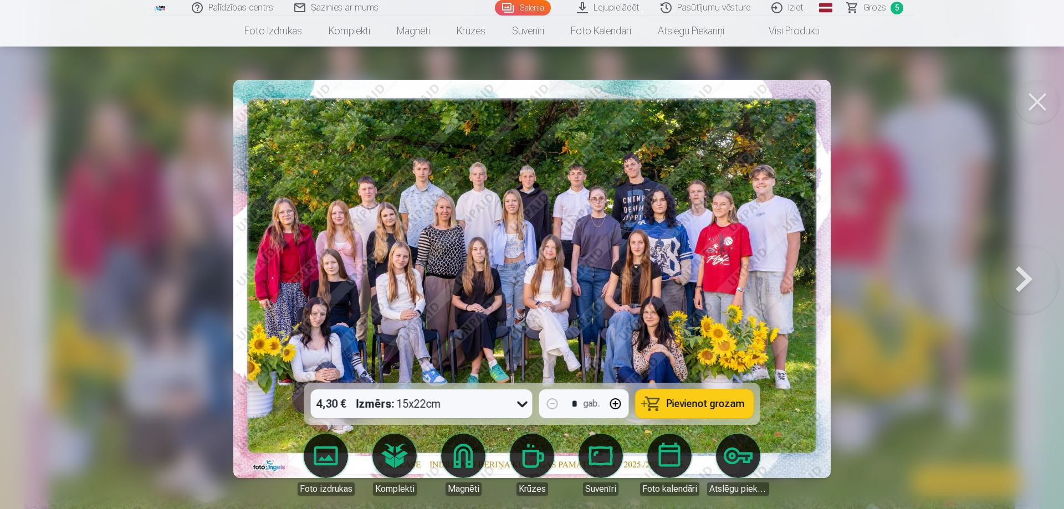
click at [1030, 279] on button at bounding box center [1024, 279] width 71 height 186
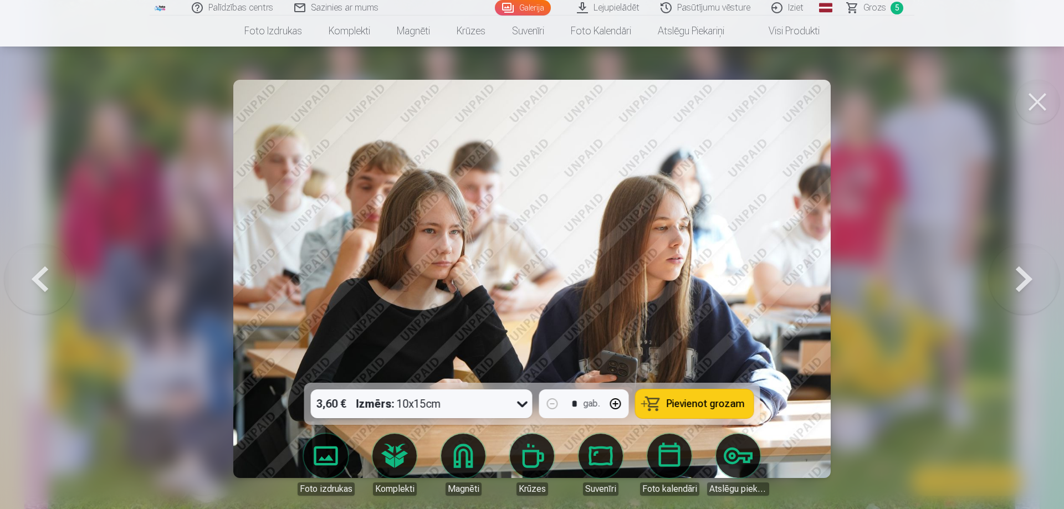
click at [1030, 279] on button at bounding box center [1024, 279] width 71 height 186
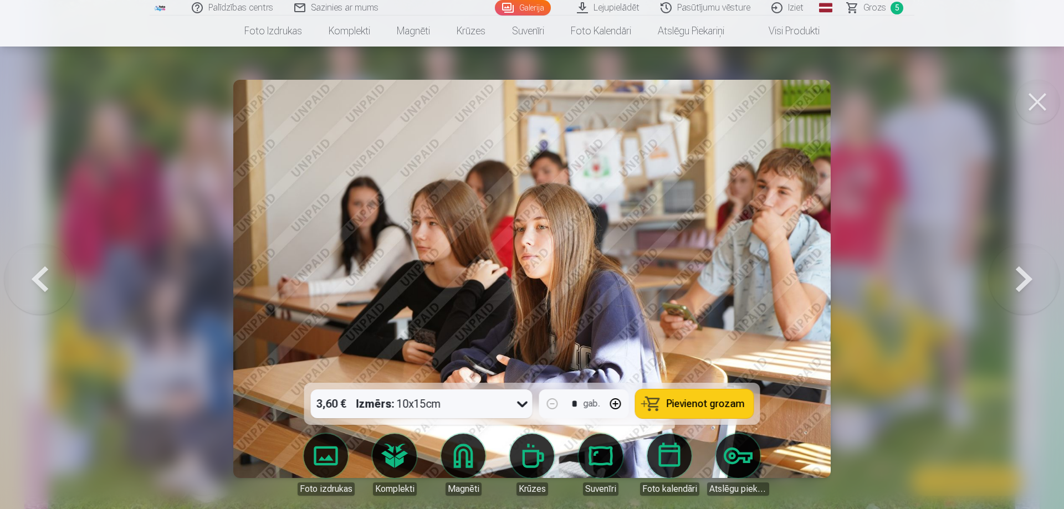
click at [1030, 279] on button at bounding box center [1024, 279] width 71 height 186
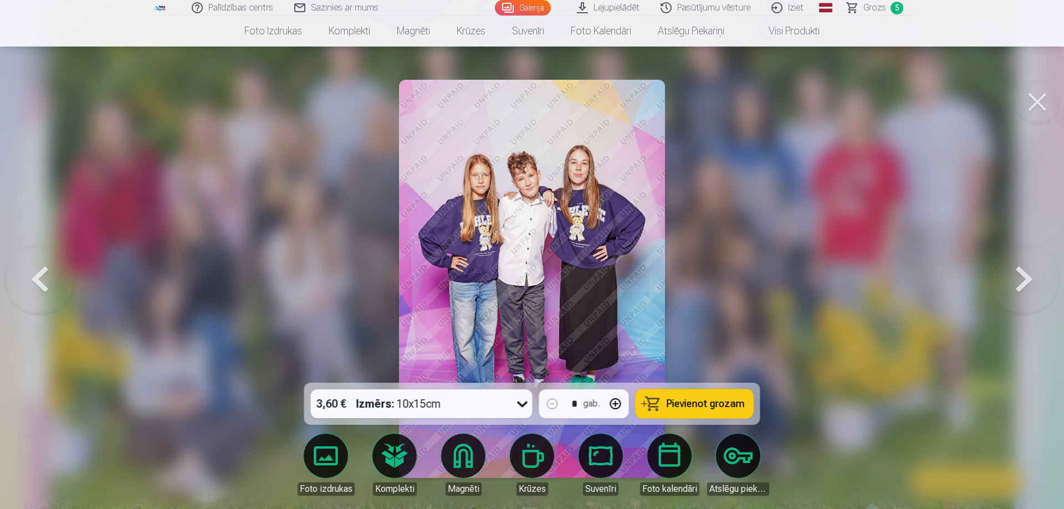
click at [1030, 279] on button at bounding box center [1024, 279] width 71 height 186
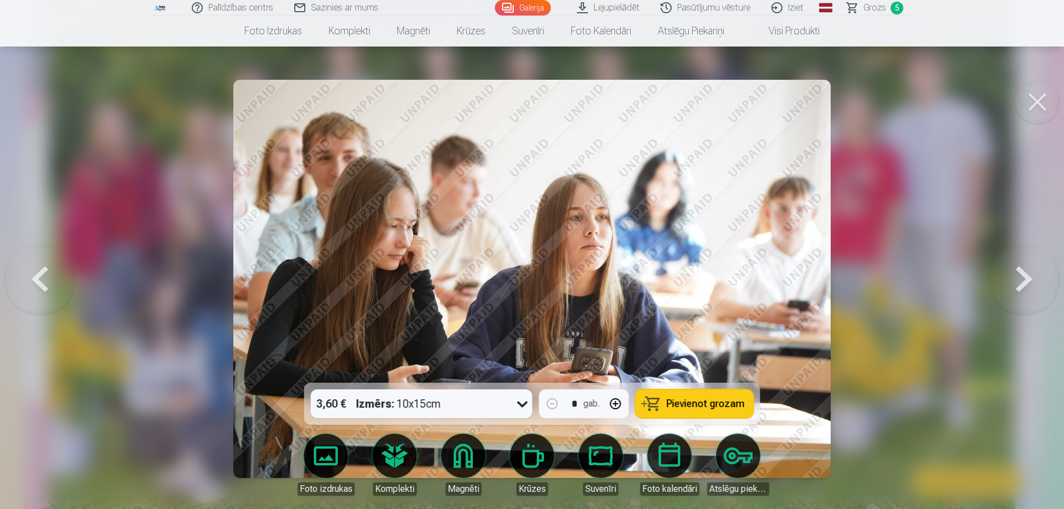
click at [33, 296] on button at bounding box center [39, 279] width 71 height 186
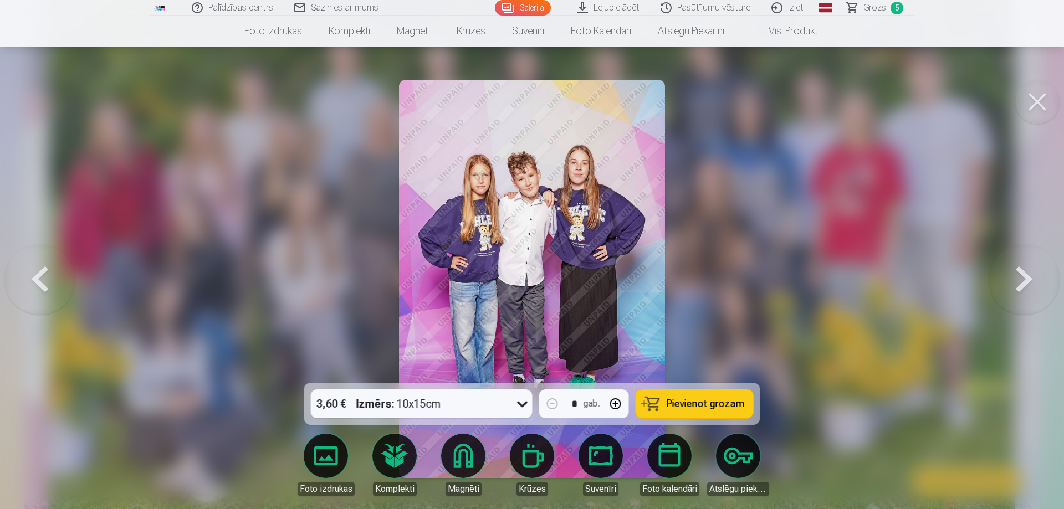
click at [1026, 290] on button at bounding box center [1024, 279] width 71 height 186
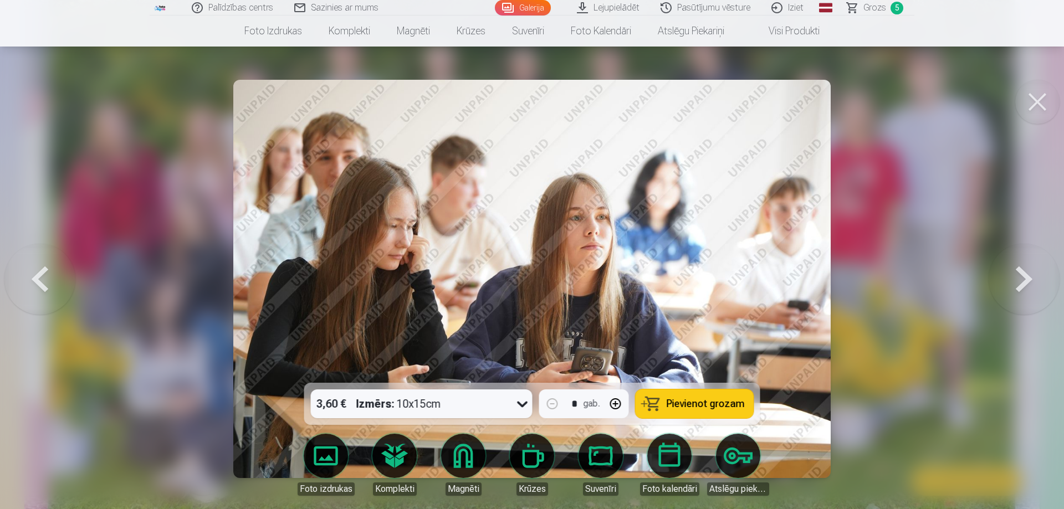
click at [1026, 290] on button at bounding box center [1024, 279] width 71 height 186
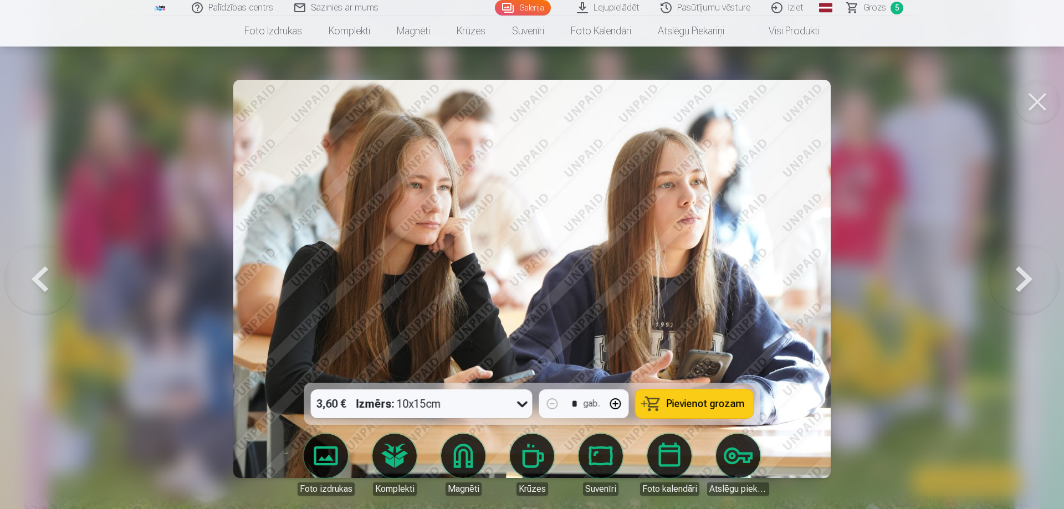
click at [1026, 290] on button at bounding box center [1024, 279] width 71 height 186
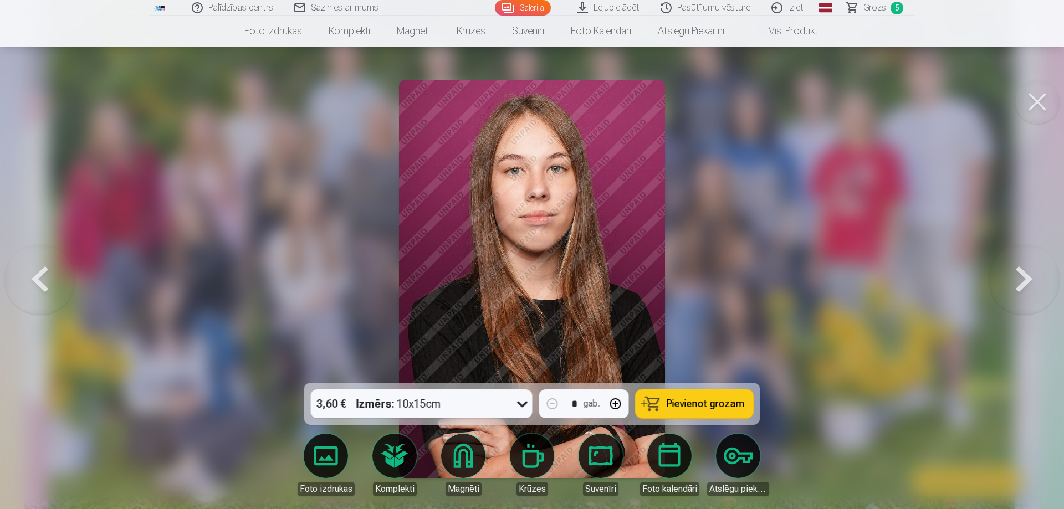
click at [1026, 290] on button at bounding box center [1024, 279] width 71 height 186
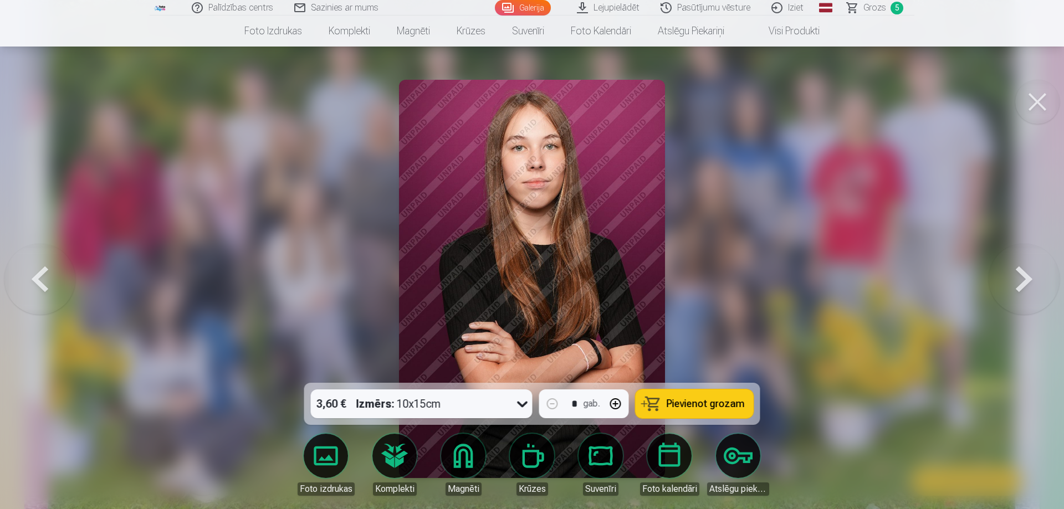
click at [1026, 290] on button at bounding box center [1024, 279] width 71 height 186
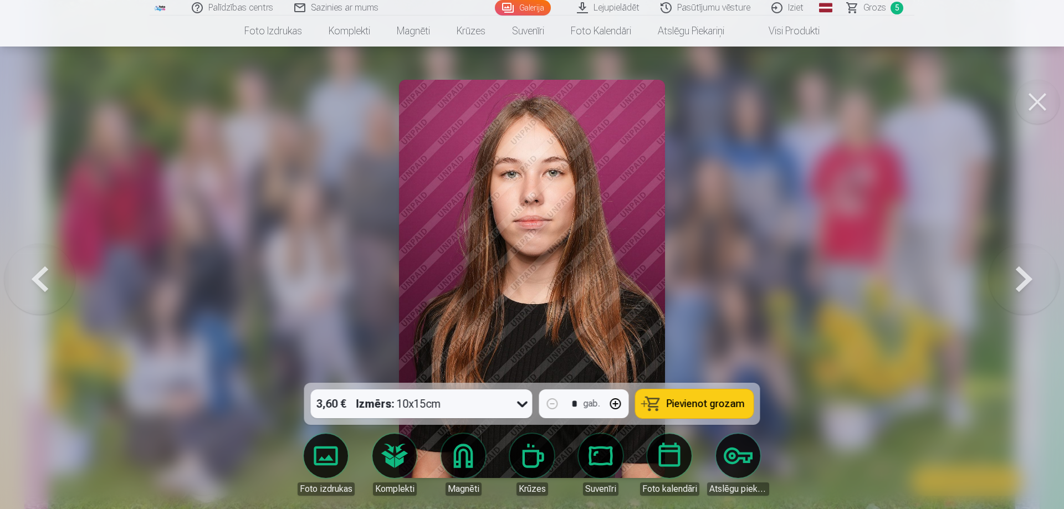
click at [1026, 290] on button at bounding box center [1024, 279] width 71 height 186
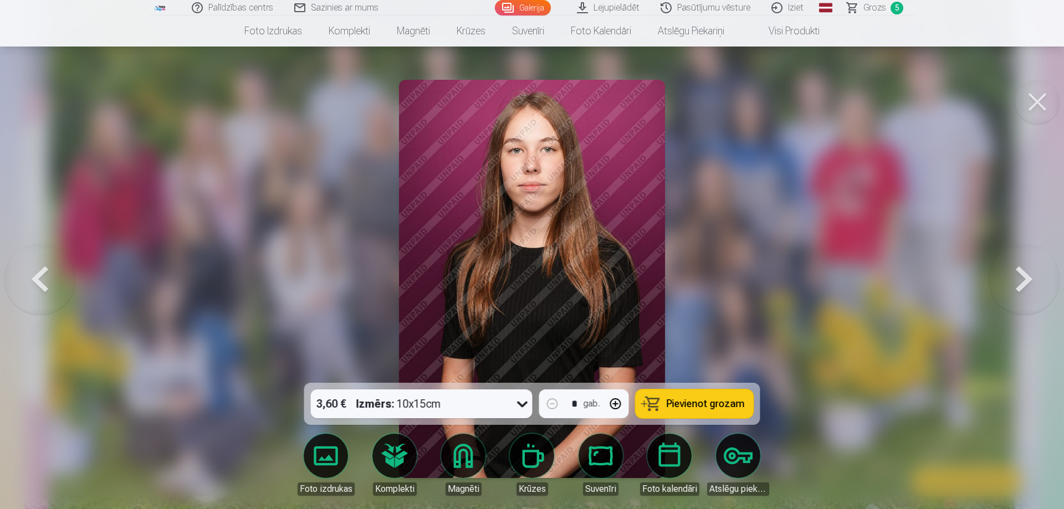
click at [45, 277] on button at bounding box center [39, 279] width 71 height 186
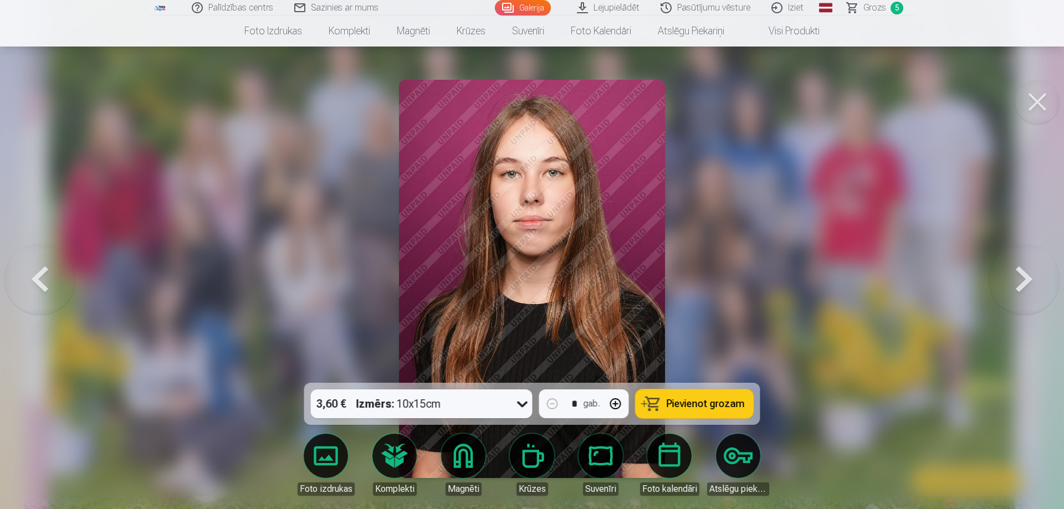
click at [1033, 276] on button at bounding box center [1024, 279] width 71 height 186
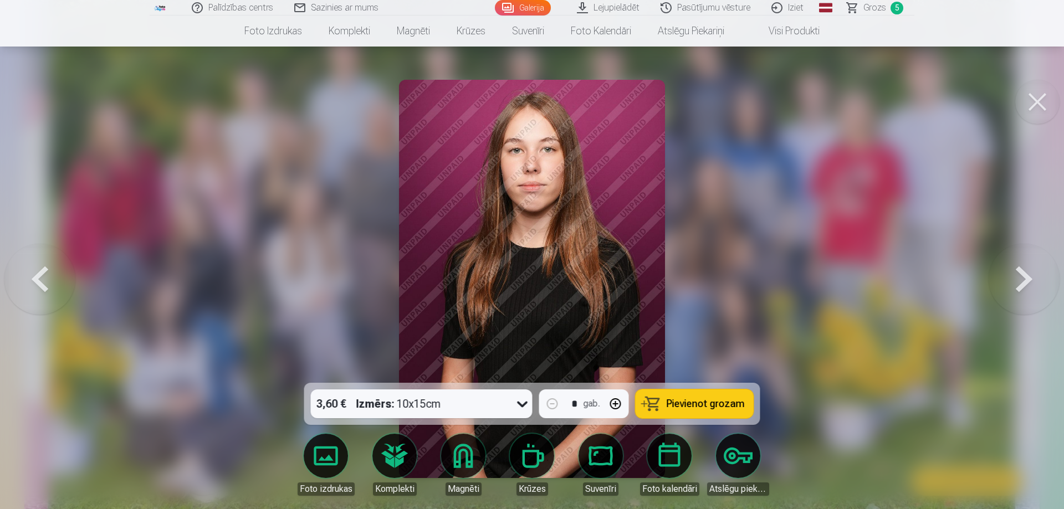
click at [1033, 276] on button at bounding box center [1024, 279] width 71 height 186
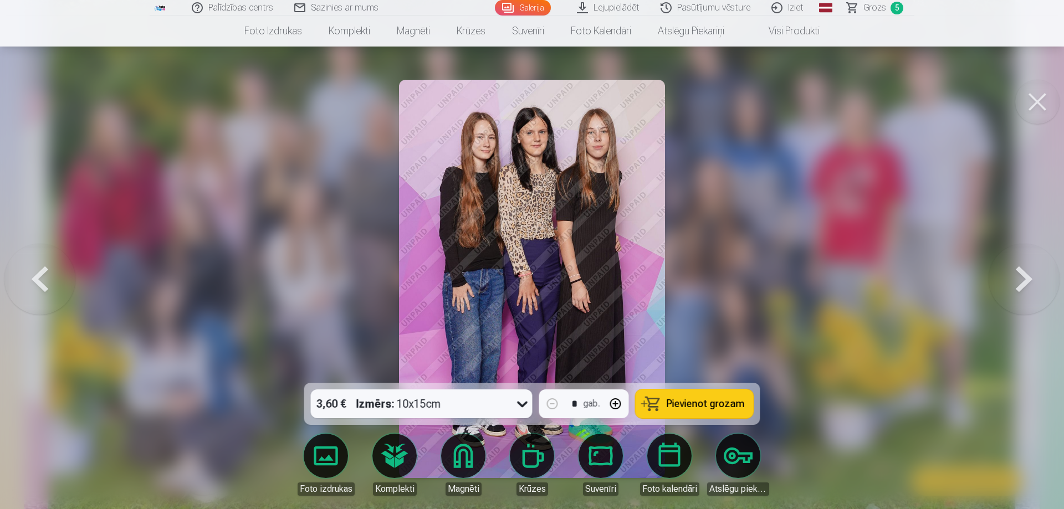
click at [1033, 276] on button at bounding box center [1024, 279] width 71 height 186
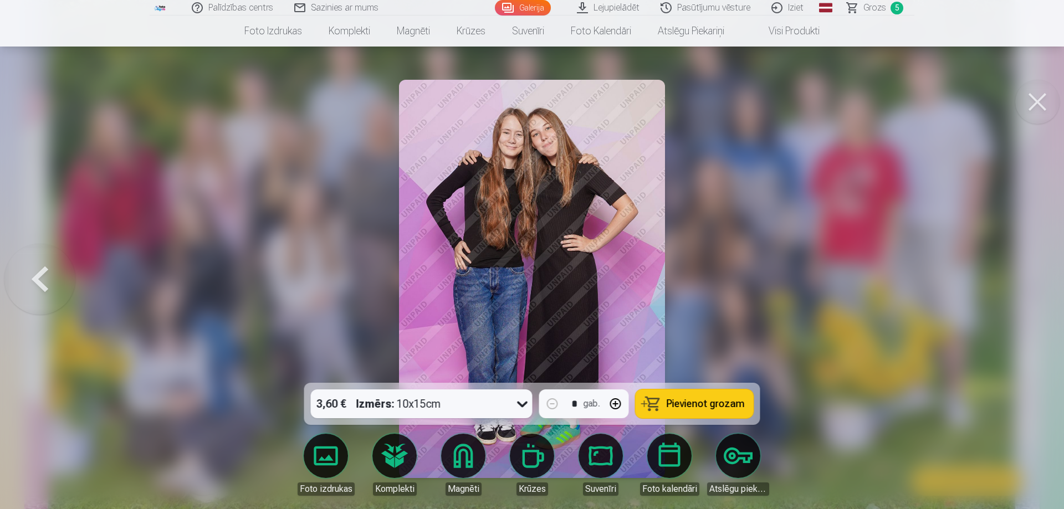
click at [50, 265] on button at bounding box center [39, 279] width 71 height 186
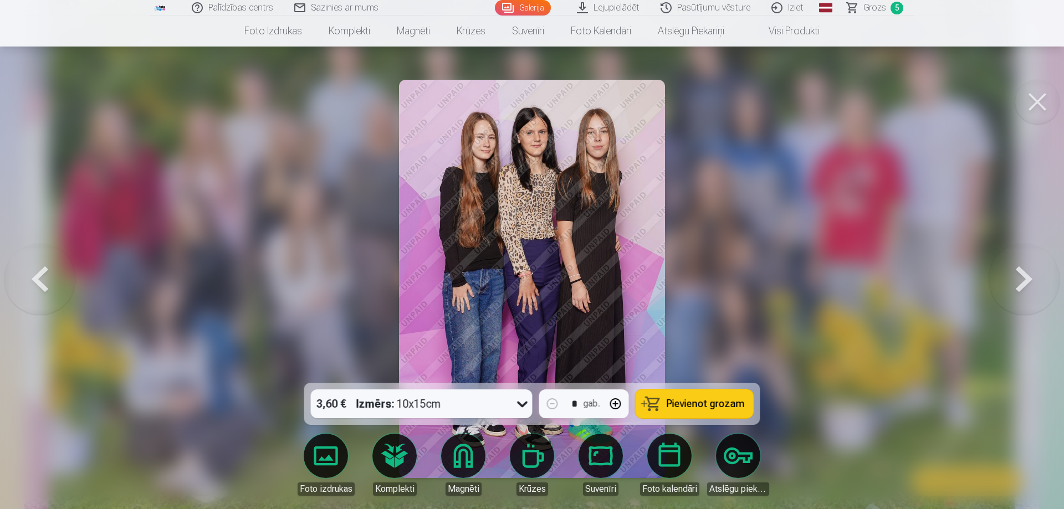
click at [50, 265] on button at bounding box center [39, 279] width 71 height 186
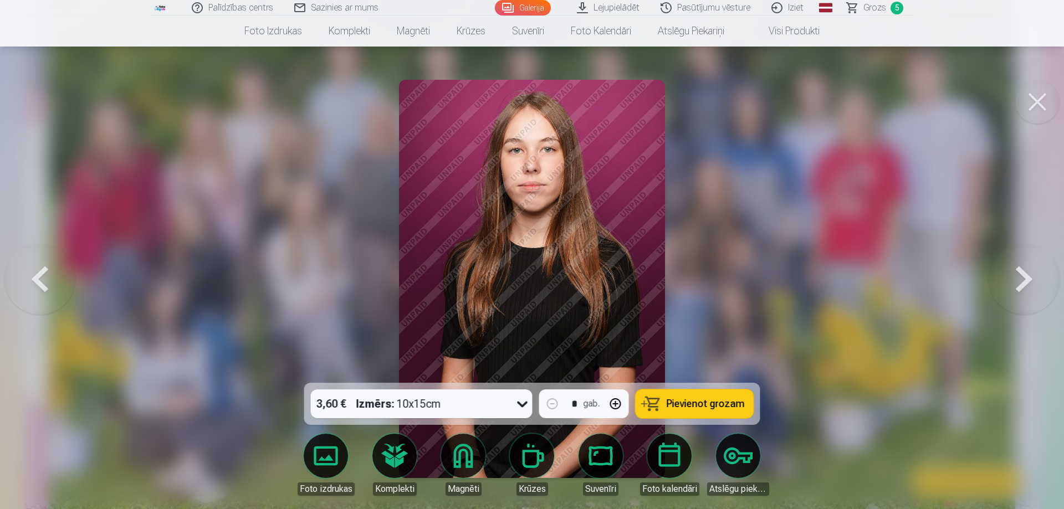
click at [50, 265] on button at bounding box center [39, 279] width 71 height 186
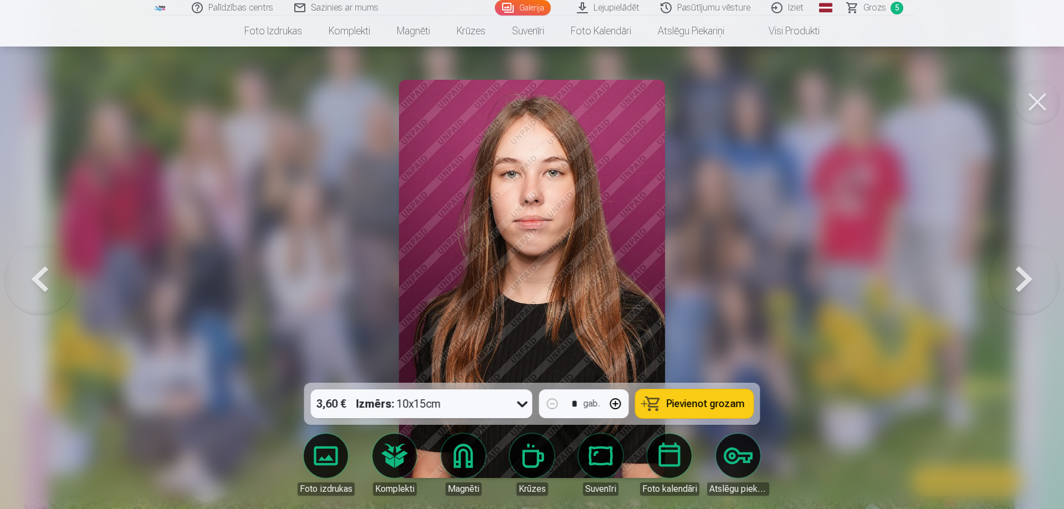
click at [50, 265] on button at bounding box center [39, 279] width 71 height 186
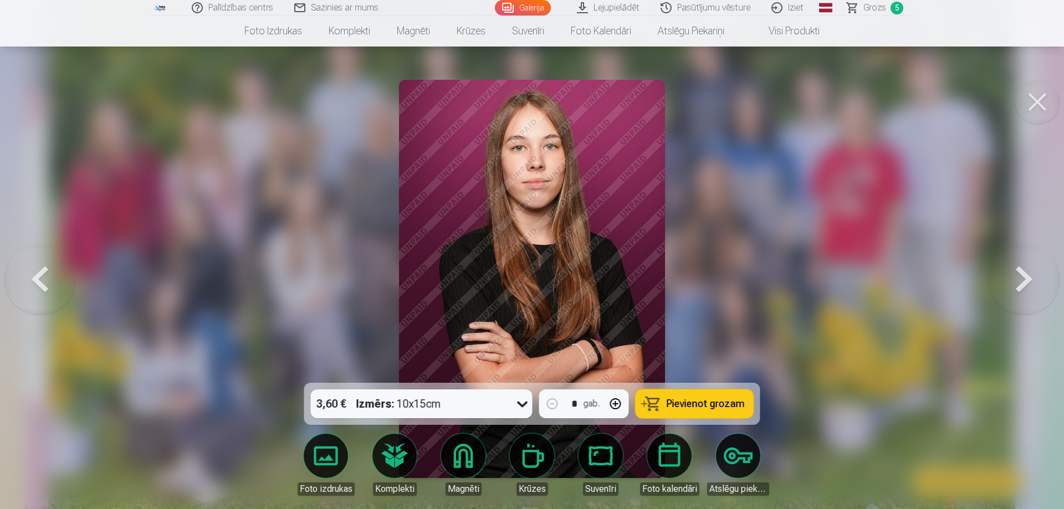
click at [50, 265] on button at bounding box center [39, 279] width 71 height 186
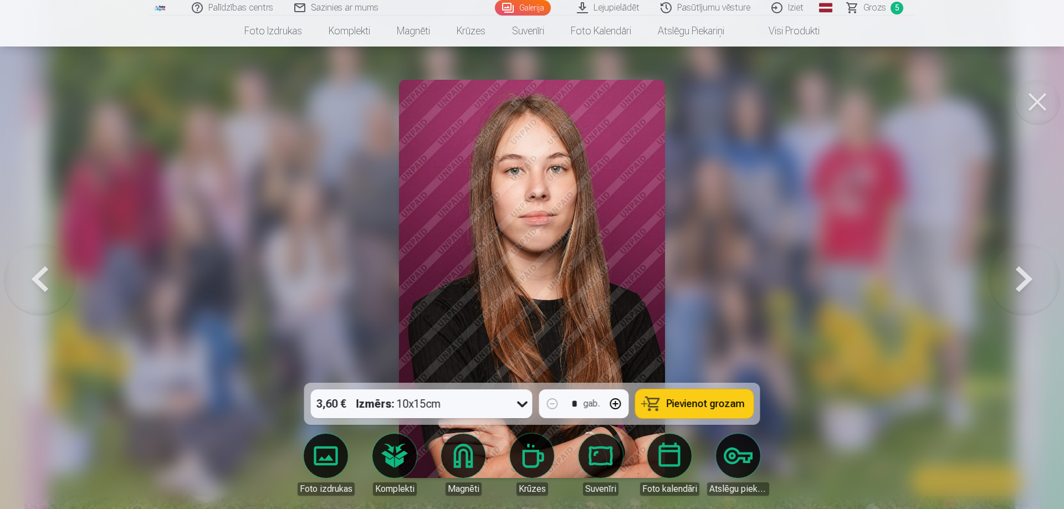
click at [1025, 282] on button at bounding box center [1024, 279] width 71 height 186
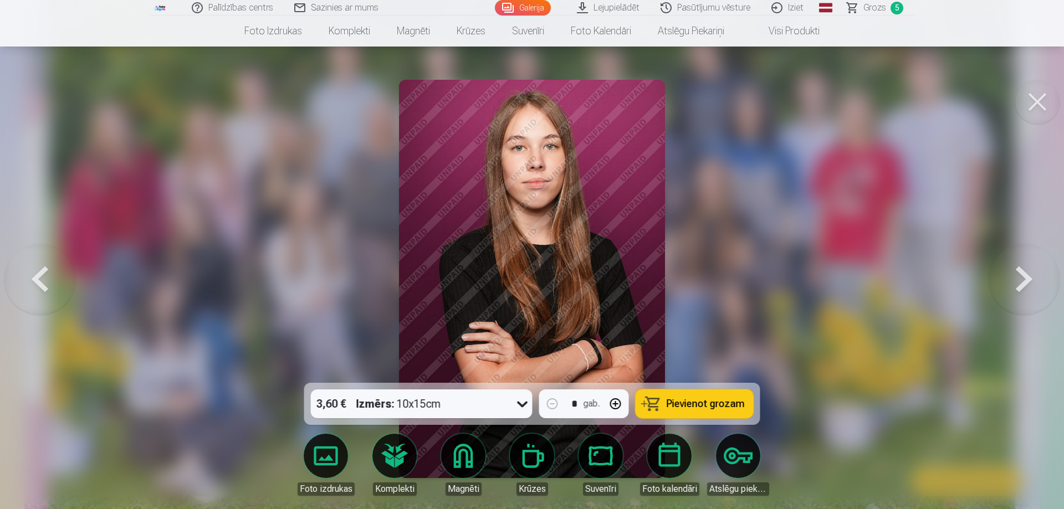
click at [693, 400] on span "Pievienot grozam" at bounding box center [706, 404] width 78 height 10
click at [886, 7] on link "Grozs 6" at bounding box center [876, 8] width 78 height 16
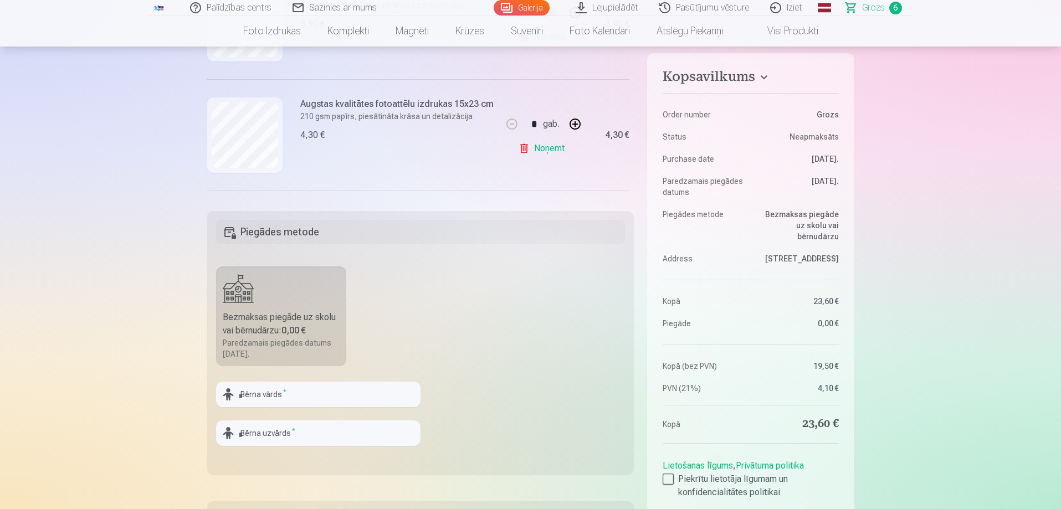
scroll to position [222, 0]
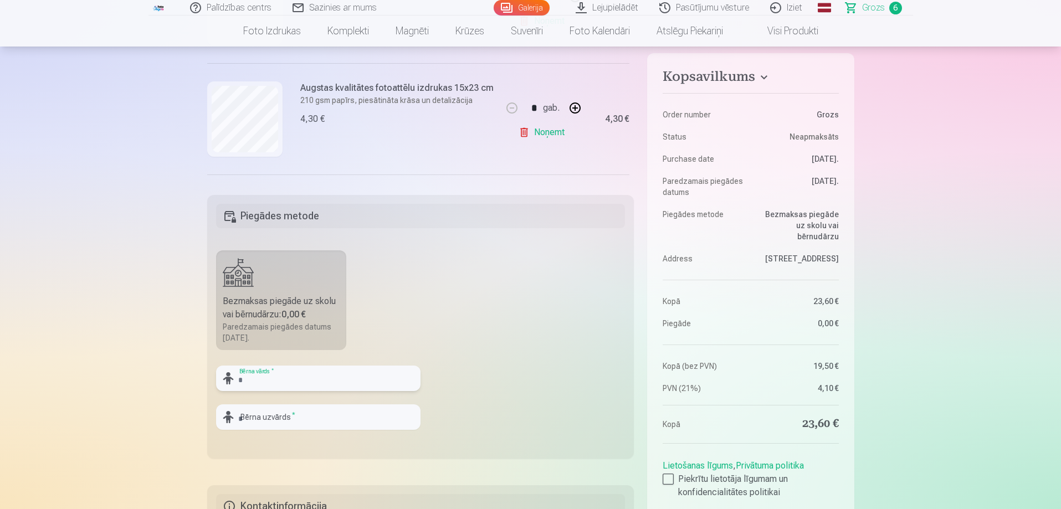
click at [267, 382] on input "text" at bounding box center [318, 378] width 204 height 25
click at [311, 386] on input "text" at bounding box center [318, 378] width 204 height 25
type input "*"
type input "********"
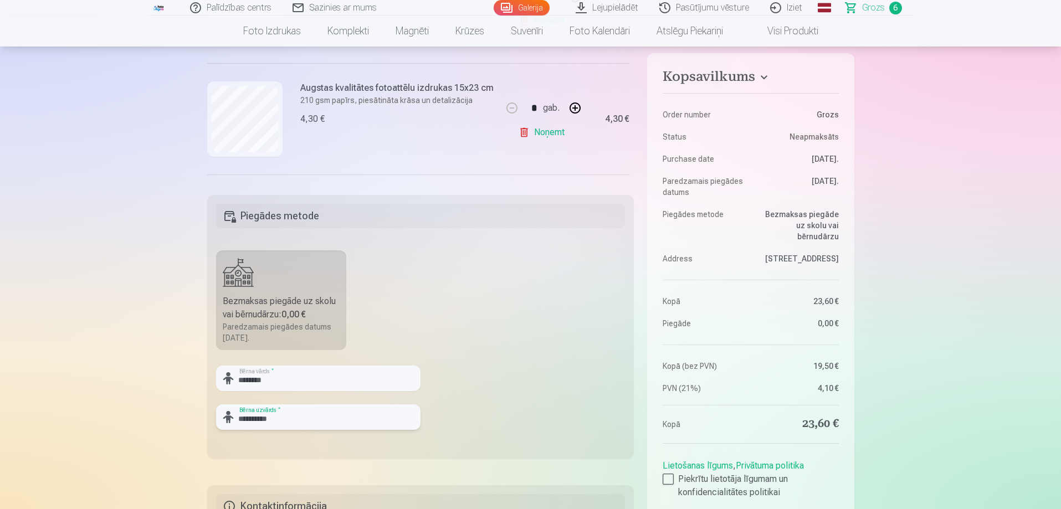
type input "**********"
click at [562, 401] on fieldset "**********" at bounding box center [420, 327] width 427 height 264
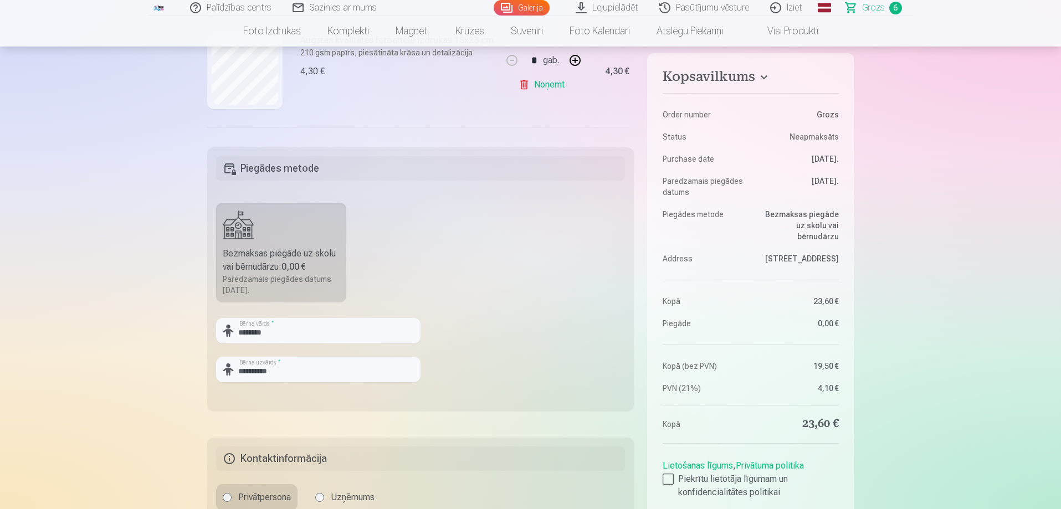
scroll to position [388, 0]
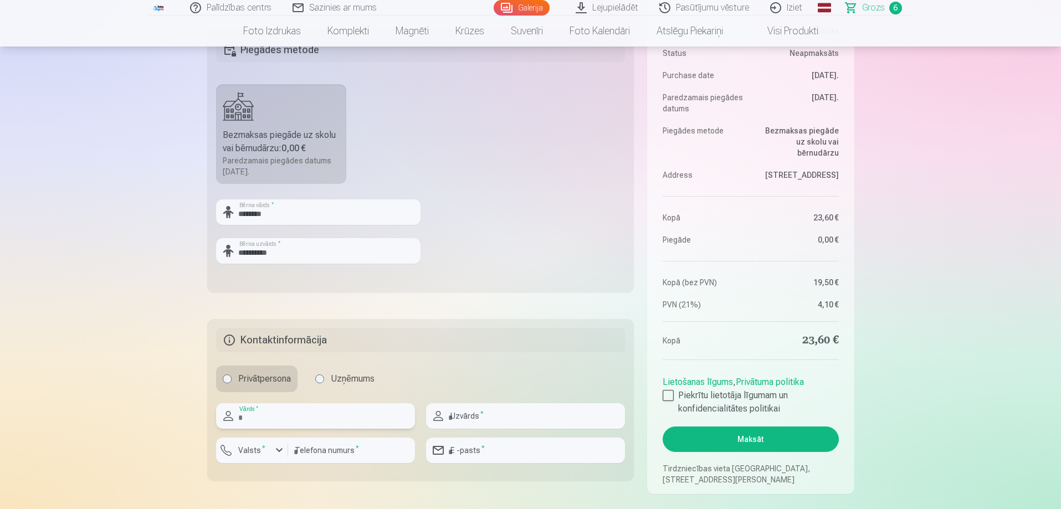
click at [328, 419] on input "text" at bounding box center [315, 415] width 199 height 25
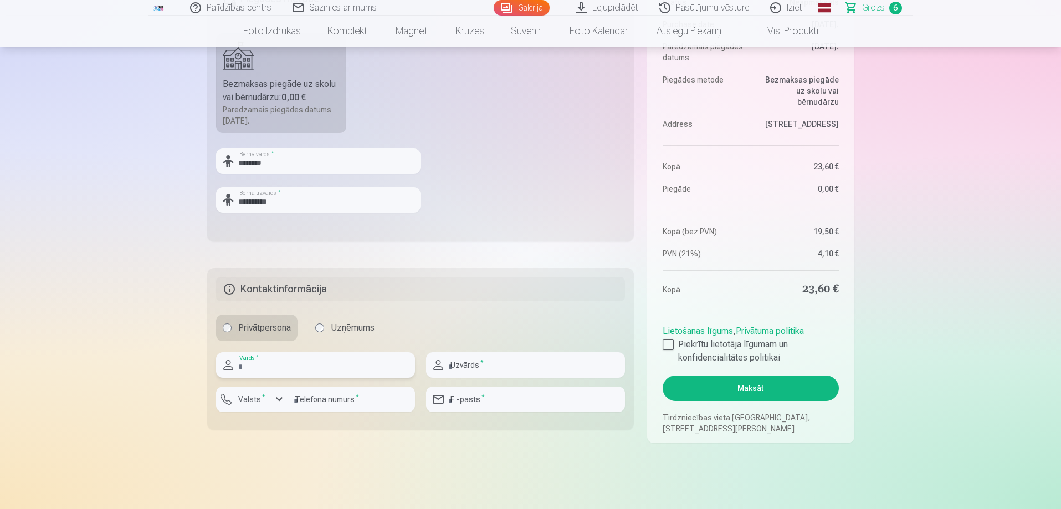
scroll to position [443, 0]
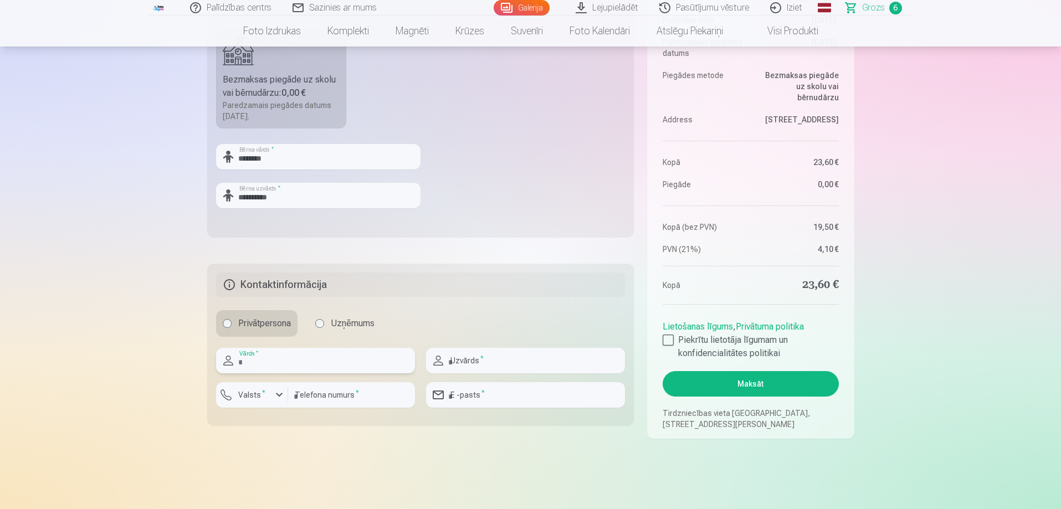
click at [300, 363] on input "text" at bounding box center [315, 360] width 199 height 25
type input "*"
type input "******"
type input "**********"
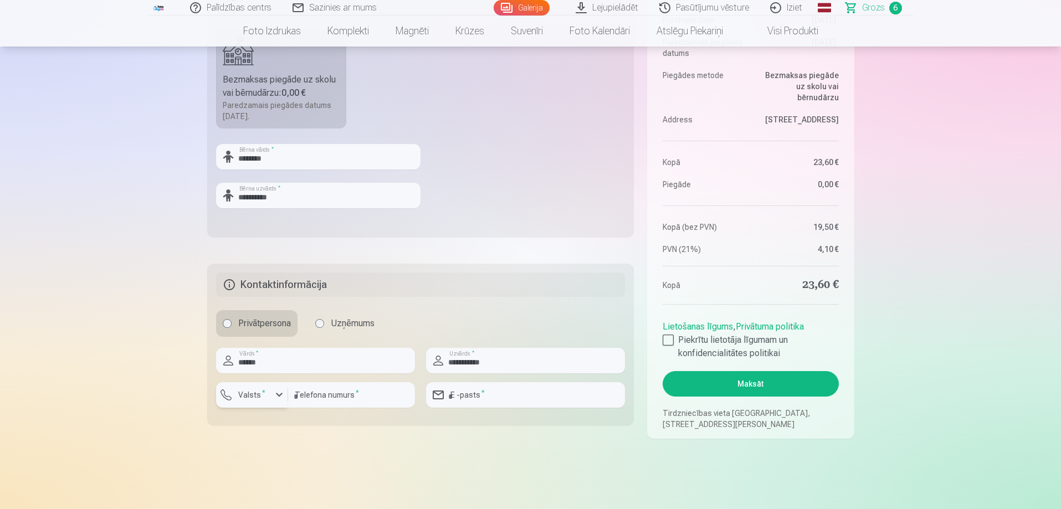
click at [271, 402] on button "Valsts *" at bounding box center [252, 394] width 72 height 25
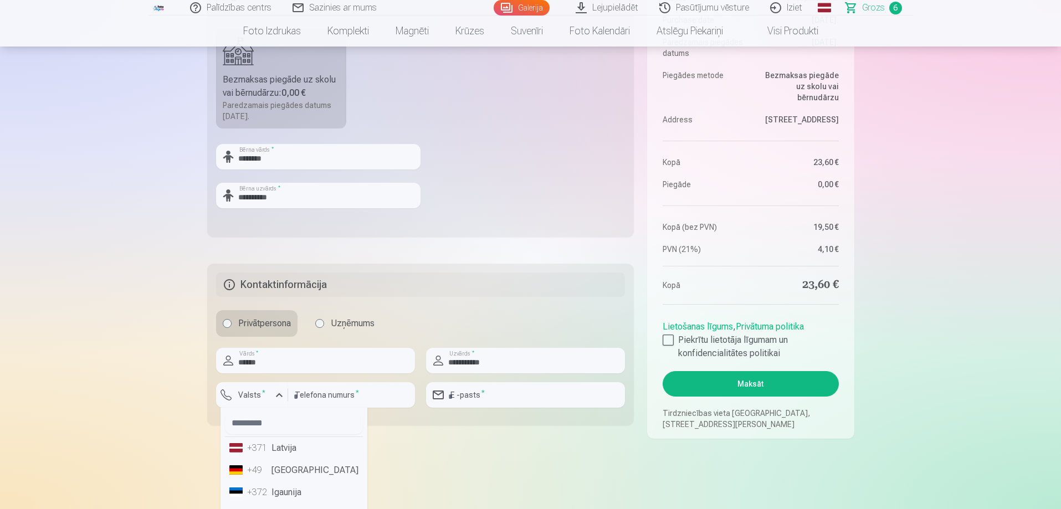
click at [270, 452] on li "+371 Latvija" at bounding box center [294, 448] width 138 height 22
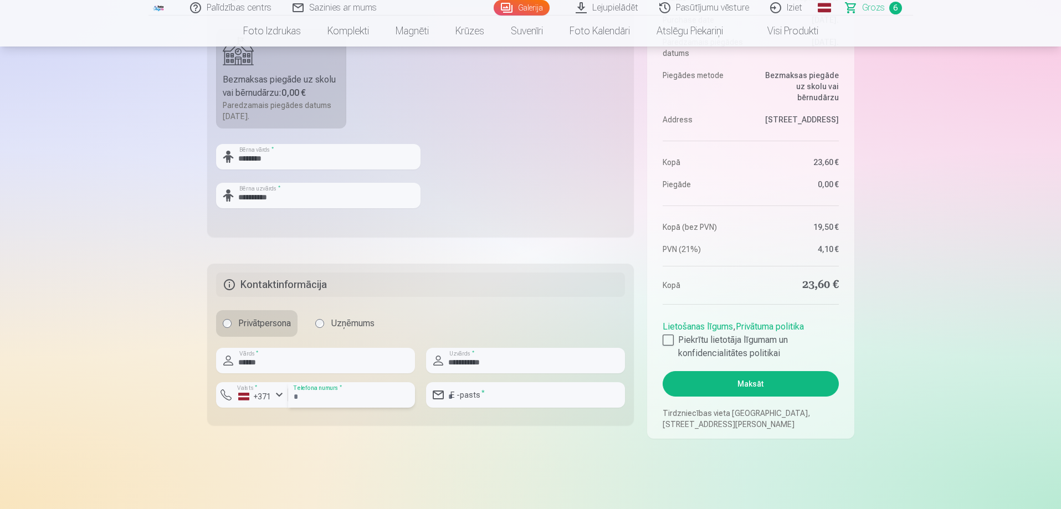
click at [327, 395] on input "number" at bounding box center [351, 394] width 127 height 25
type input "********"
click at [540, 389] on input "email" at bounding box center [525, 394] width 199 height 25
type input "**********"
click at [668, 336] on div at bounding box center [668, 340] width 11 height 11
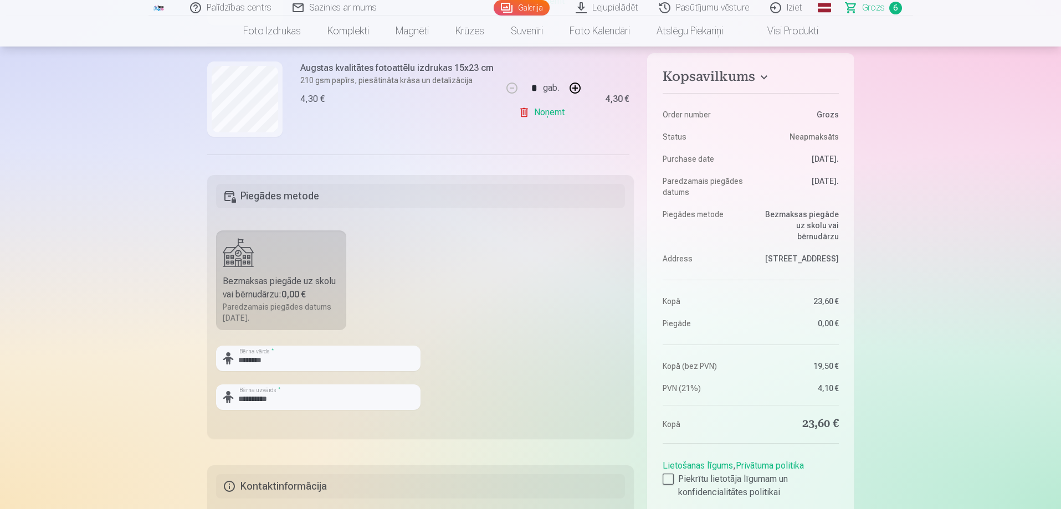
scroll to position [222, 0]
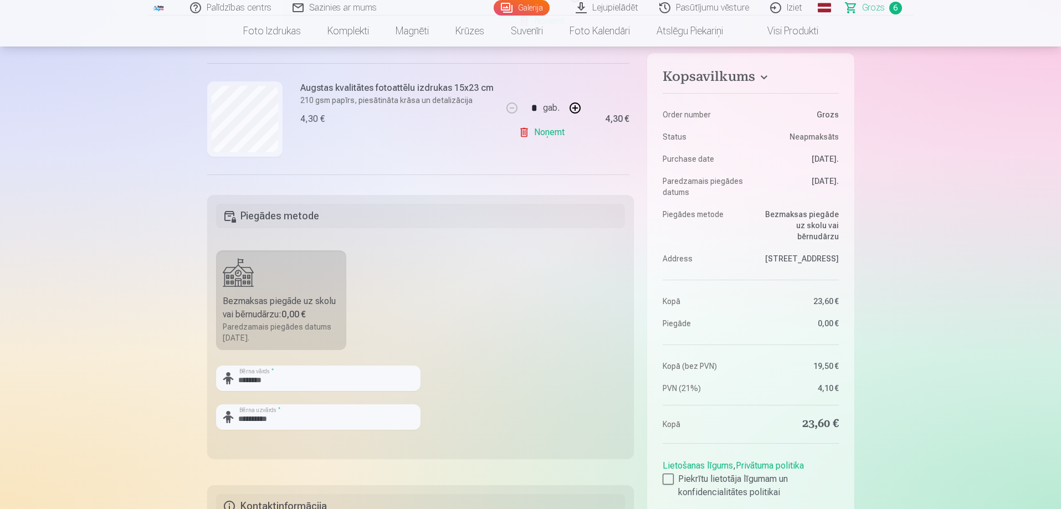
click at [760, 79] on h4 "Kopsavilkums" at bounding box center [751, 79] width 176 height 20
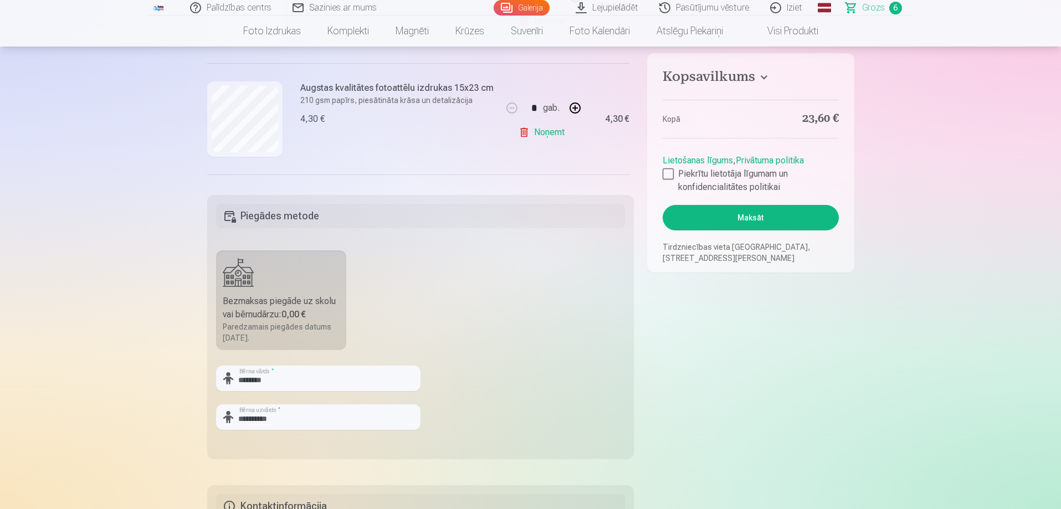
click at [760, 79] on h4 "Kopsavilkums" at bounding box center [751, 79] width 176 height 20
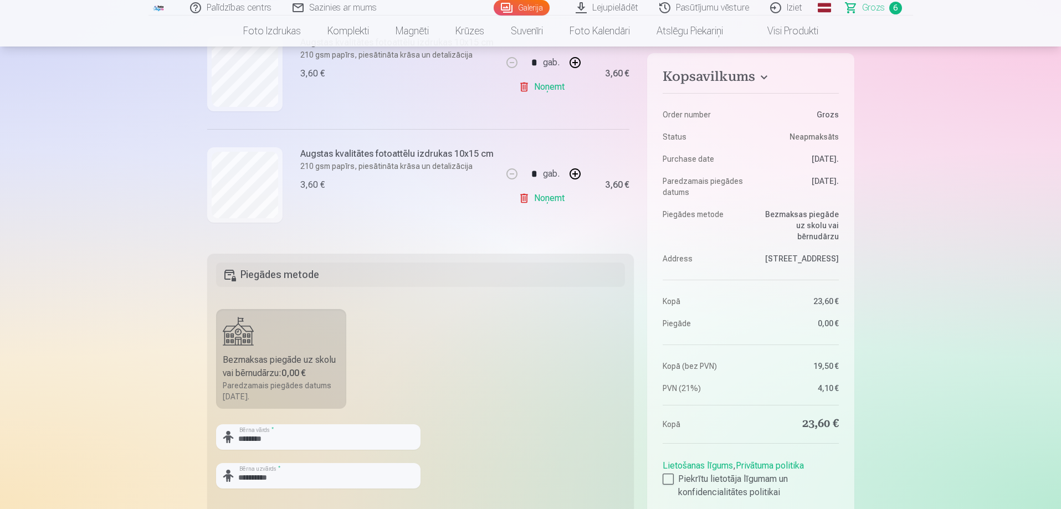
scroll to position [277, 0]
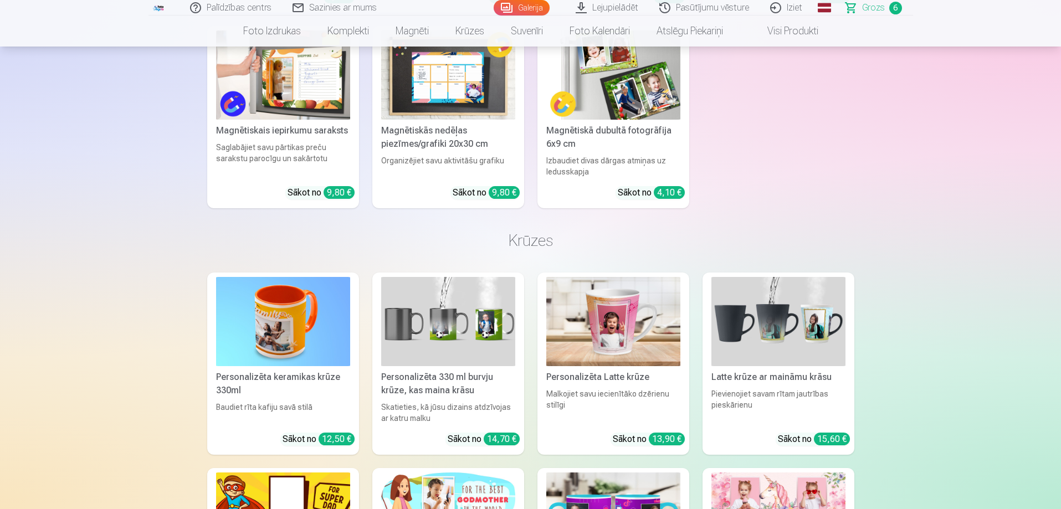
scroll to position [1783, 0]
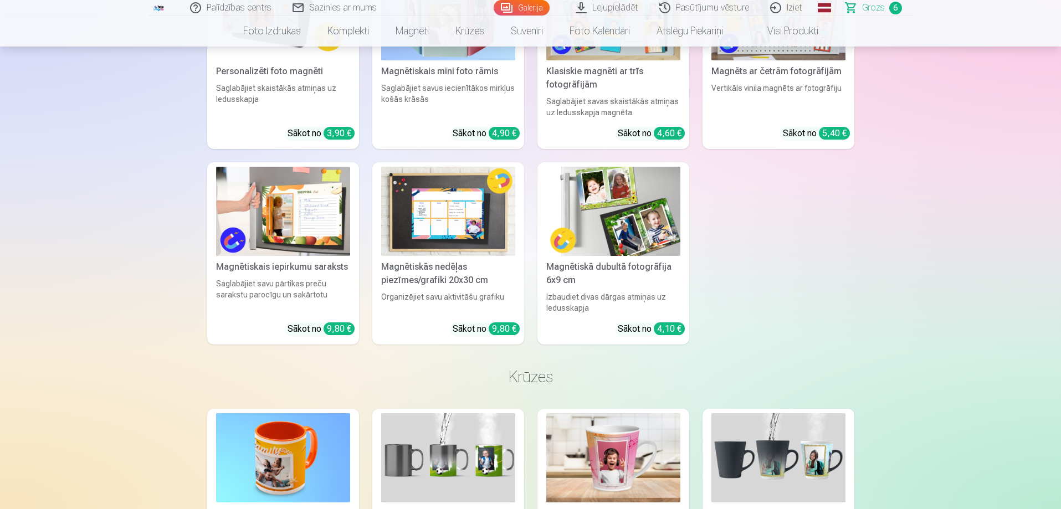
click at [857, 11] on link "Grozs 6" at bounding box center [875, 8] width 78 height 16
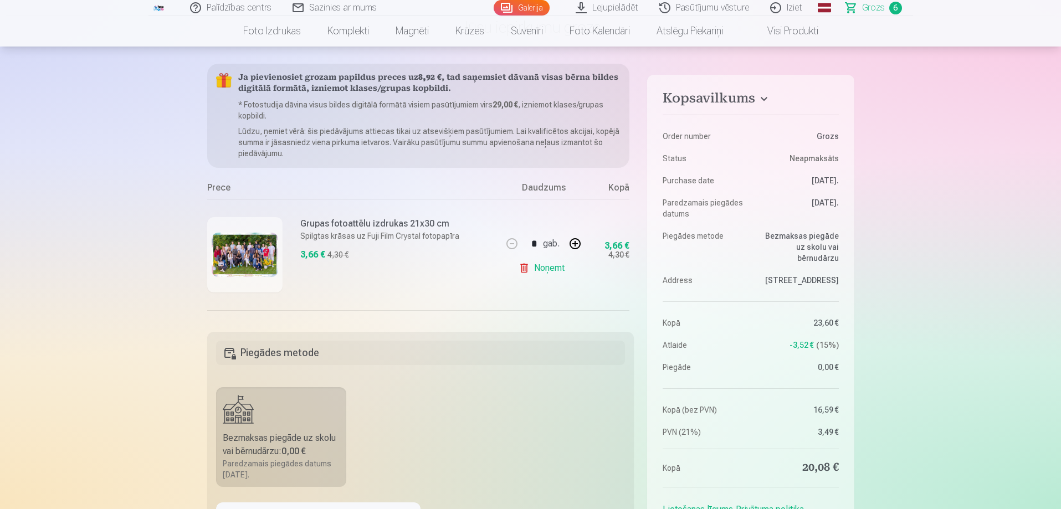
scroll to position [277, 0]
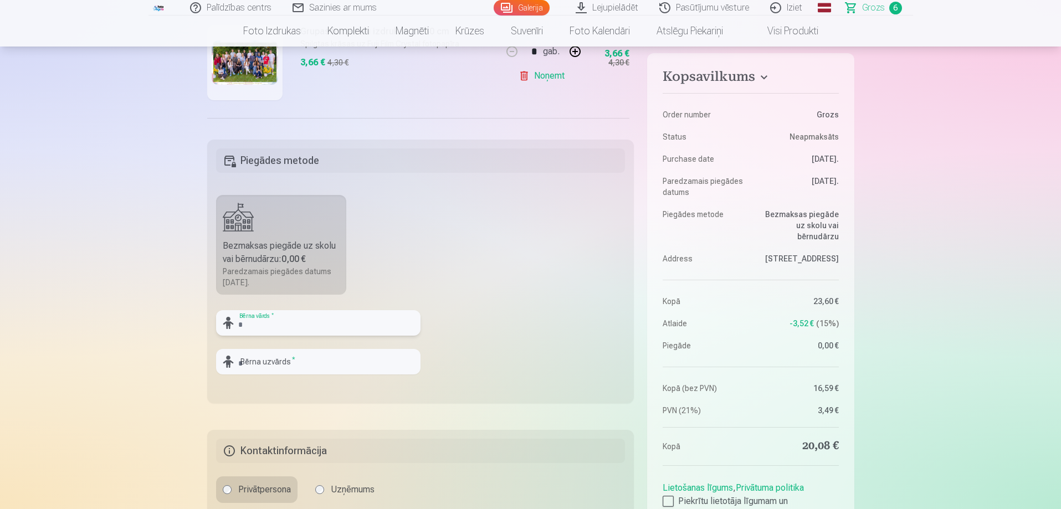
click at [284, 324] on input "text" at bounding box center [318, 322] width 204 height 25
type input "********"
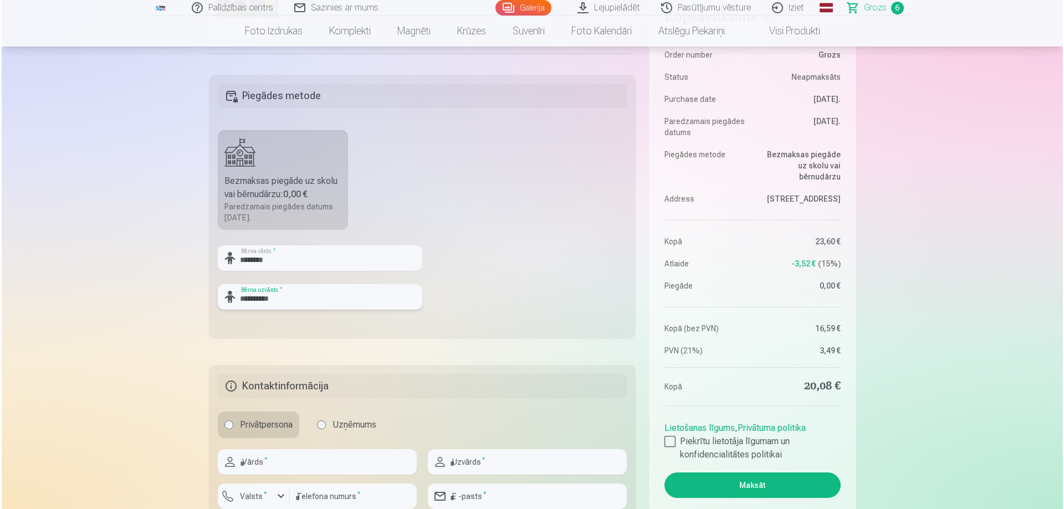
scroll to position [443, 0]
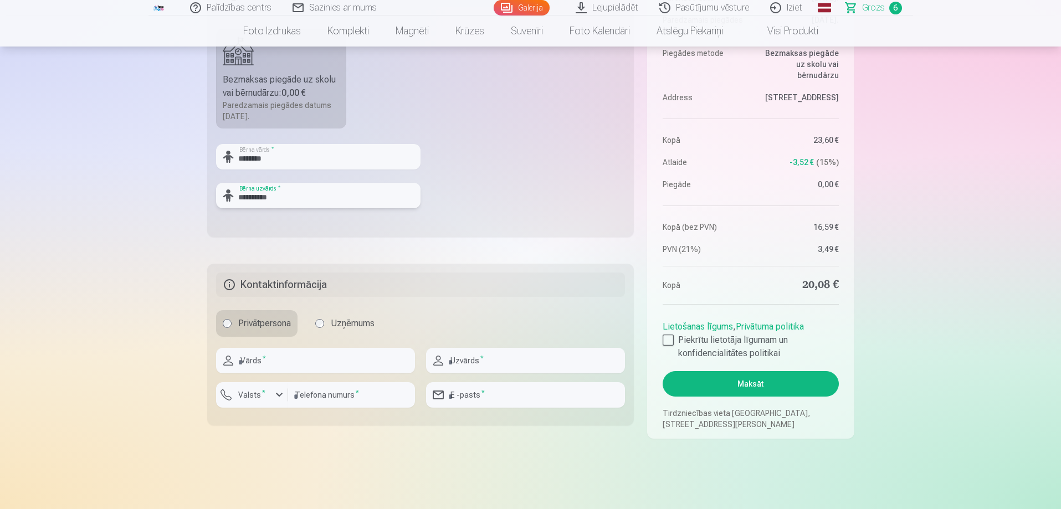
type input "**********"
click at [272, 361] on input "text" at bounding box center [315, 360] width 199 height 25
type input "*"
type input "******"
type input "**********"
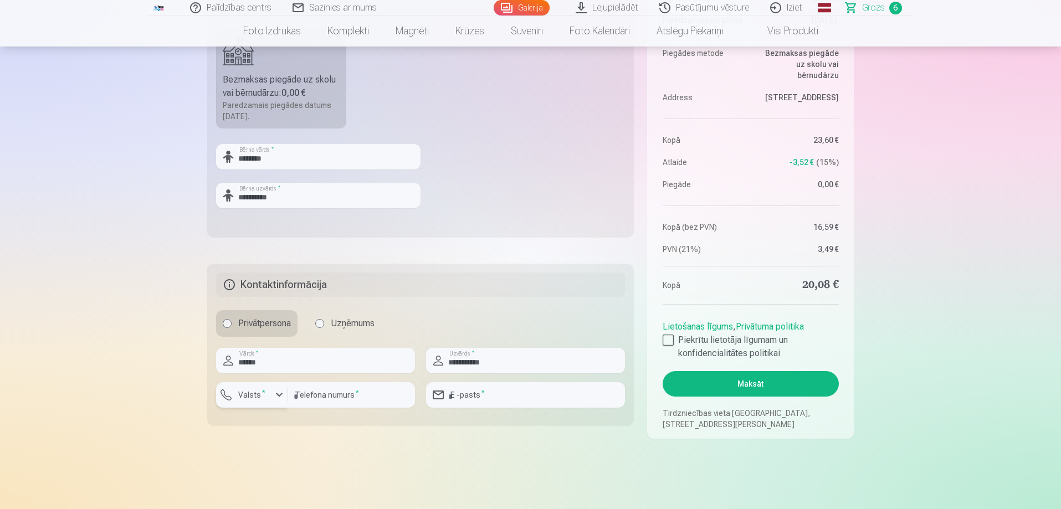
click at [282, 391] on div "button" at bounding box center [279, 394] width 13 height 13
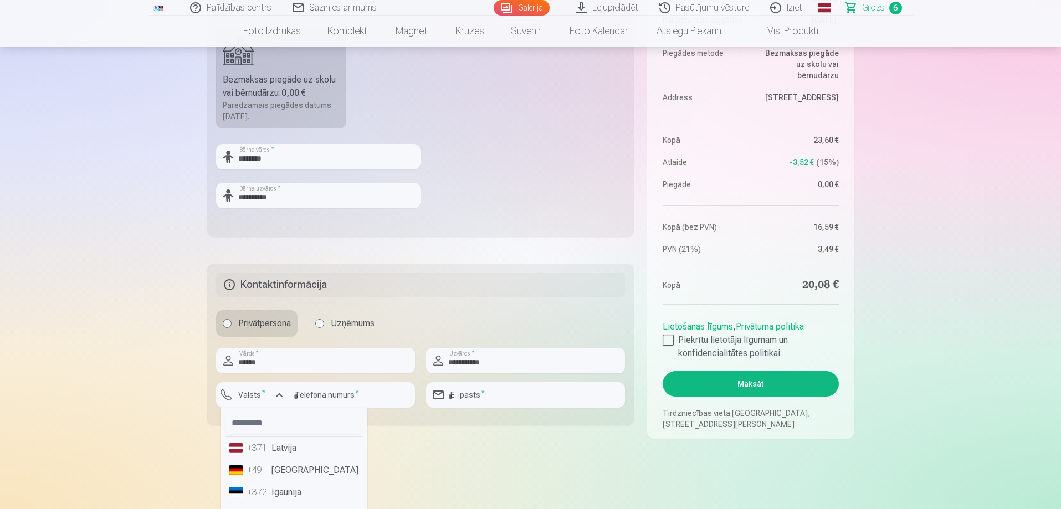
click at [268, 448] on div "+371" at bounding box center [258, 448] width 22 height 13
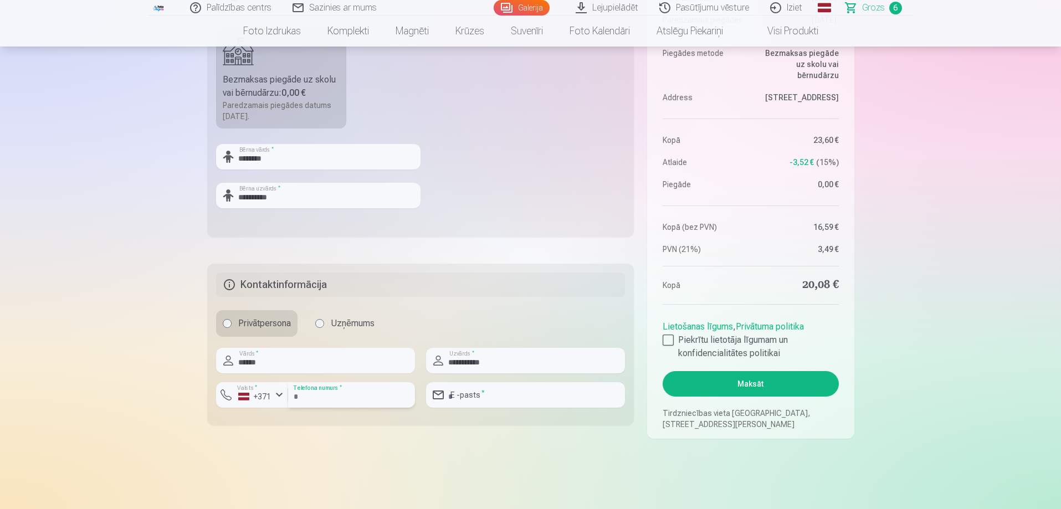
click at [357, 394] on input "number" at bounding box center [351, 394] width 127 height 25
type input "********"
click at [514, 387] on input "email" at bounding box center [525, 394] width 199 height 25
type input "**********"
click at [668, 339] on div at bounding box center [668, 340] width 11 height 11
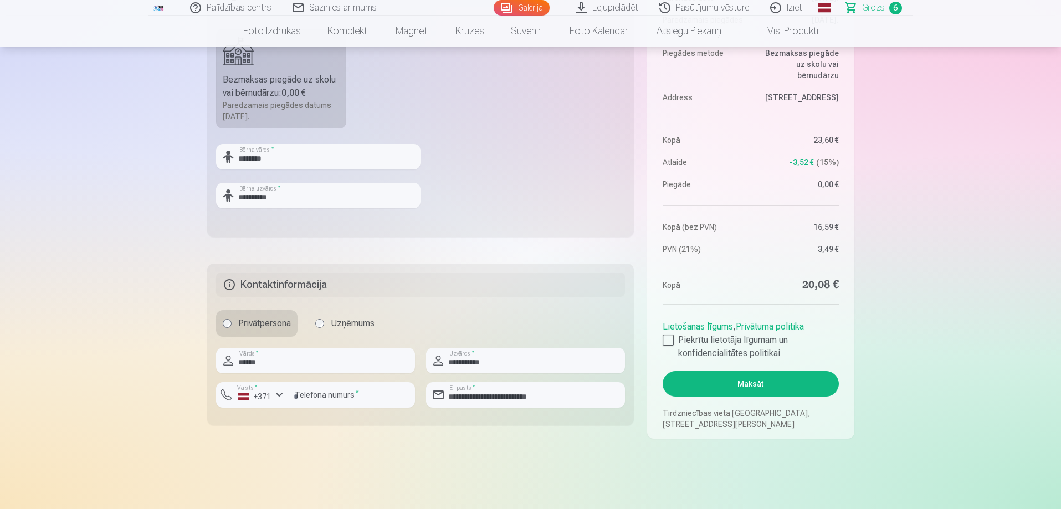
click at [801, 383] on button "Maksāt" at bounding box center [751, 383] width 176 height 25
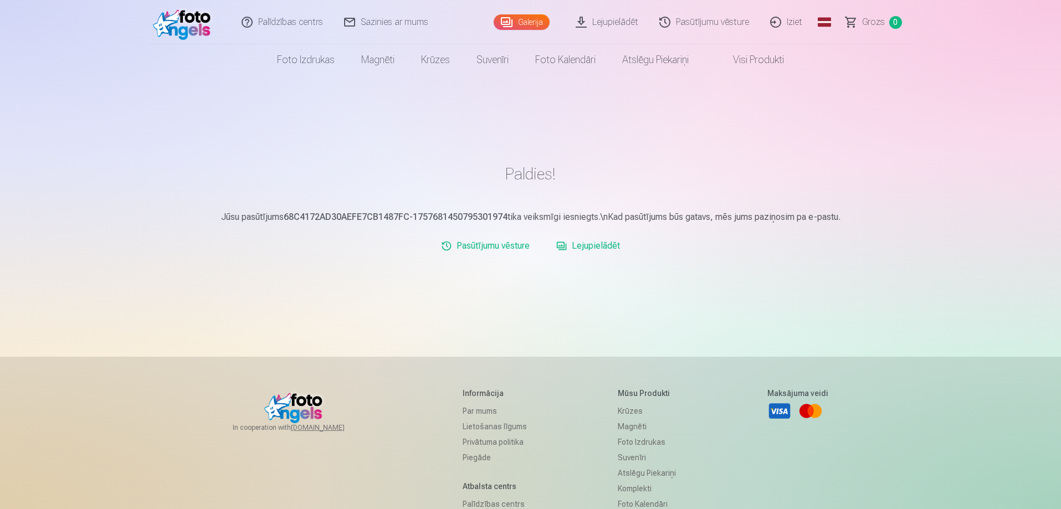
click at [797, 21] on link "Iziet" at bounding box center [786, 22] width 53 height 44
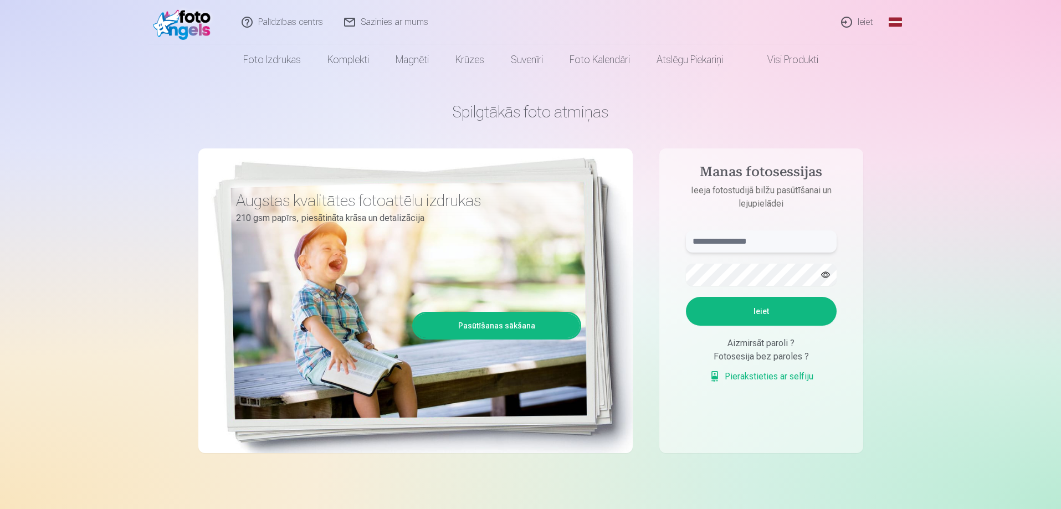
click at [749, 241] on input "text" at bounding box center [761, 242] width 151 height 22
type input "**********"
click at [823, 277] on button "button" at bounding box center [825, 274] width 21 height 21
click at [706, 310] on button "Ieiet" at bounding box center [761, 311] width 151 height 29
